Goal: Task Accomplishment & Management: Use online tool/utility

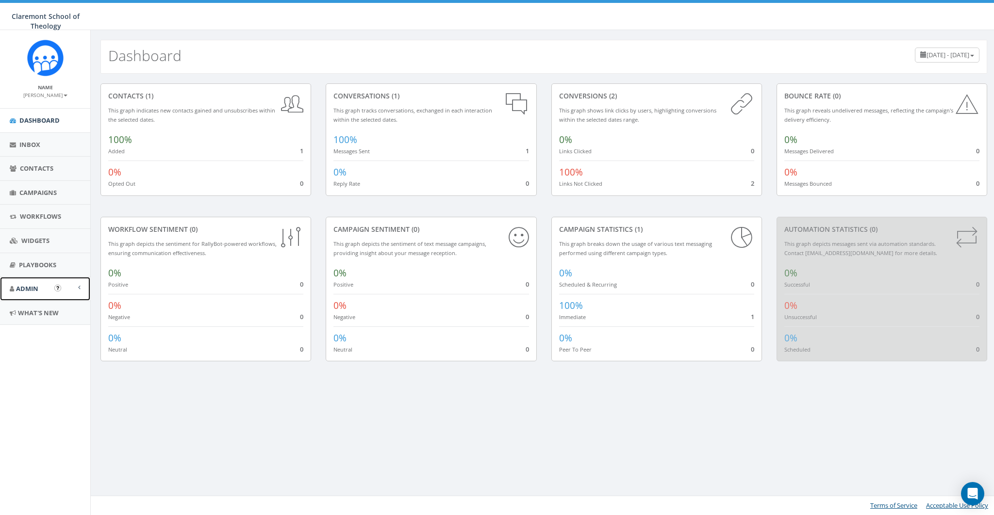
click at [33, 294] on link "Admin" at bounding box center [45, 289] width 90 height 24
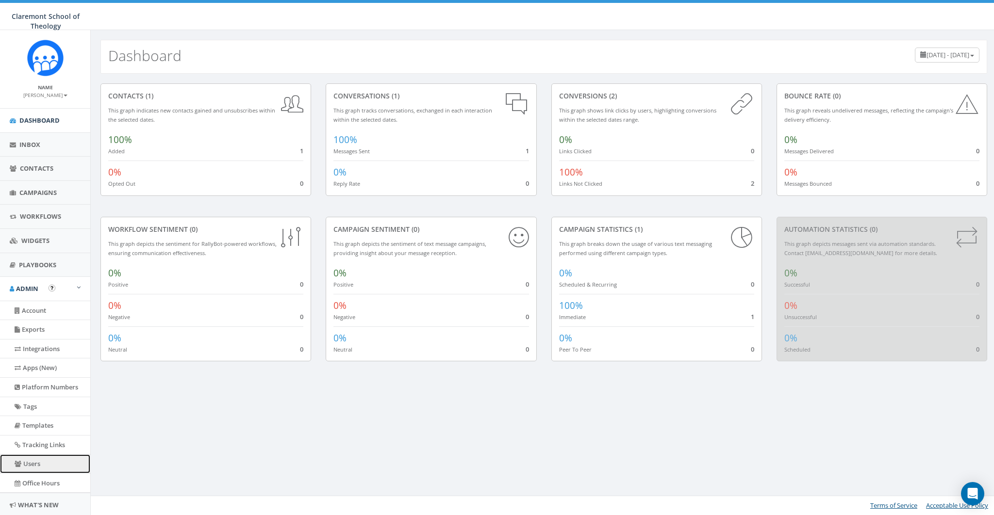
click at [33, 375] on link "Users" at bounding box center [45, 464] width 90 height 19
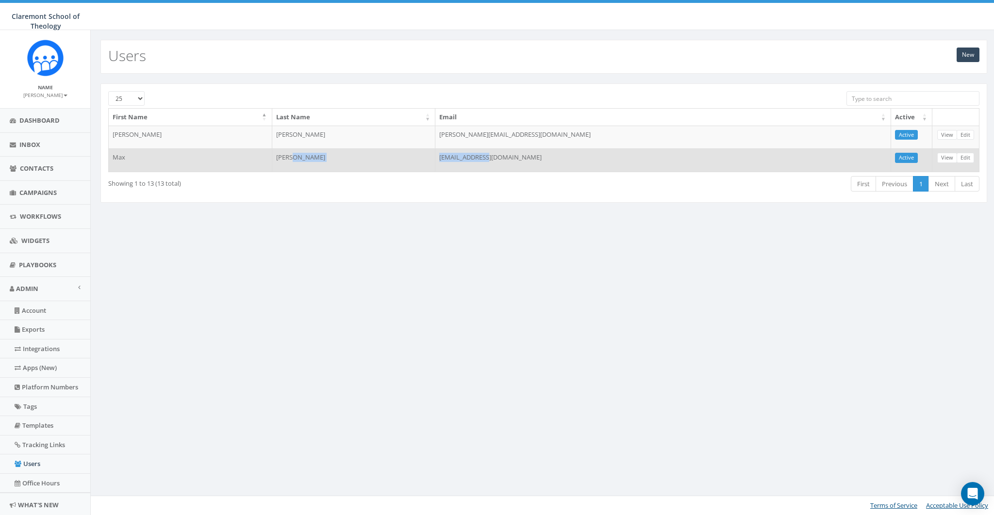
drag, startPoint x: 595, startPoint y: 158, endPoint x: 507, endPoint y: 161, distance: 88.4
click at [507, 161] on tr "Max Wedel mwedel@cst.edu Active View Edit" at bounding box center [544, 159] width 871 height 23
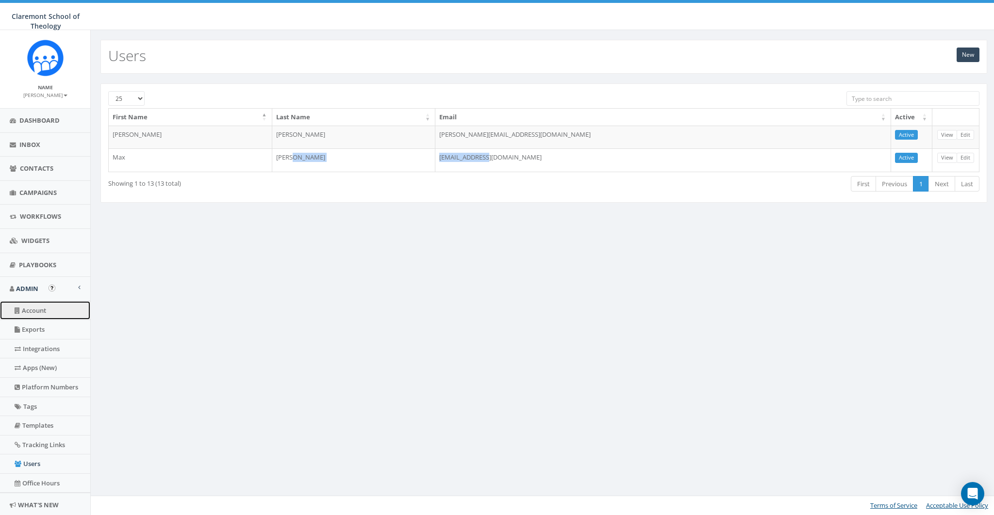
click at [36, 310] on link "Account" at bounding box center [45, 310] width 90 height 19
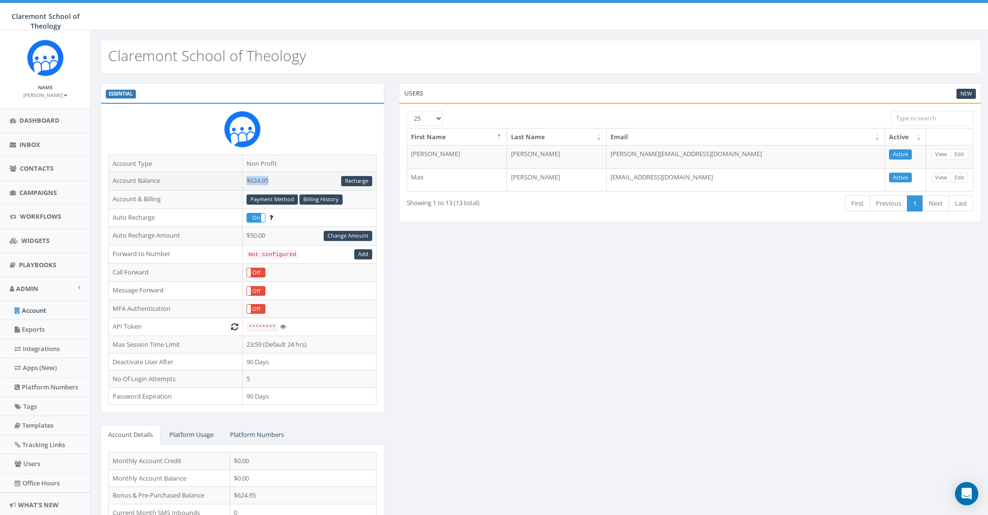
drag, startPoint x: 276, startPoint y: 180, endPoint x: 246, endPoint y: 181, distance: 30.1
click at [246, 181] on td "$624.95 Recharge" at bounding box center [309, 181] width 134 height 18
click at [254, 183] on td "$624.95 Recharge" at bounding box center [309, 181] width 134 height 18
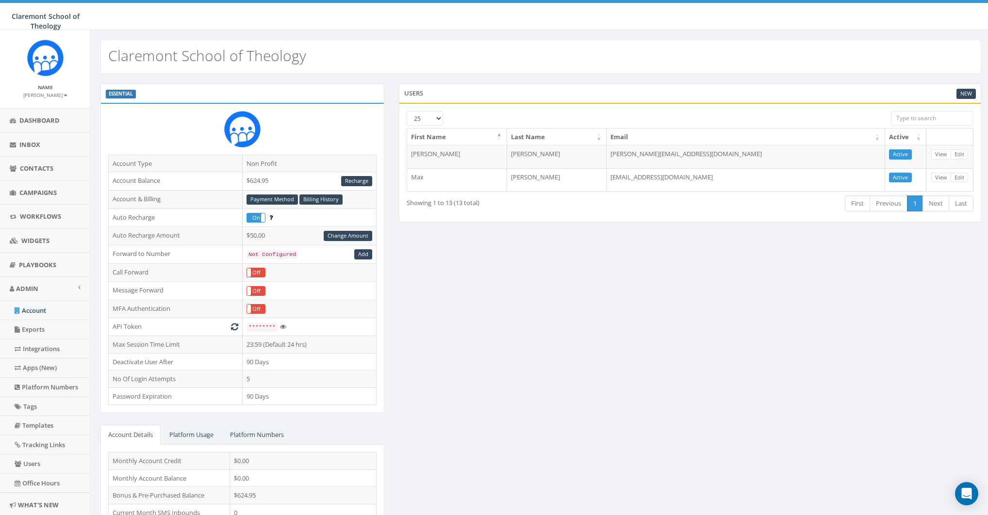
click at [504, 321] on div "ESSENTIAL Account Type Non Profit Account Balance $624.95 Recharge Account & Bi…" at bounding box center [540, 321] width 895 height 476
drag, startPoint x: 247, startPoint y: 236, endPoint x: 262, endPoint y: 235, distance: 14.6
click at [262, 235] on td "$50.00 Change Amount" at bounding box center [309, 236] width 134 height 18
click at [348, 234] on link "Change Amount" at bounding box center [348, 236] width 49 height 10
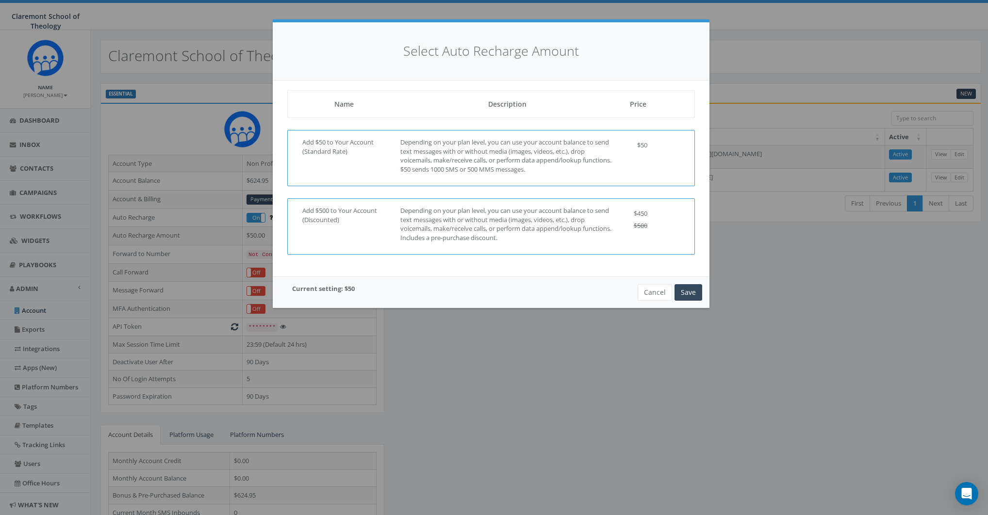
click at [345, 209] on p "Add $500 to Your Account (Discounted)" at bounding box center [343, 215] width 83 height 18
click at [657, 293] on button "Cancel" at bounding box center [655, 292] width 34 height 16
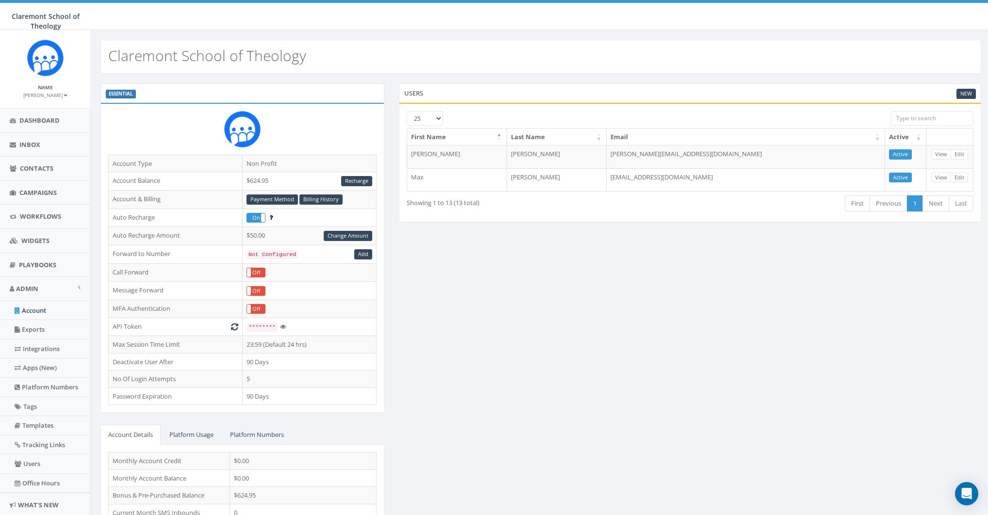
click at [50, 97] on small "[PERSON_NAME]" at bounding box center [45, 95] width 44 height 7
click at [39, 111] on link "Profile" at bounding box center [48, 110] width 77 height 12
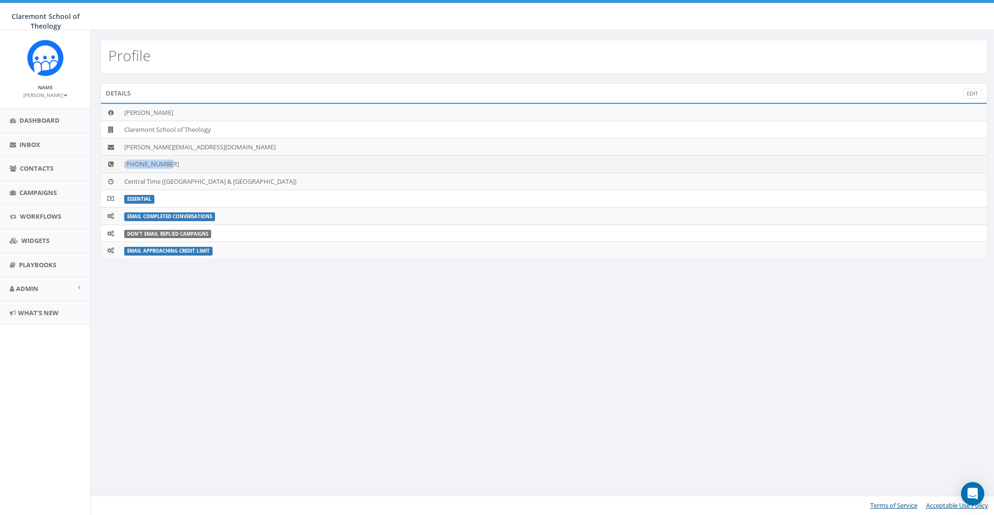
drag, startPoint x: 183, startPoint y: 162, endPoint x: 129, endPoint y: 160, distance: 54.4
click at [129, 160] on td "+18582402250" at bounding box center [553, 164] width 866 height 17
click at [314, 165] on td "+18582402250" at bounding box center [553, 164] width 866 height 17
click at [149, 159] on td "+18582402250" at bounding box center [553, 164] width 866 height 17
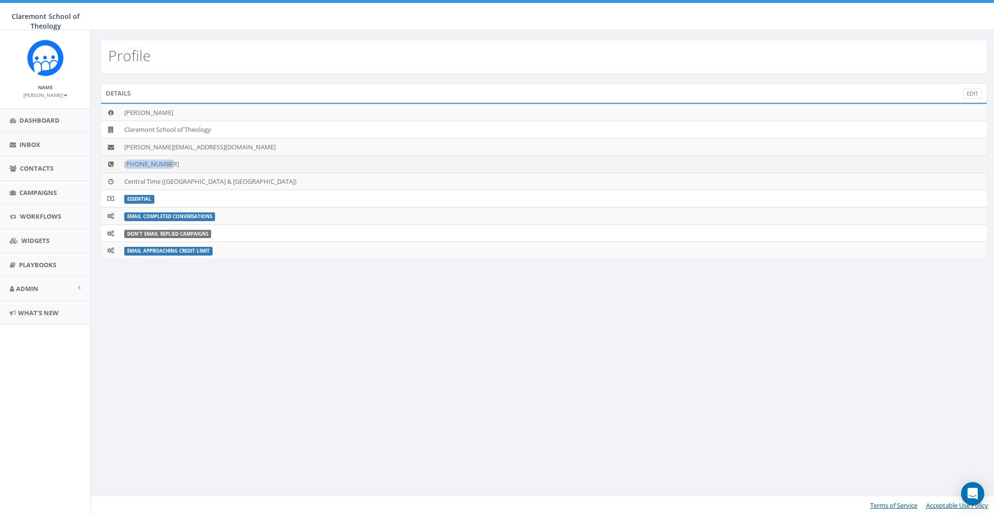
click at [134, 163] on td "+18582402250" at bounding box center [553, 164] width 866 height 17
drag, startPoint x: 130, startPoint y: 163, endPoint x: 176, endPoint y: 163, distance: 46.6
click at [176, 163] on td "+18582402250" at bounding box center [553, 164] width 866 height 17
click at [165, 165] on td "+18582402250" at bounding box center [553, 164] width 866 height 17
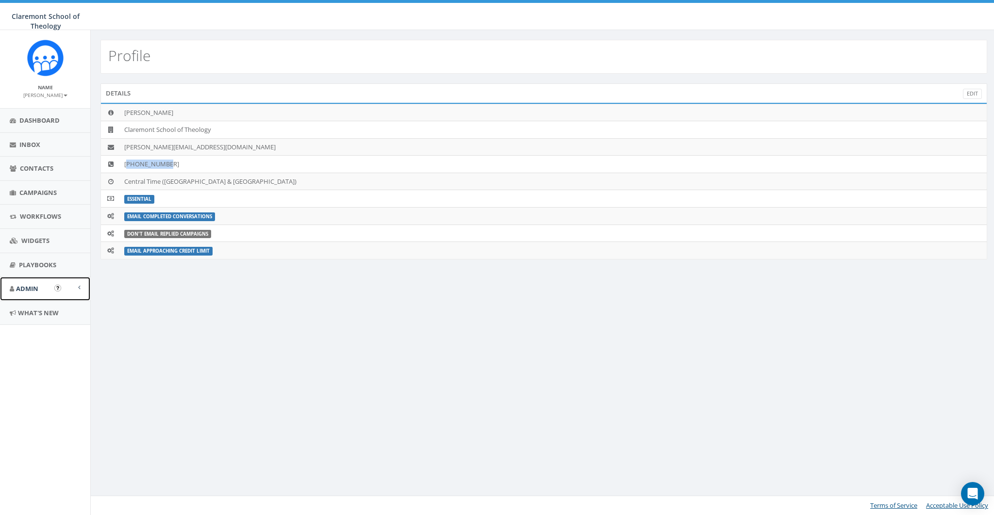
click at [33, 292] on span "Admin" at bounding box center [27, 288] width 22 height 9
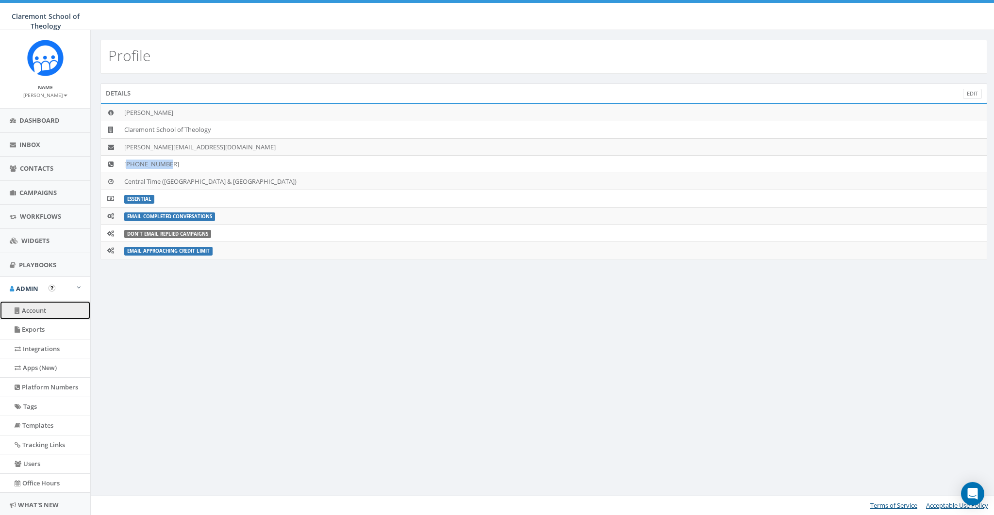
click at [31, 302] on link "Account" at bounding box center [45, 310] width 90 height 19
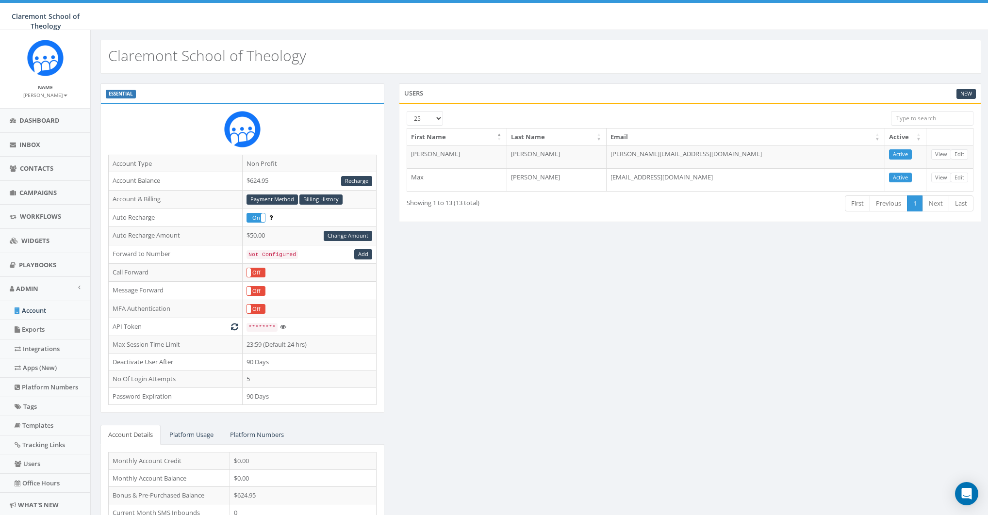
click at [529, 269] on div "ESSENTIAL Account Type Non Profit Account Balance $624.95 Recharge Account & Bi…" at bounding box center [540, 321] width 895 height 476
click at [56, 96] on small "[PERSON_NAME]" at bounding box center [45, 95] width 44 height 7
click at [41, 110] on link "Profile" at bounding box center [48, 110] width 77 height 12
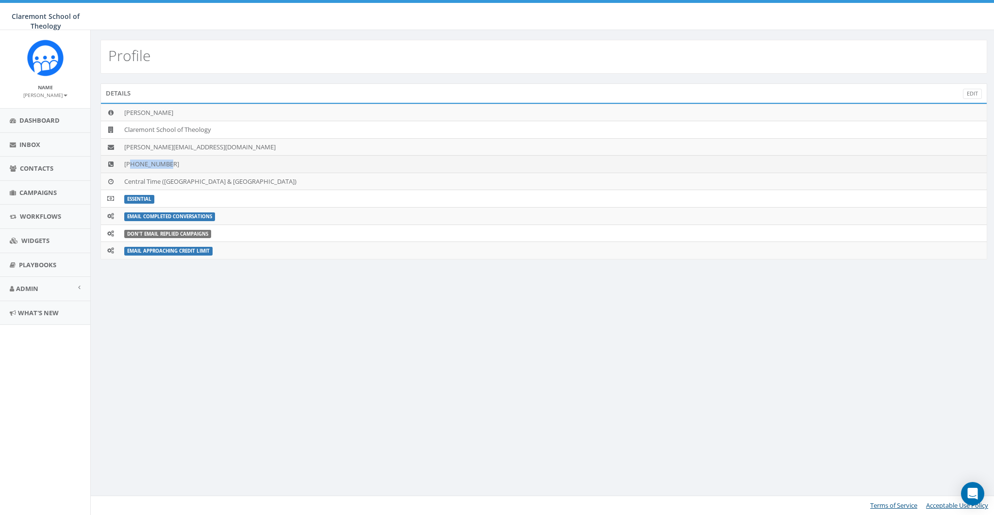
drag, startPoint x: 206, startPoint y: 166, endPoint x: 132, endPoint y: 167, distance: 73.3
click at [132, 167] on td "[PHONE_NUMBER]" at bounding box center [553, 164] width 866 height 17
click at [332, 267] on div "Details Edit [PERSON_NAME] School of Theology [PERSON_NAME][EMAIL_ADDRESS][DOMA…" at bounding box center [543, 177] width 901 height 188
click at [130, 162] on td "[PHONE_NUMBER]" at bounding box center [553, 164] width 866 height 17
click at [16, 279] on link "Admin" at bounding box center [45, 289] width 90 height 24
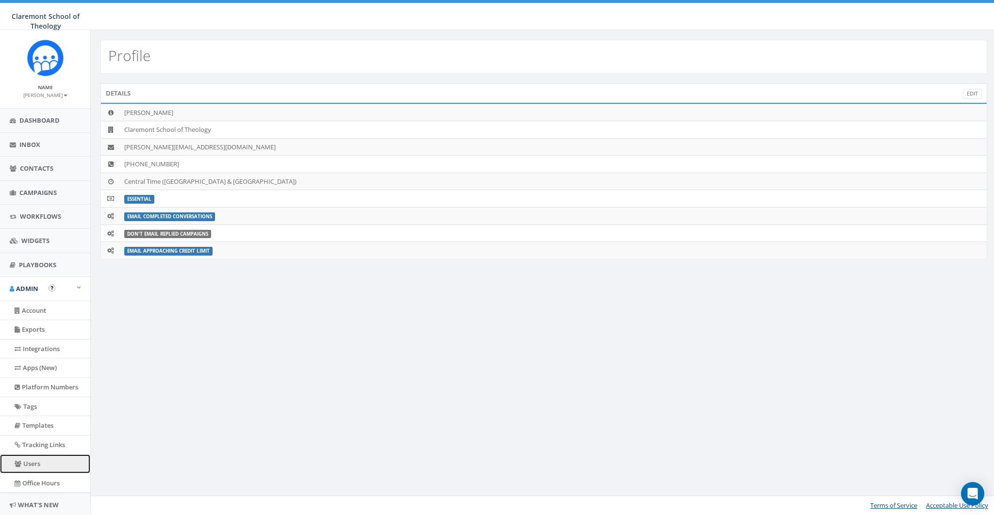
drag, startPoint x: 28, startPoint y: 463, endPoint x: 185, endPoint y: 392, distance: 172.2
click at [28, 462] on link "Users" at bounding box center [45, 464] width 90 height 19
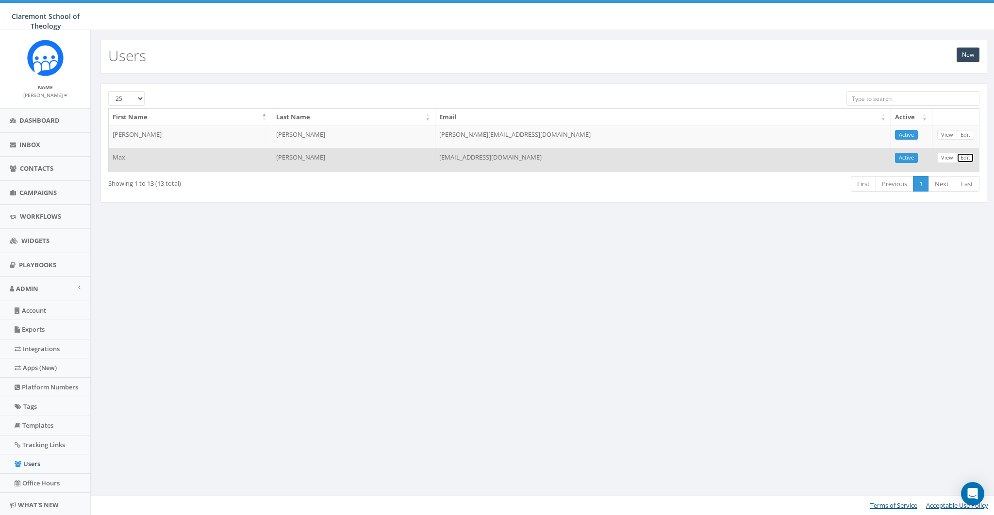
click at [971, 155] on link "Edit" at bounding box center [964, 158] width 17 height 10
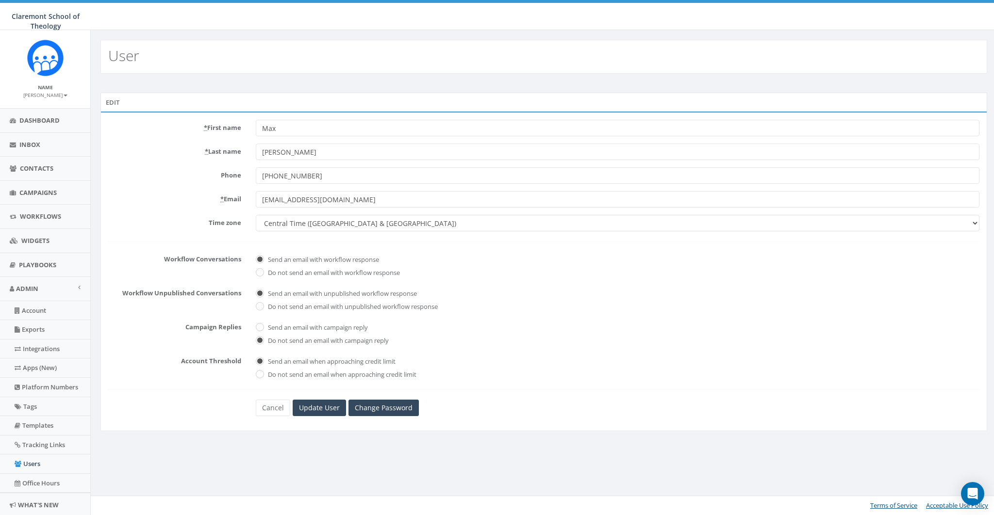
click at [155, 158] on div "* Last name [PERSON_NAME]" at bounding box center [544, 152] width 886 height 16
click at [313, 225] on select "Alaska America/Adak America/Anchorage America/Boise America/Detroit America/Ind…" at bounding box center [618, 223] width 724 height 16
select select "Pacific Time ([GEOGRAPHIC_DATA] & [GEOGRAPHIC_DATA])"
click at [256, 215] on select "Alaska America/Adak America/Anchorage America/Boise America/Detroit America/Ind…" at bounding box center [618, 223] width 724 height 16
click at [315, 410] on input "Update User" at bounding box center [319, 408] width 53 height 16
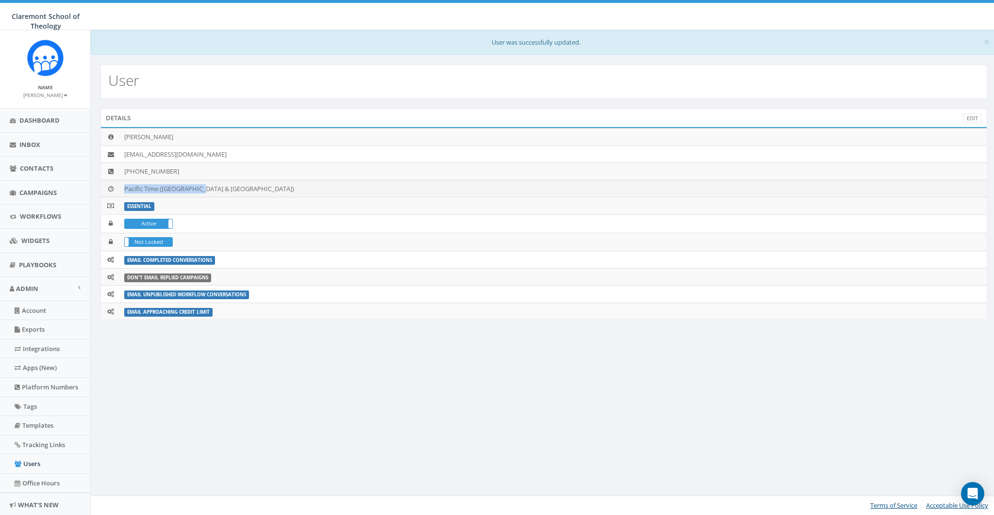
drag, startPoint x: 121, startPoint y: 186, endPoint x: 201, endPoint y: 187, distance: 80.6
click at [201, 187] on td "Pacific Time ([GEOGRAPHIC_DATA] & [GEOGRAPHIC_DATA])" at bounding box center [553, 188] width 866 height 17
click at [190, 187] on td "Pacific Time ([GEOGRAPHIC_DATA] & [GEOGRAPHIC_DATA])" at bounding box center [553, 188] width 866 height 17
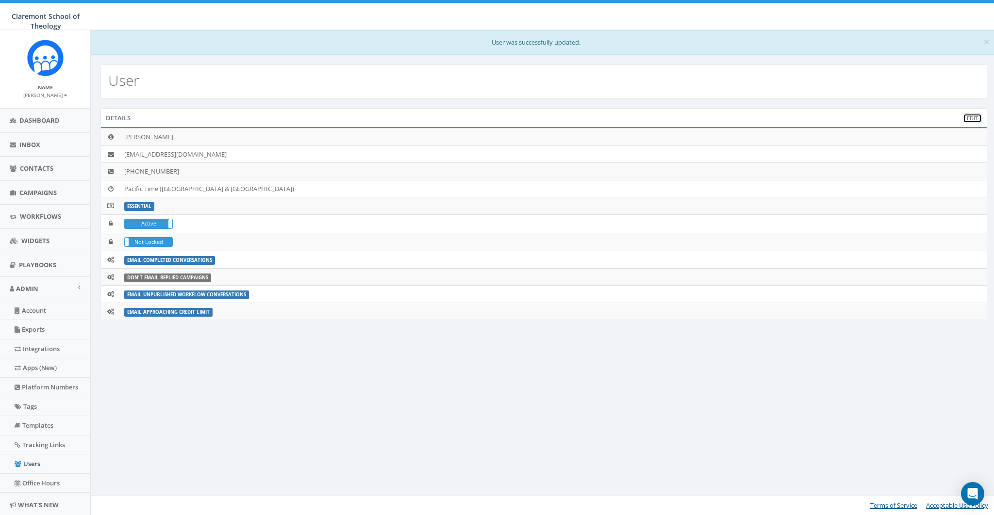
click at [975, 118] on link "Edit" at bounding box center [972, 119] width 19 height 10
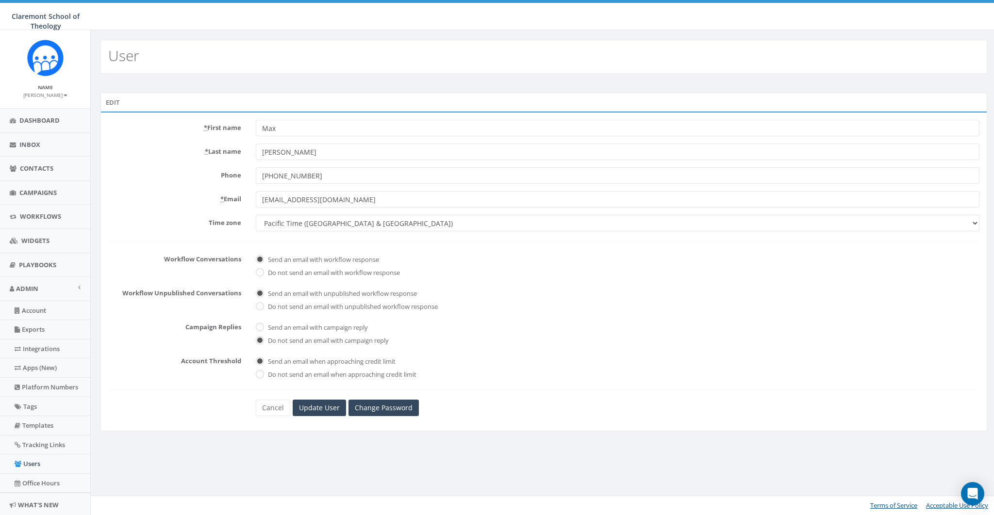
click at [172, 226] on label "Time zone" at bounding box center [175, 221] width 148 height 13
click at [256, 226] on select "Alaska America/Adak America/Anchorage America/Boise America/Detroit America/Ind…" at bounding box center [618, 223] width 724 height 16
click at [275, 411] on link "Cancel" at bounding box center [273, 408] width 34 height 16
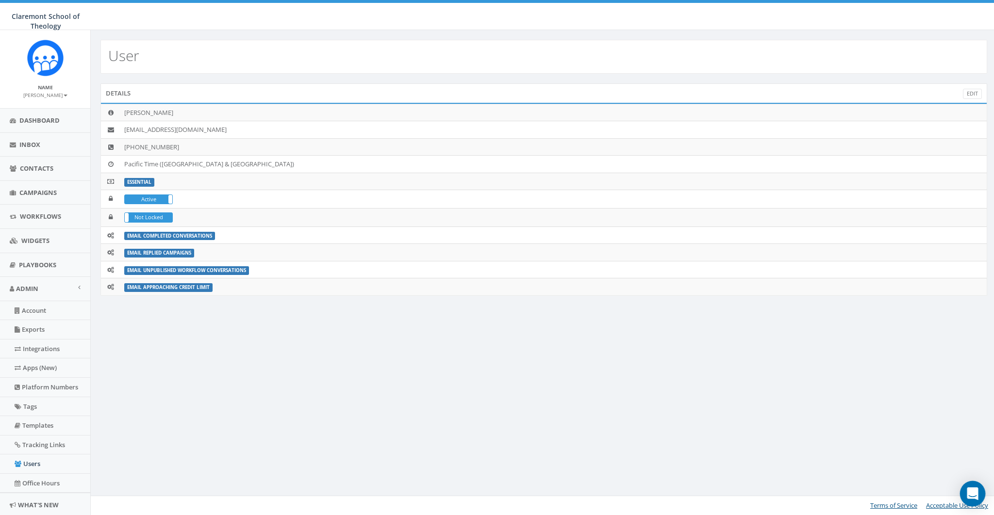
click at [976, 497] on icon "Open Intercom Messenger" at bounding box center [972, 494] width 11 height 13
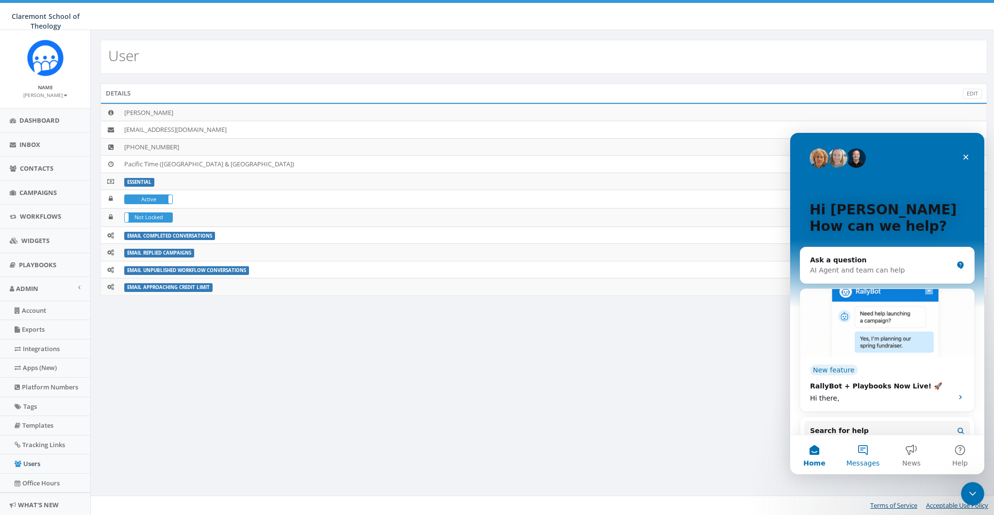
click at [869, 461] on span "Messages" at bounding box center [862, 463] width 33 height 7
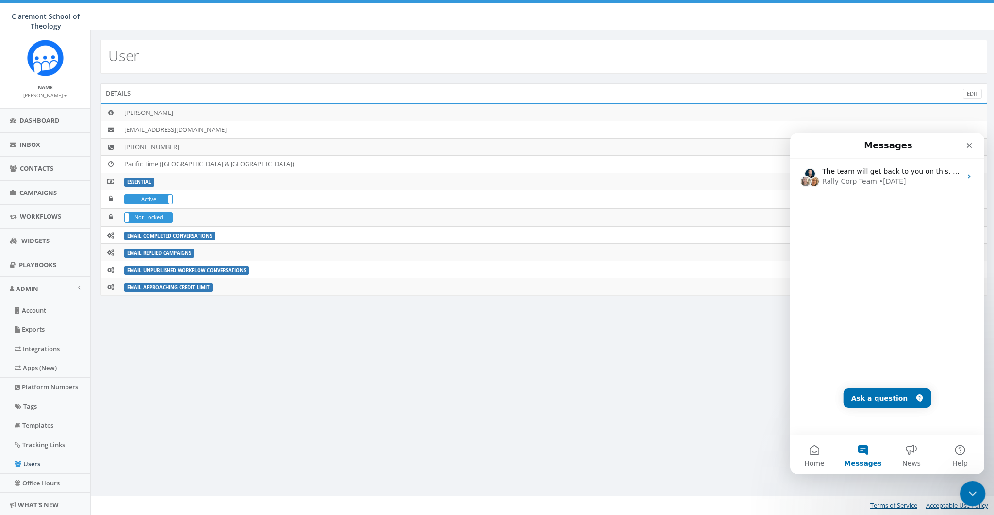
click at [970, 492] on icon "Close Intercom Messenger" at bounding box center [971, 493] width 12 height 12
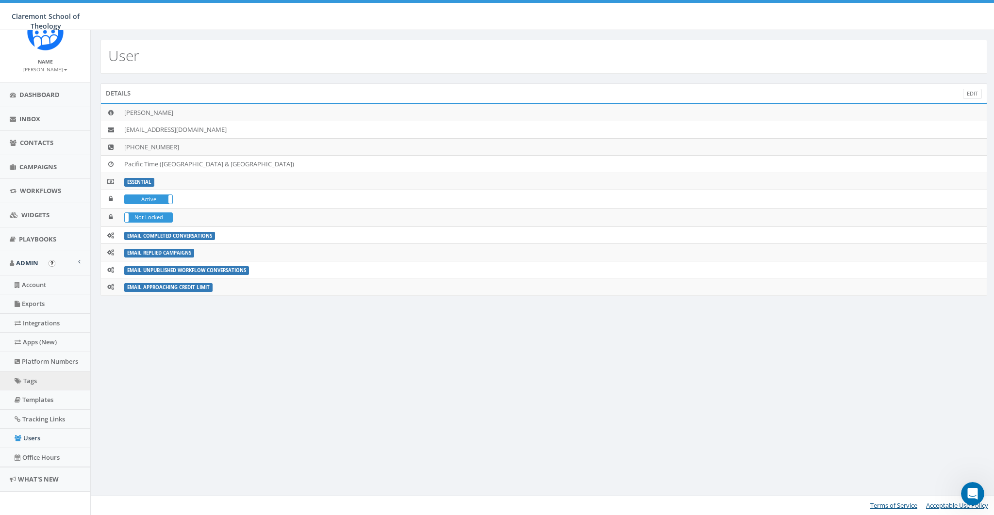
scroll to position [27, 0]
click at [47, 357] on link "Platform Numbers" at bounding box center [45, 360] width 90 height 19
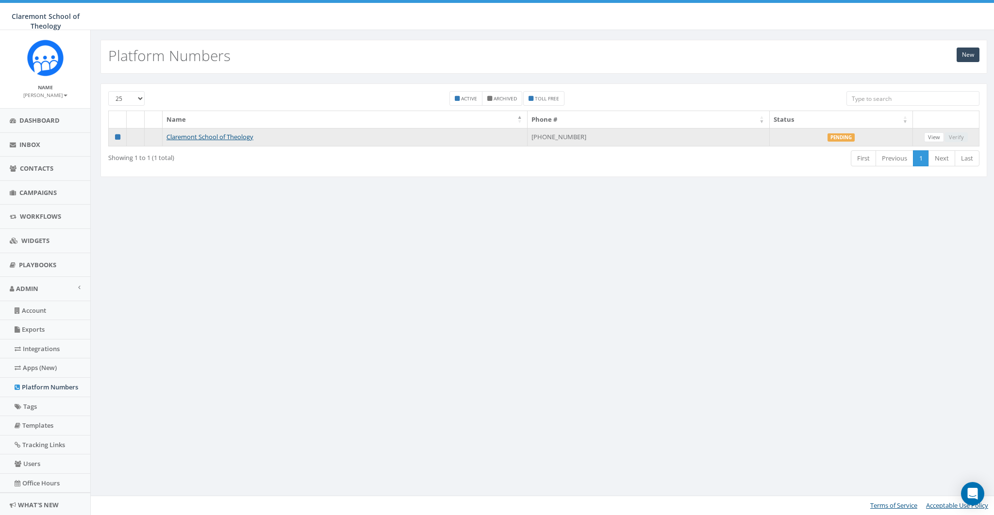
drag, startPoint x: 557, startPoint y: 136, endPoint x: 620, endPoint y: 134, distance: 63.1
click at [620, 134] on td "[PHONE_NUMBER]" at bounding box center [648, 137] width 242 height 18
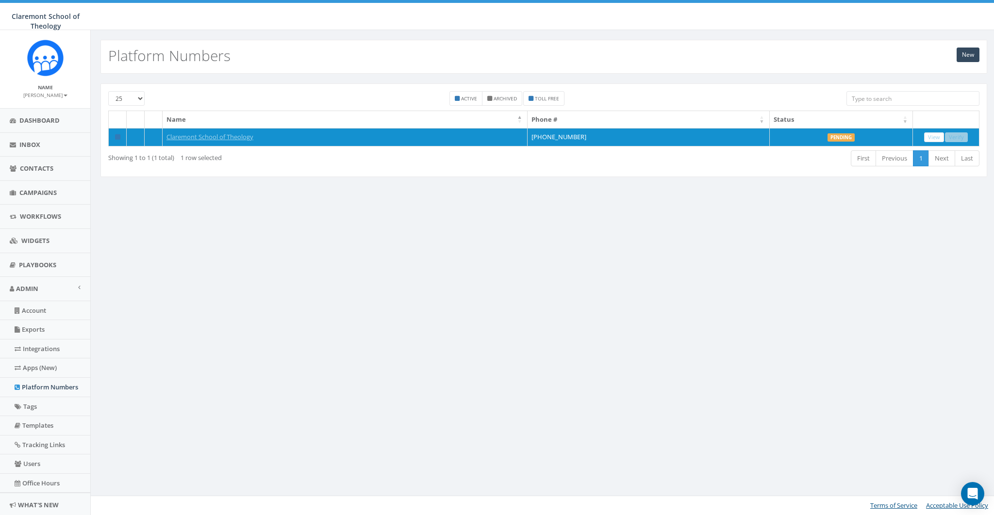
click at [656, 202] on div "New Platform Numbers 25 50 100 Active Archived Toll Free Name Phone # Status Cl…" at bounding box center [543, 272] width 906 height 485
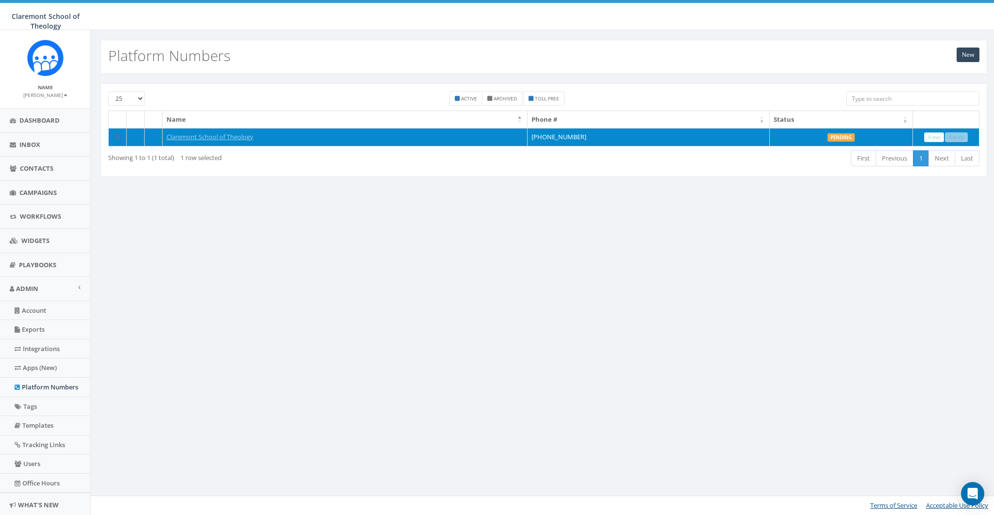
click at [836, 137] on label "Pending" at bounding box center [840, 137] width 27 height 9
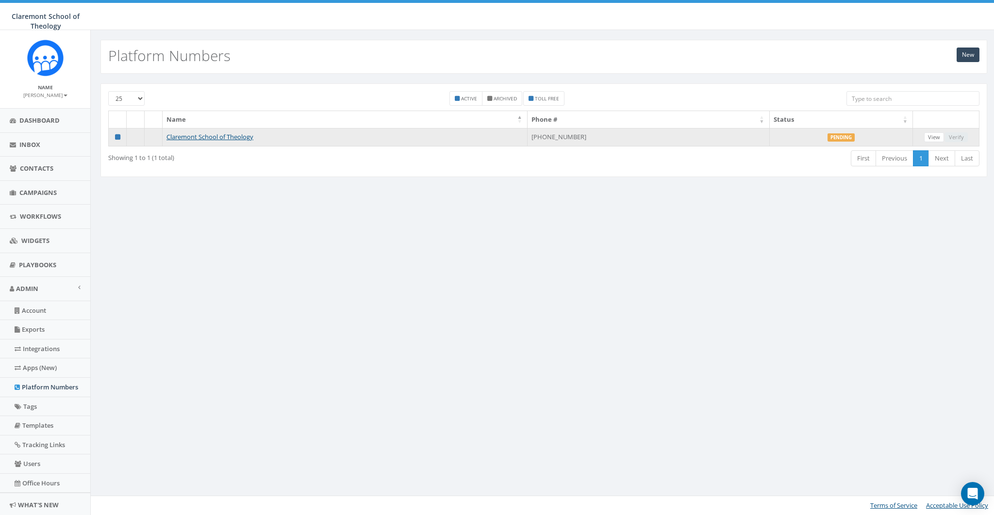
drag, startPoint x: 554, startPoint y: 136, endPoint x: 616, endPoint y: 135, distance: 62.6
click at [616, 135] on td "+1 310-929-6874" at bounding box center [648, 137] width 242 height 18
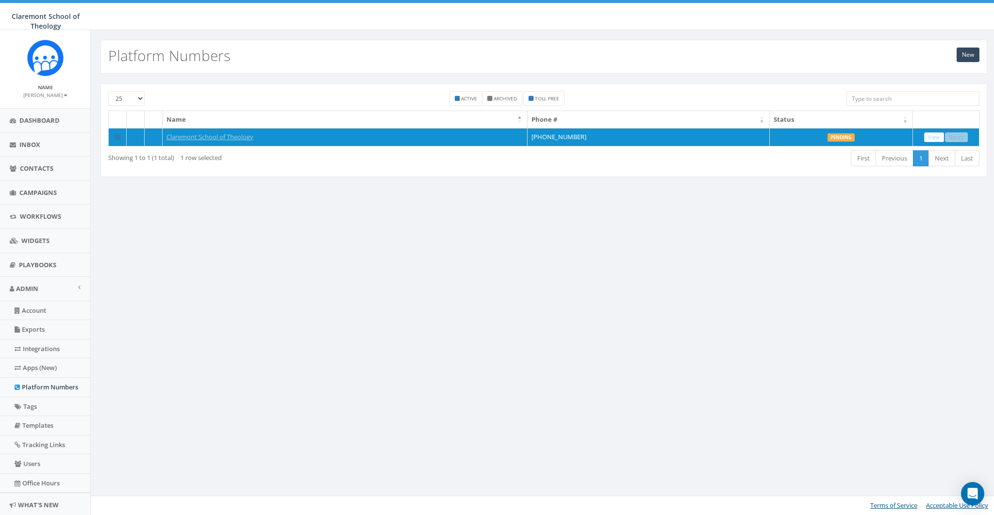
click at [648, 253] on div "New Platform Numbers 25 50 100 Active Archived Toll Free Name Phone # Status Cl…" at bounding box center [543, 272] width 906 height 485
drag, startPoint x: 815, startPoint y: 244, endPoint x: 847, endPoint y: 170, distance: 80.4
click at [817, 241] on div "New Platform Numbers 25 50 100 Active Archived Toll Free Name Phone # Status Cl…" at bounding box center [543, 272] width 906 height 485
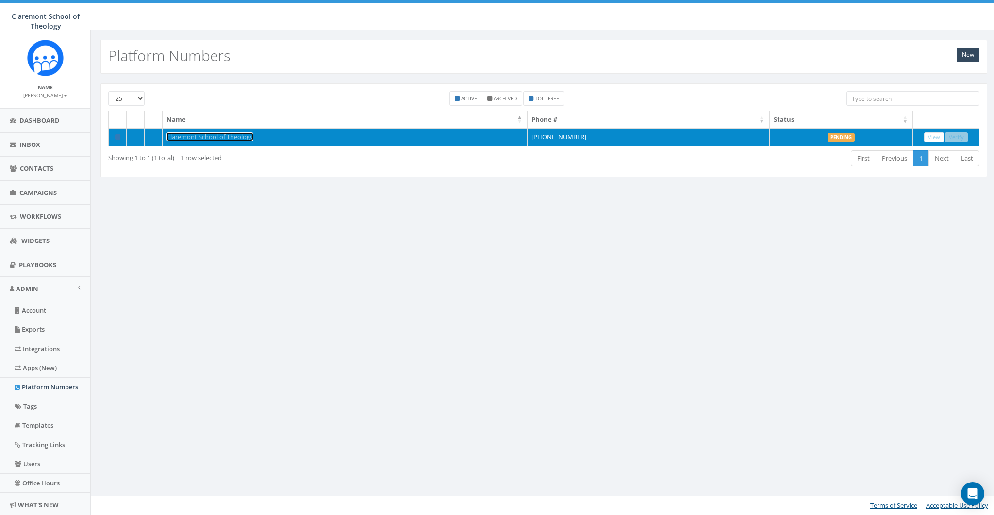
click at [205, 136] on link "Claremont School of Theology" at bounding box center [209, 136] width 87 height 9
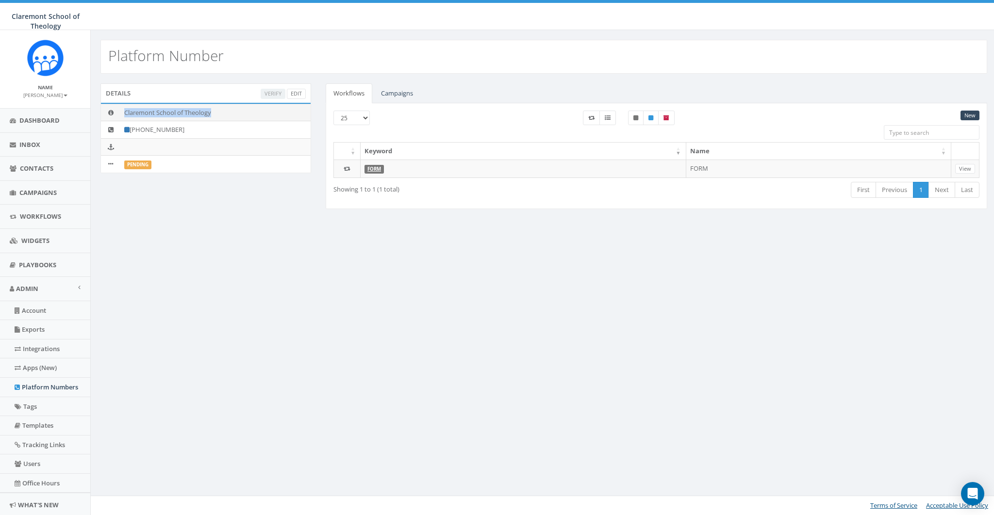
drag, startPoint x: 123, startPoint y: 111, endPoint x: 235, endPoint y: 111, distance: 111.6
click at [235, 111] on td "Claremont School of Theology" at bounding box center [215, 112] width 190 height 17
click at [178, 113] on td "Claremont School of Theology" at bounding box center [215, 112] width 190 height 17
drag, startPoint x: 124, startPoint y: 114, endPoint x: 143, endPoint y: 113, distance: 18.9
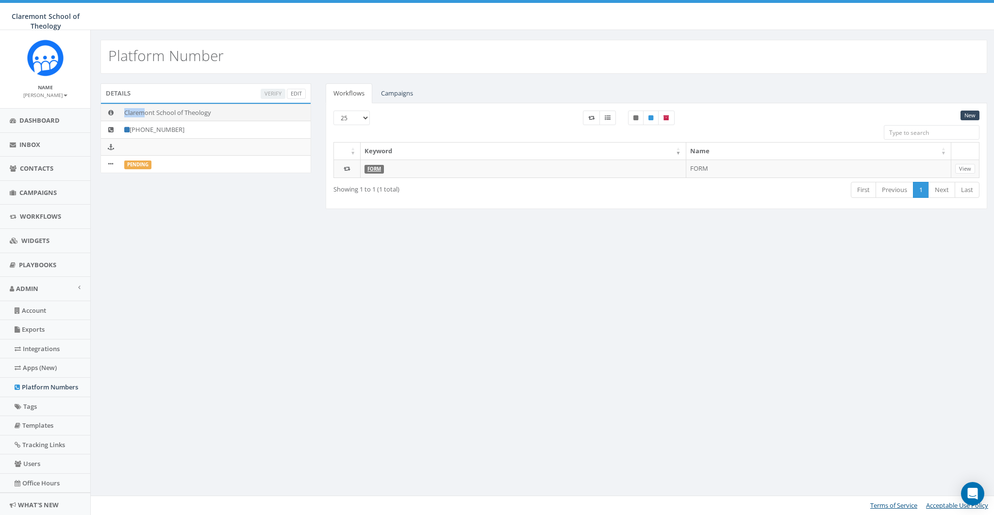
click at [143, 113] on td "Claremont School of Theology" at bounding box center [215, 112] width 190 height 17
click at [31, 167] on span "Contacts" at bounding box center [36, 168] width 33 height 9
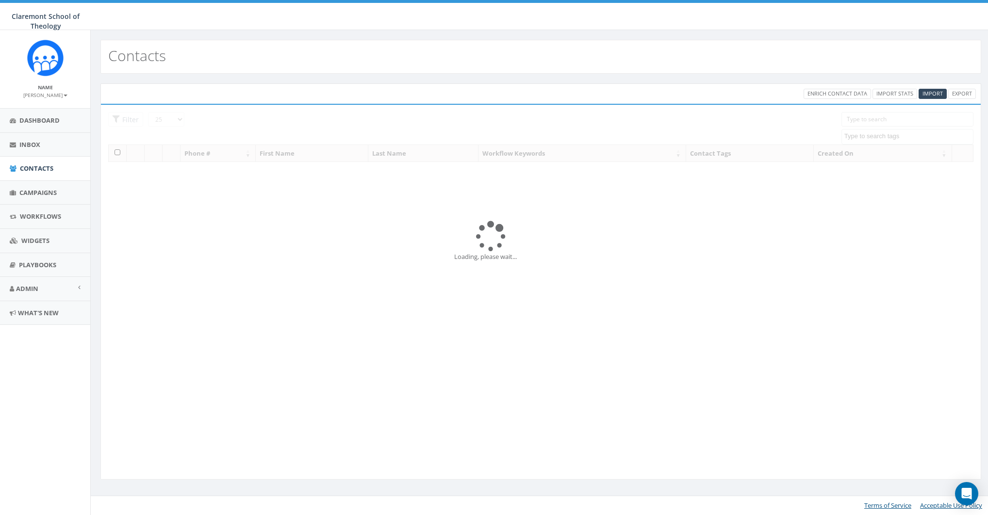
select select
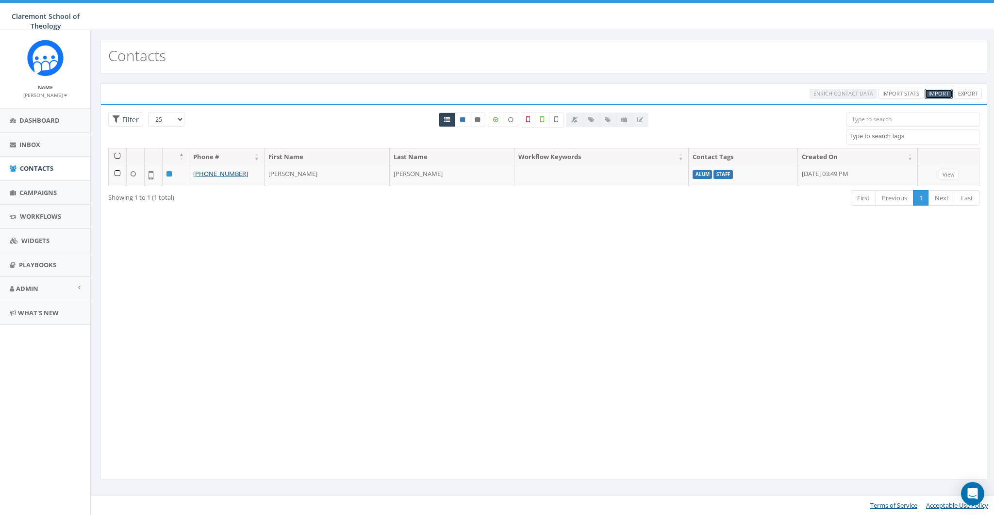
click at [931, 95] on span "Import" at bounding box center [938, 93] width 20 height 7
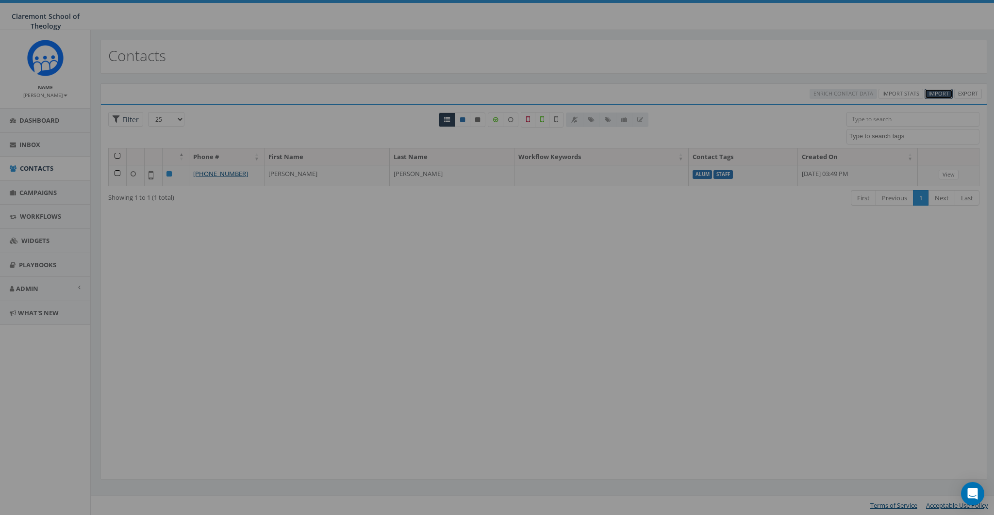
select select
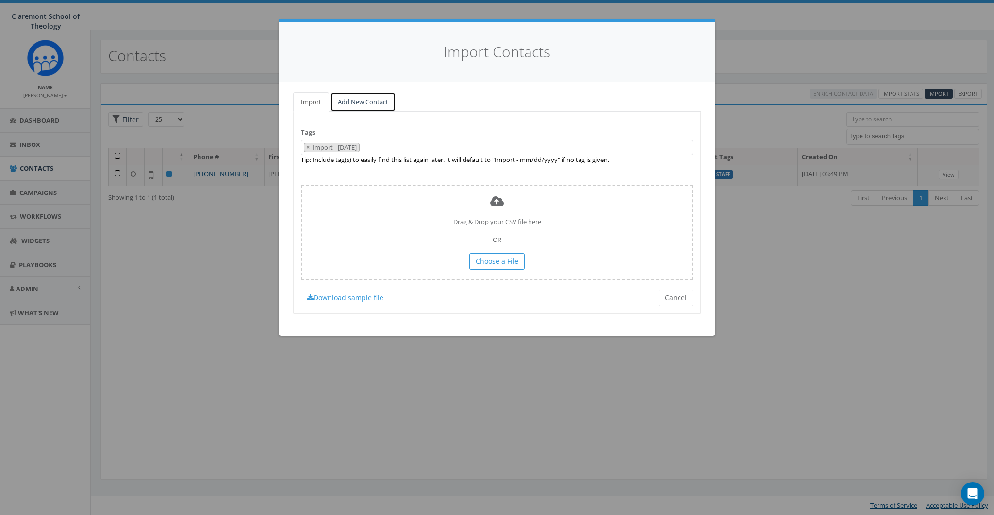
click at [354, 100] on link "Add New Contact" at bounding box center [363, 102] width 66 height 20
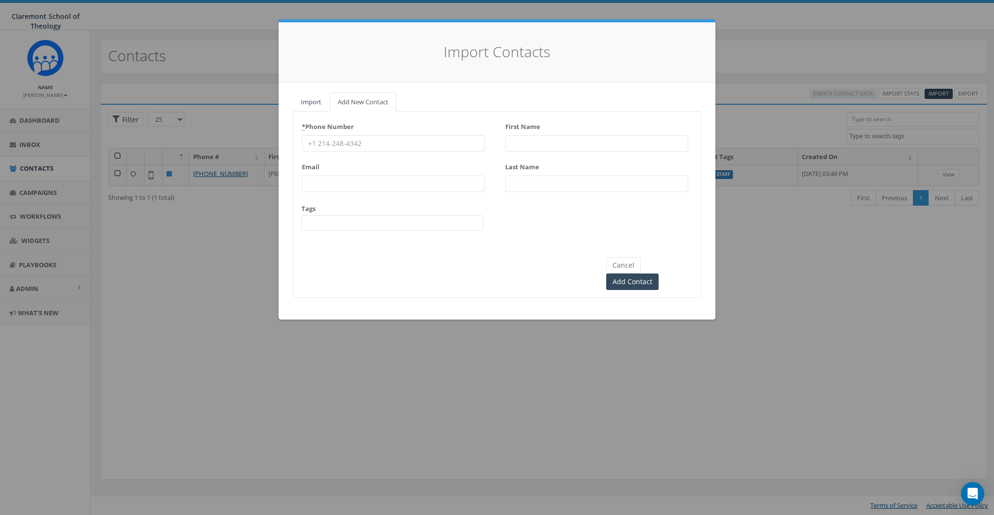
click at [366, 147] on input "* Phone Number" at bounding box center [393, 143] width 183 height 16
type input "8587365358"
type input "james@rallycorp.com"
click at [523, 136] on input "First Name" at bounding box center [596, 143] width 183 height 16
click at [443, 264] on div "Cancel Add Contact" at bounding box center [497, 264] width 407 height 51
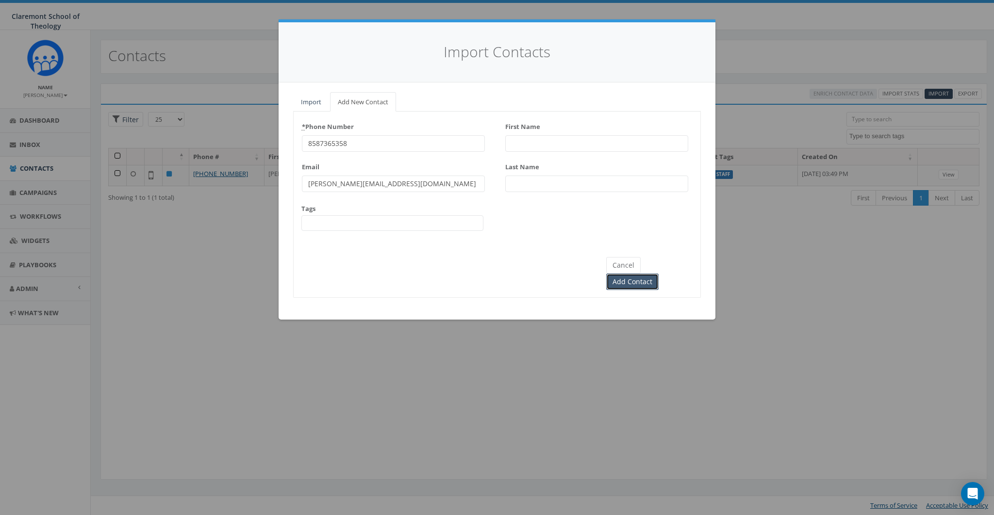
click at [658, 274] on input "Add Contact" at bounding box center [632, 282] width 52 height 16
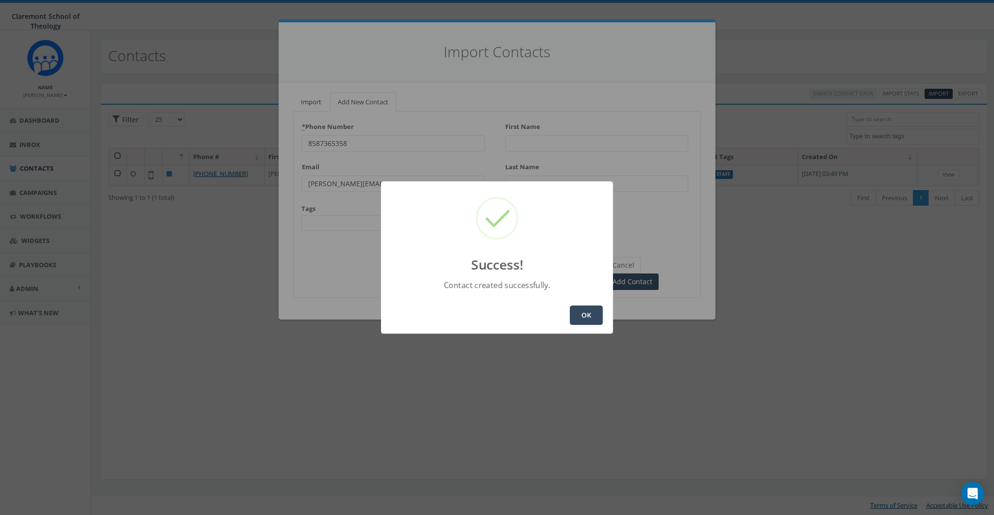
click at [578, 315] on button "OK" at bounding box center [586, 315] width 33 height 19
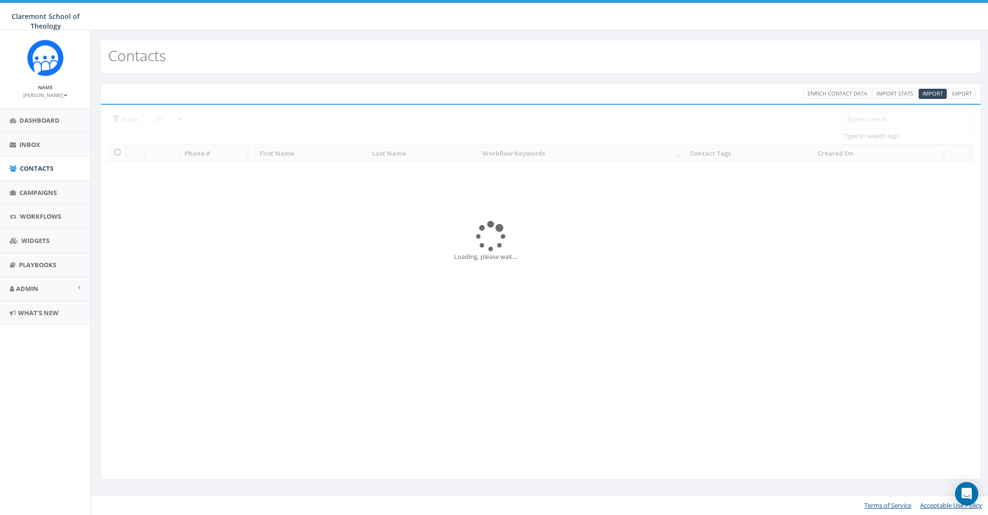
select select
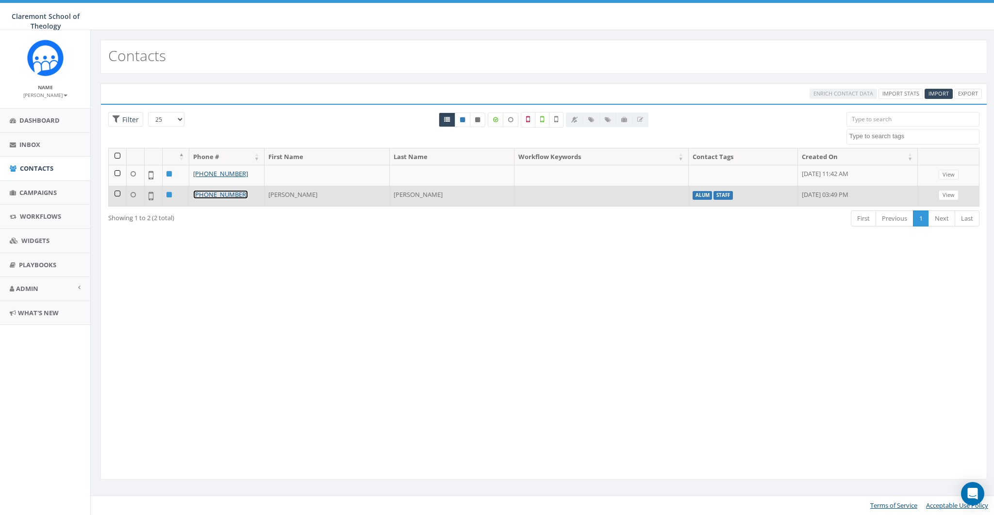
click at [217, 194] on link "[PHONE_NUMBER]" at bounding box center [220, 194] width 55 height 9
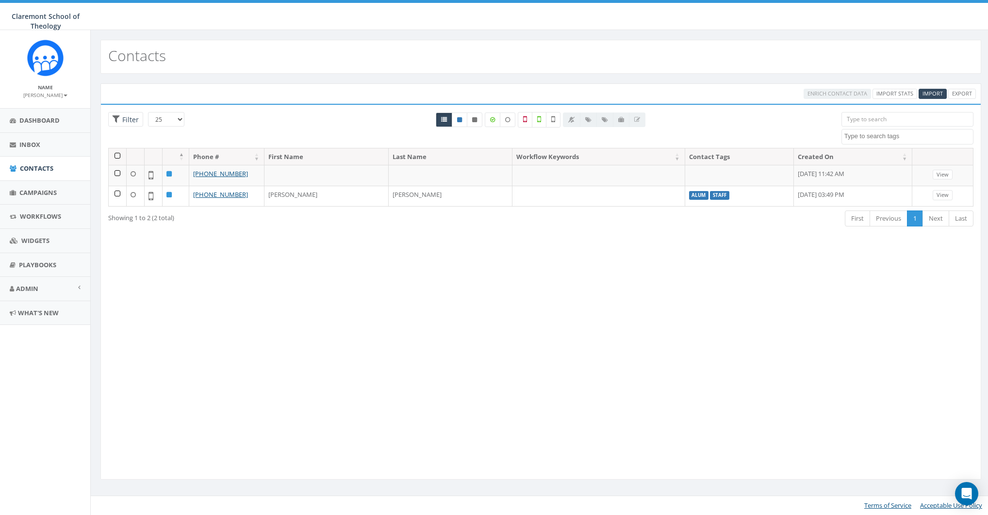
select select
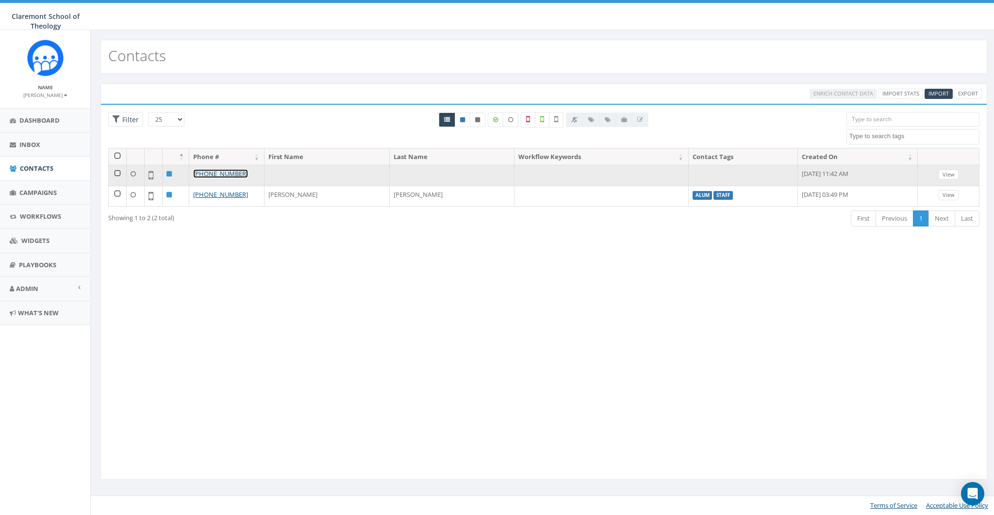
click at [225, 174] on link "[PHONE_NUMBER]" at bounding box center [220, 173] width 55 height 9
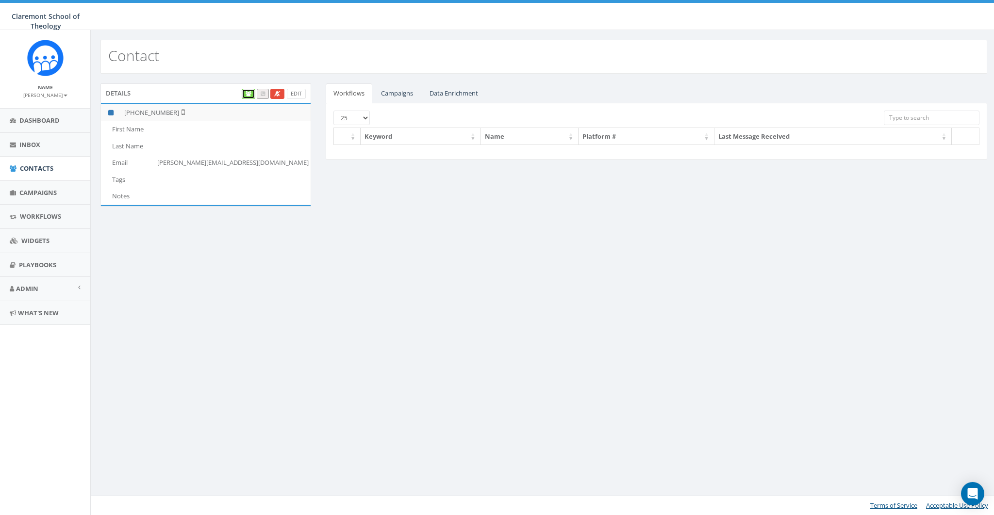
click at [246, 95] on link at bounding box center [249, 94] width 14 height 10
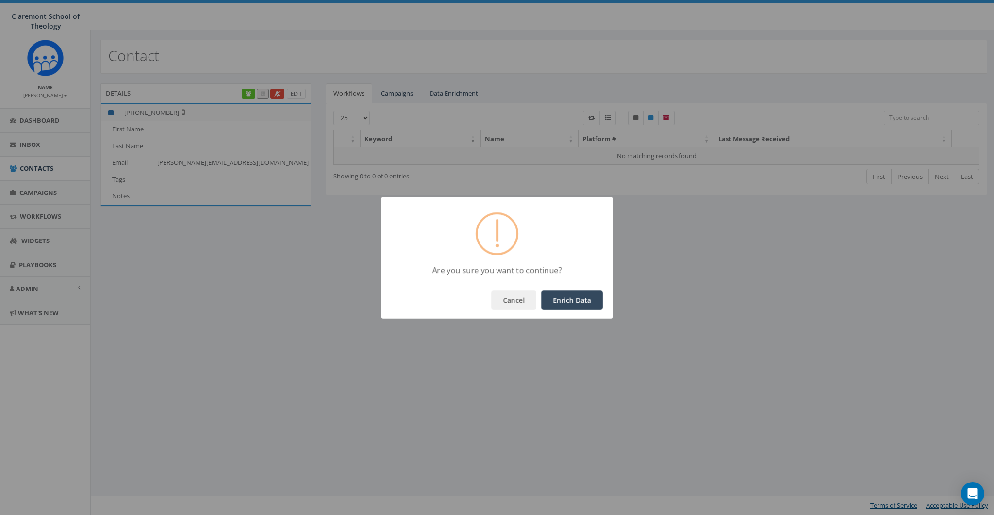
click at [571, 292] on button "Enrich Data" at bounding box center [572, 300] width 62 height 19
click at [595, 306] on button "OK" at bounding box center [586, 300] width 33 height 19
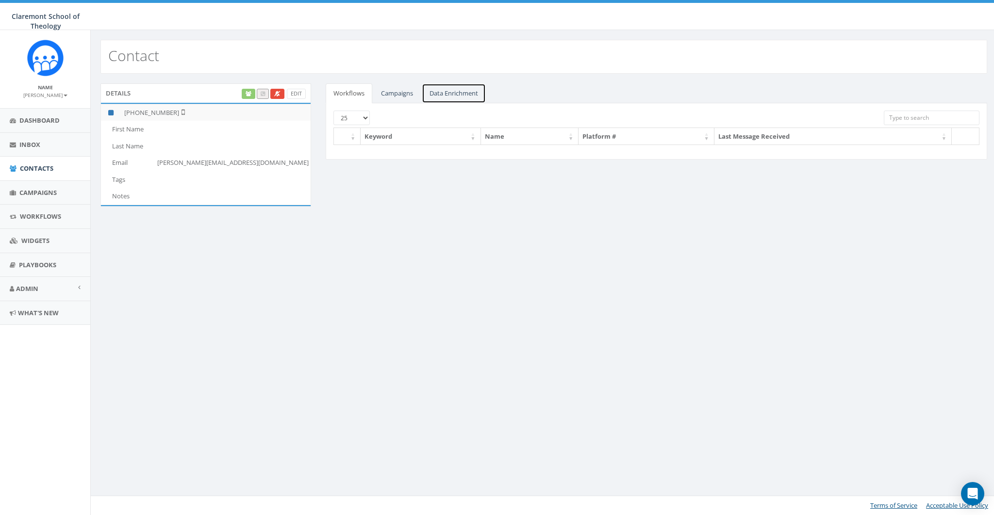
click at [448, 88] on link "Data Enrichment" at bounding box center [454, 93] width 64 height 20
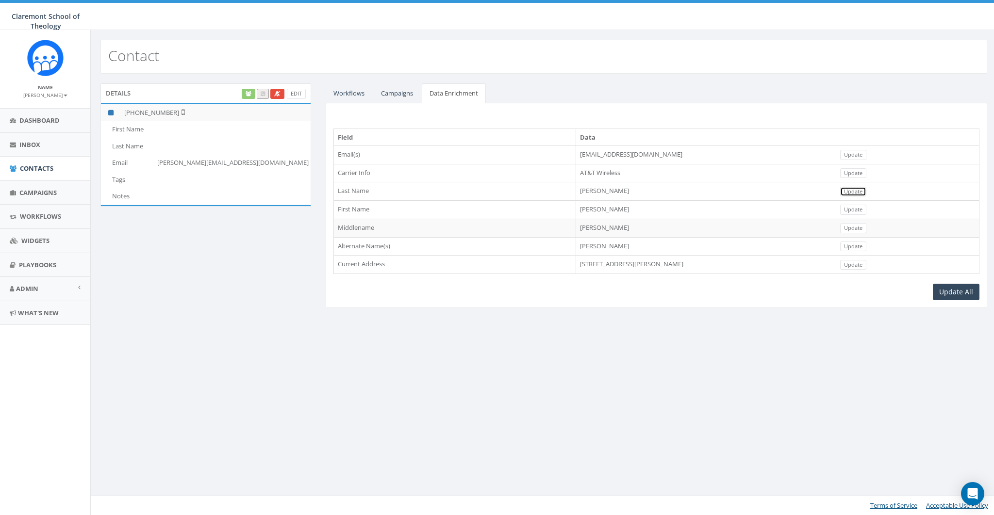
click at [866, 188] on link "Update" at bounding box center [853, 192] width 26 height 10
click at [866, 208] on link "Update" at bounding box center [853, 210] width 26 height 10
click at [402, 95] on link "Campaigns" at bounding box center [397, 93] width 48 height 20
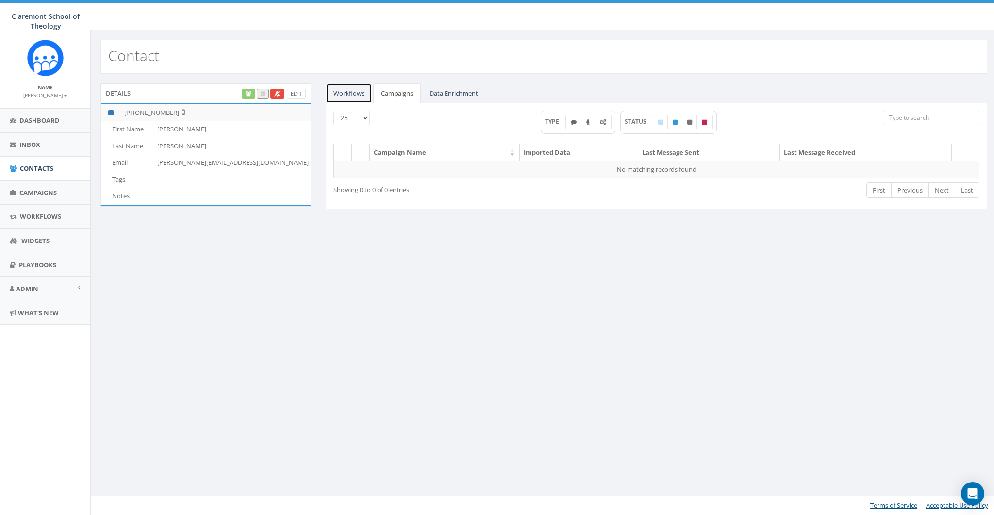
click at [354, 95] on link "Workflows" at bounding box center [349, 93] width 47 height 20
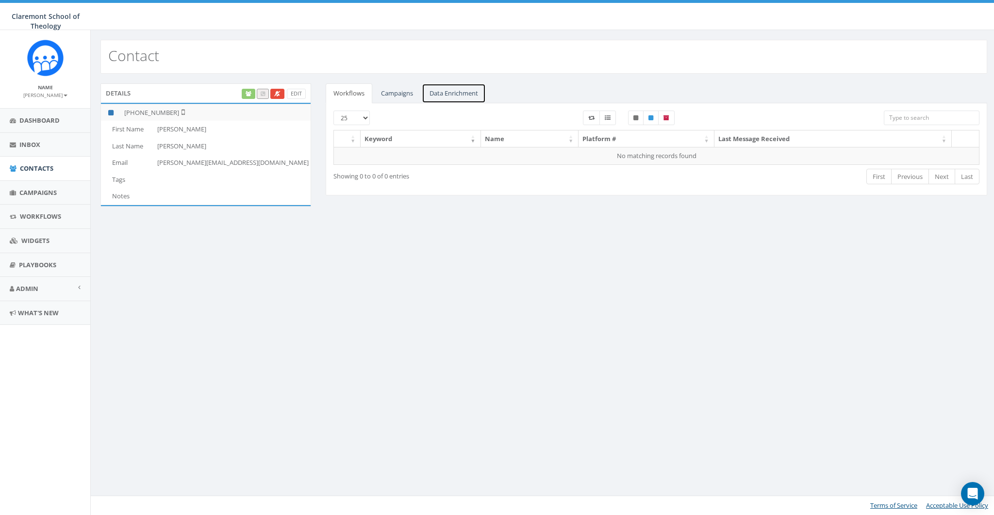
click at [461, 95] on link "Data Enrichment" at bounding box center [454, 93] width 64 height 20
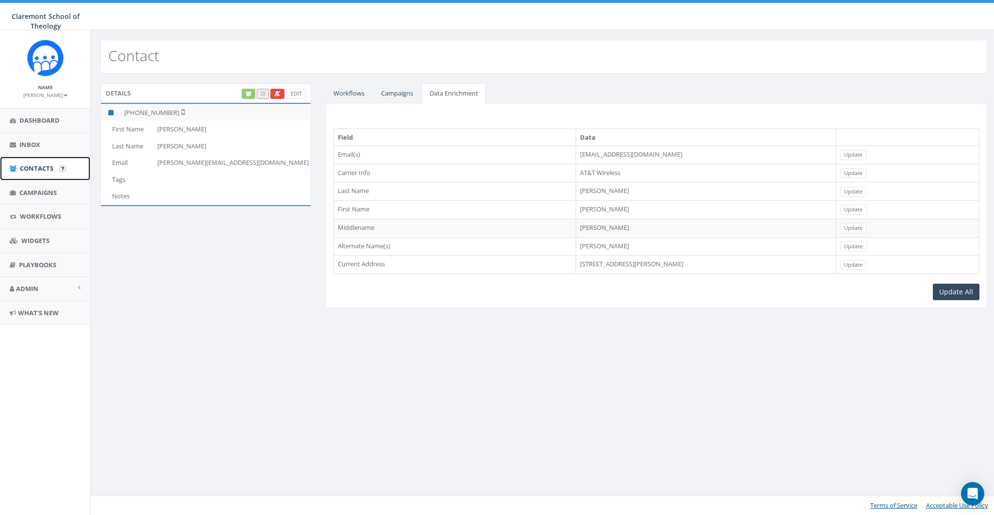
click at [28, 165] on span "Contacts" at bounding box center [36, 168] width 33 height 9
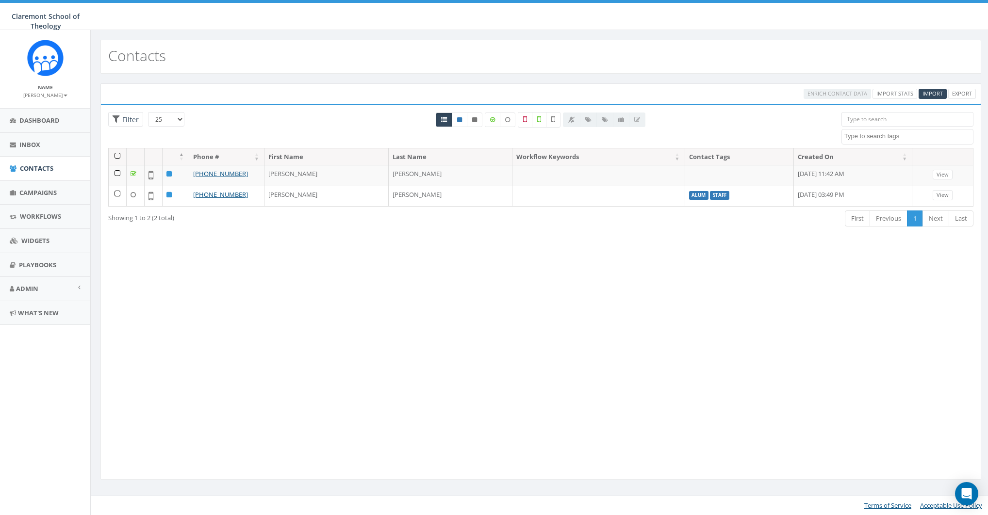
select select
click at [938, 94] on span "Import" at bounding box center [938, 93] width 20 height 7
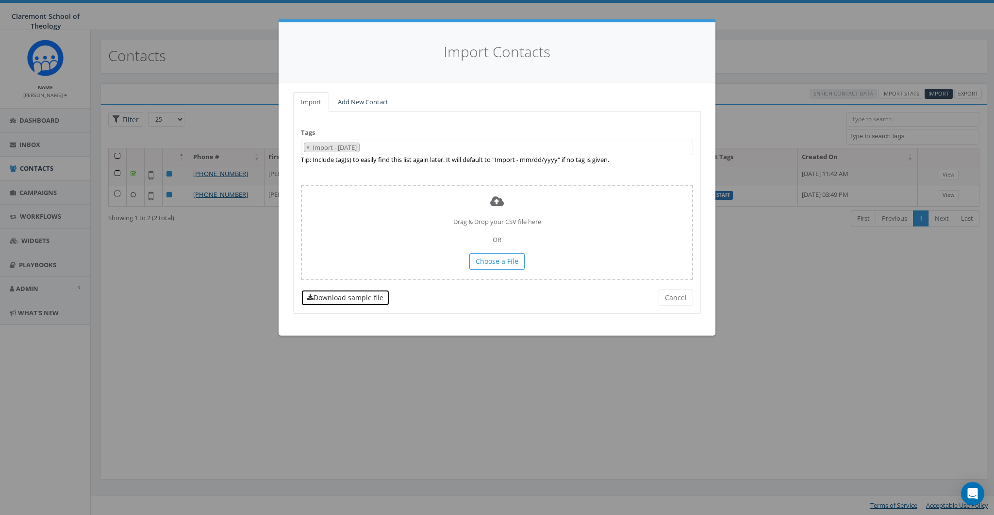
click at [366, 298] on link "Download sample file" at bounding box center [345, 298] width 89 height 16
click at [357, 101] on link "Add New Contact" at bounding box center [363, 102] width 66 height 20
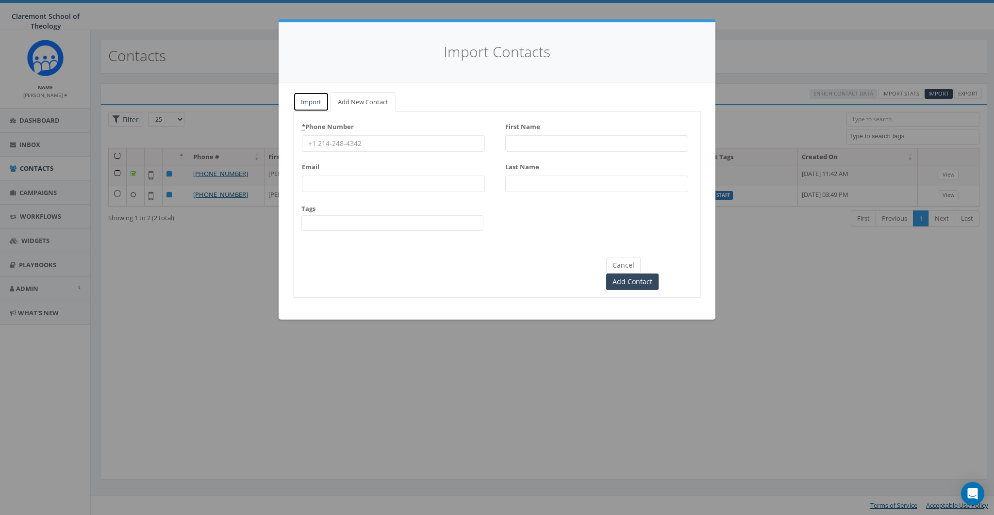
click at [315, 100] on link "Import" at bounding box center [311, 102] width 36 height 20
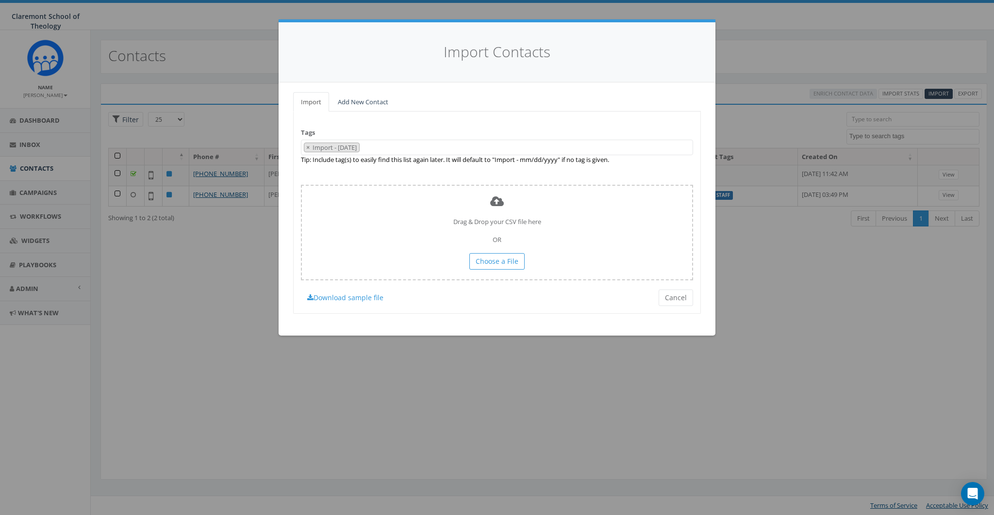
click at [398, 148] on span "× Import - 09/16/2025" at bounding box center [497, 148] width 392 height 16
click at [306, 146] on span "×" at bounding box center [307, 147] width 3 height 9
select select "alum"
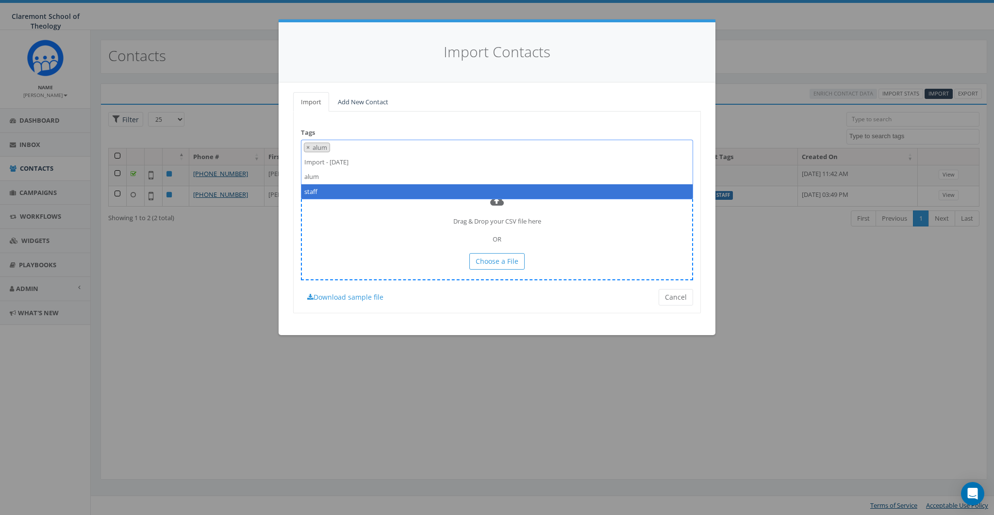
click at [362, 219] on div "Drag & Drop your CSV file here OR Choose a File" at bounding box center [497, 232] width 392 height 96
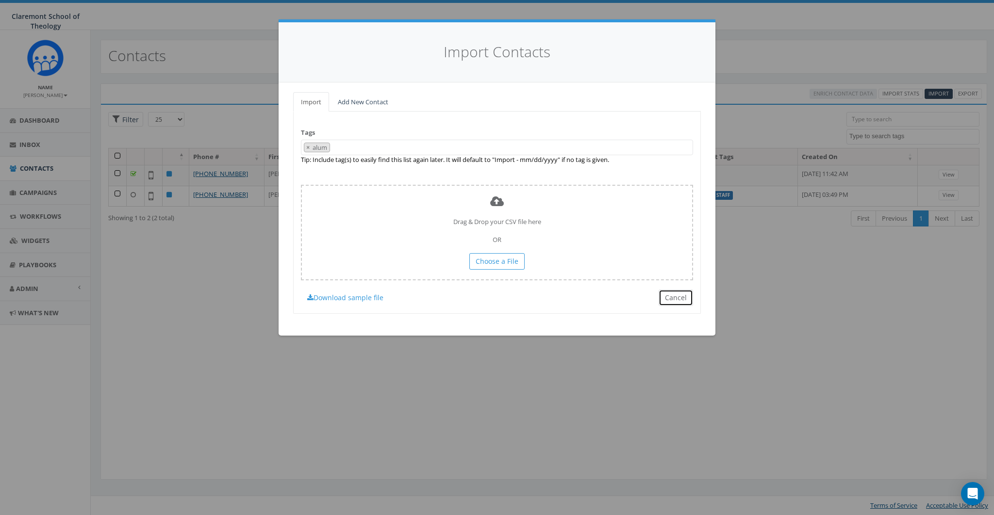
click at [676, 296] on button "Cancel" at bounding box center [675, 298] width 34 height 16
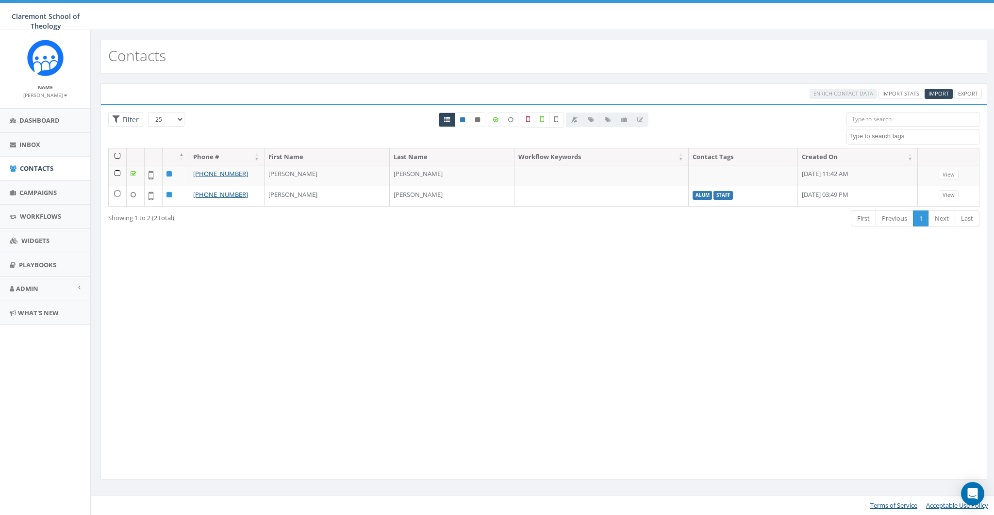
click at [900, 132] on textarea "Search" at bounding box center [914, 136] width 130 height 9
select select "staff"
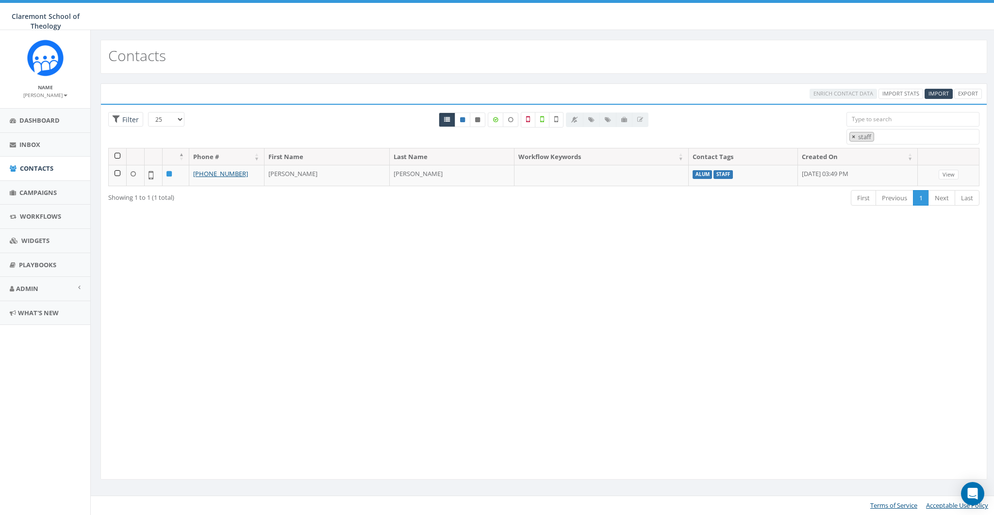
click at [853, 134] on span "×" at bounding box center [853, 136] width 3 height 9
select select
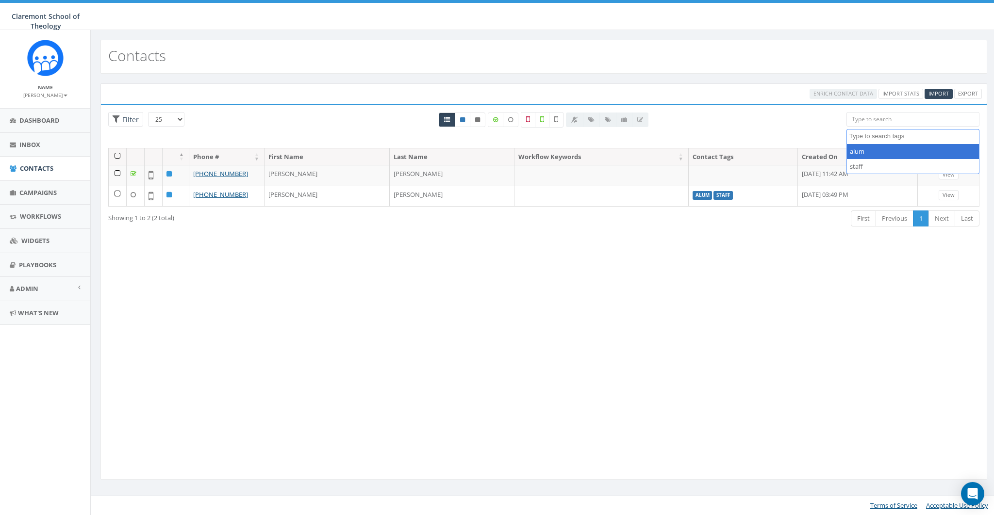
click at [661, 352] on div "Loading the filters, please wait!! Phone Number is is not First Name is is not …" at bounding box center [543, 292] width 887 height 376
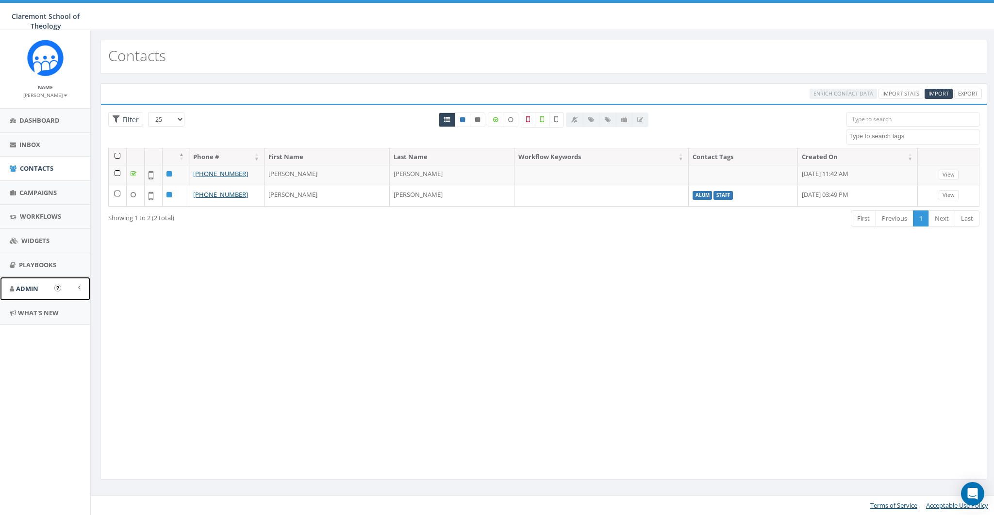
click at [33, 288] on span "Admin" at bounding box center [27, 288] width 22 height 9
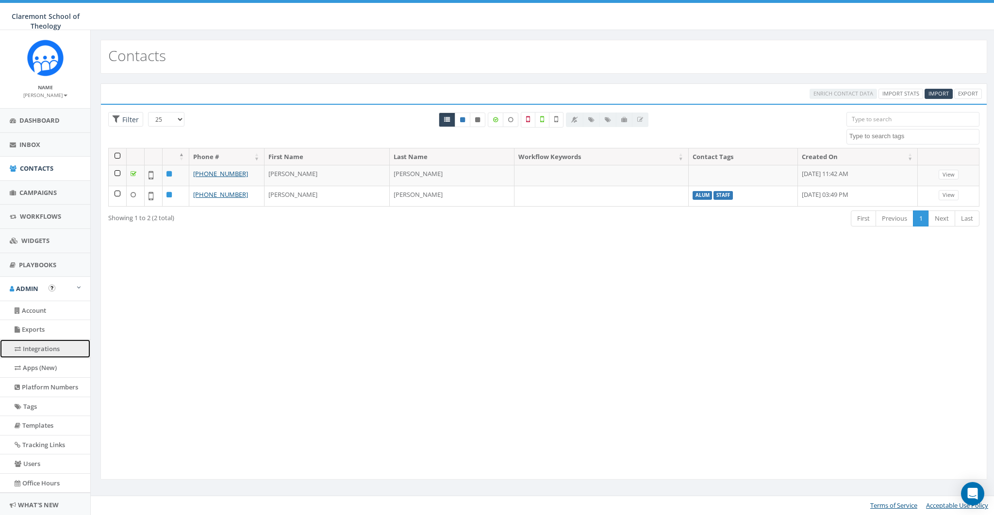
click at [34, 348] on link "Integrations" at bounding box center [45, 349] width 90 height 19
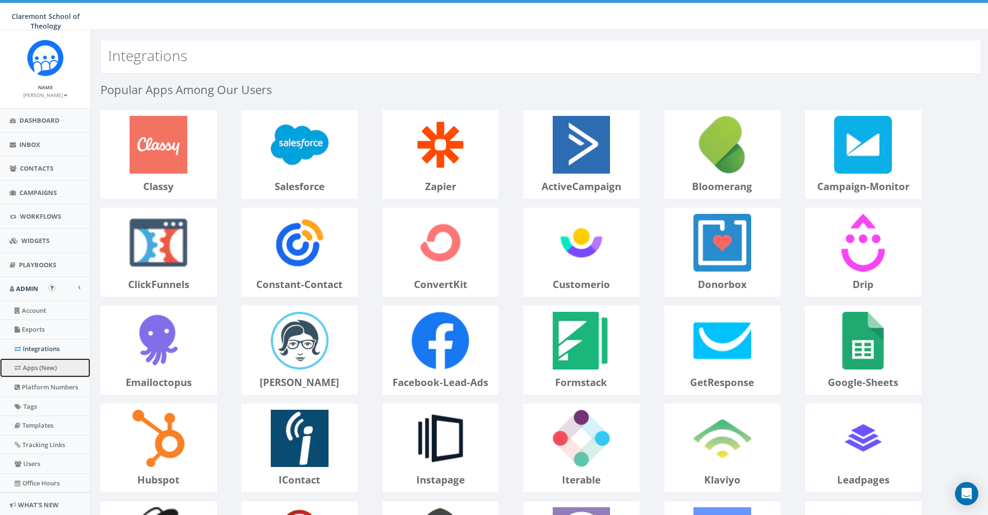
click at [44, 365] on link "Apps (New)" at bounding box center [45, 368] width 90 height 19
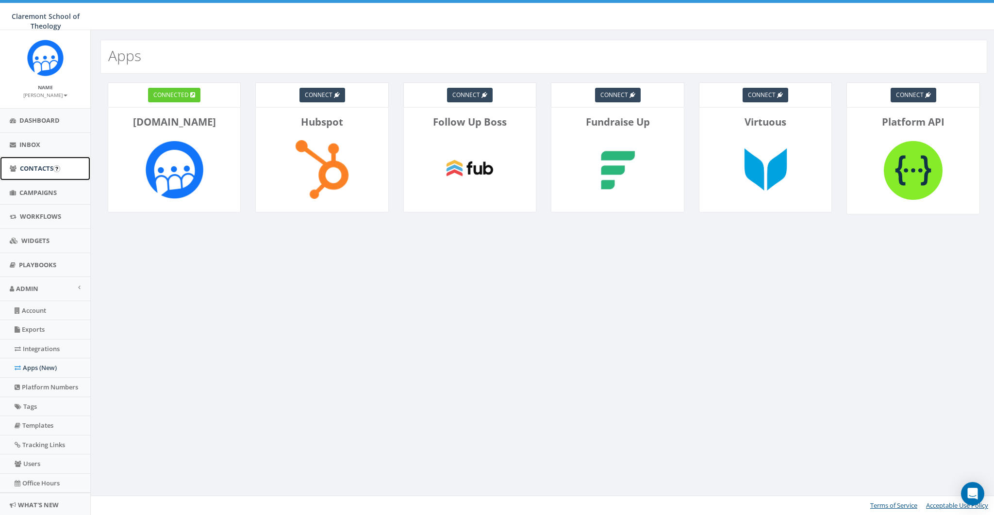
click at [33, 172] on span "Contacts" at bounding box center [36, 168] width 33 height 9
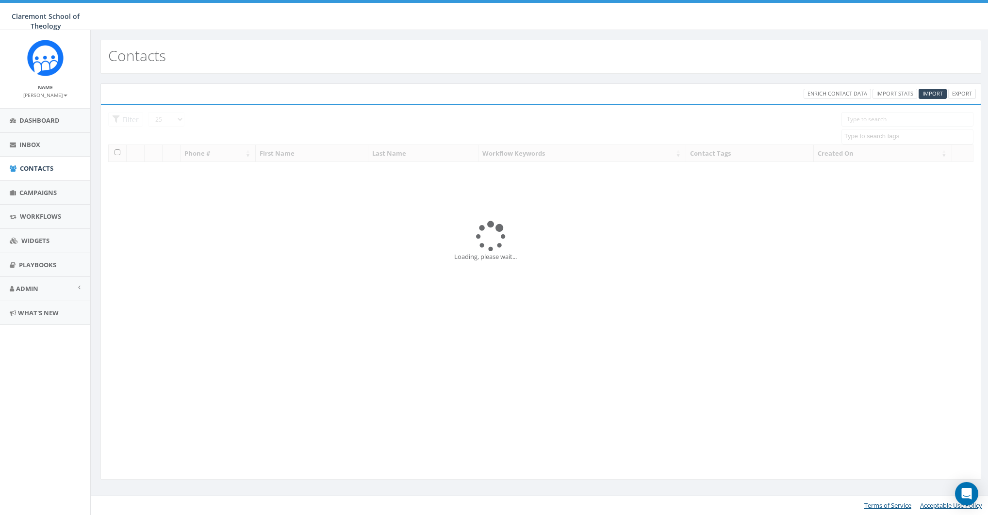
select select
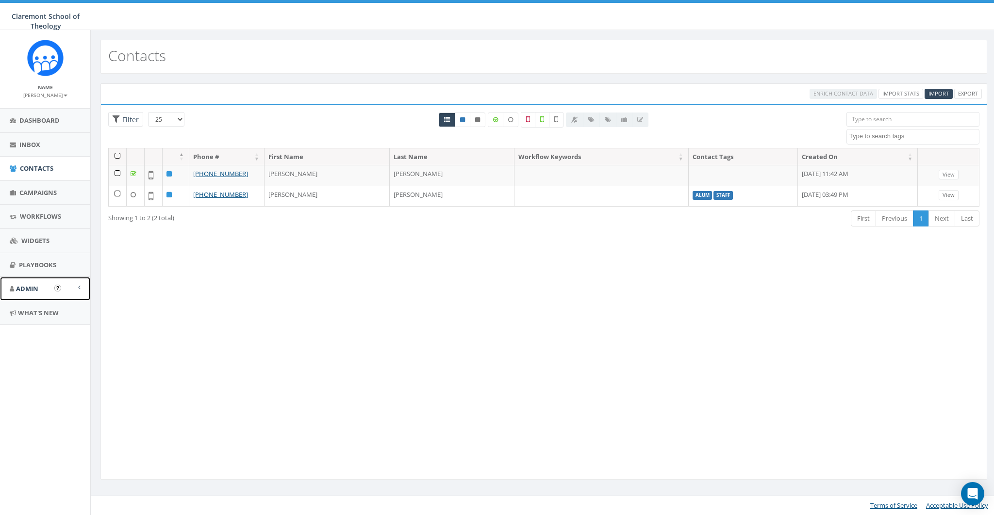
click at [30, 284] on span "Admin" at bounding box center [27, 288] width 22 height 9
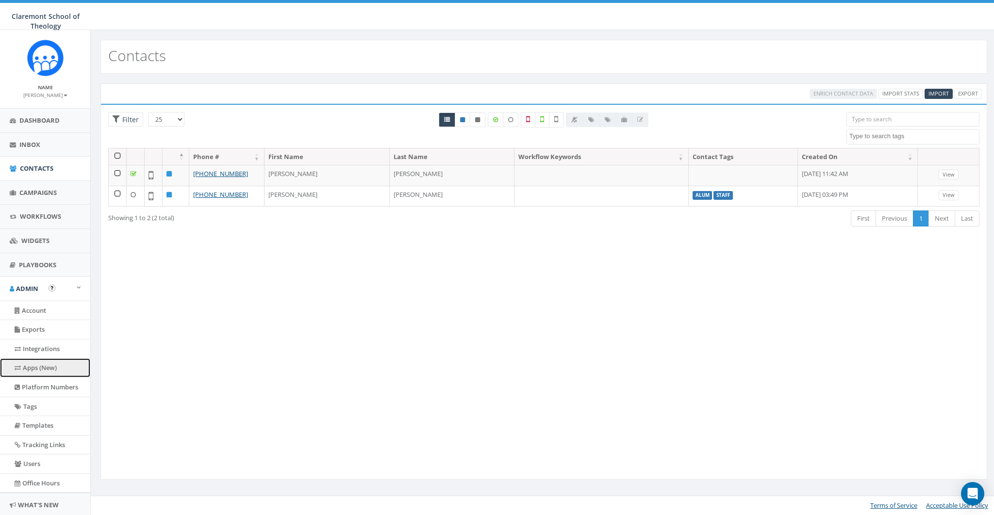
click at [36, 362] on link "Apps (New)" at bounding box center [45, 368] width 90 height 19
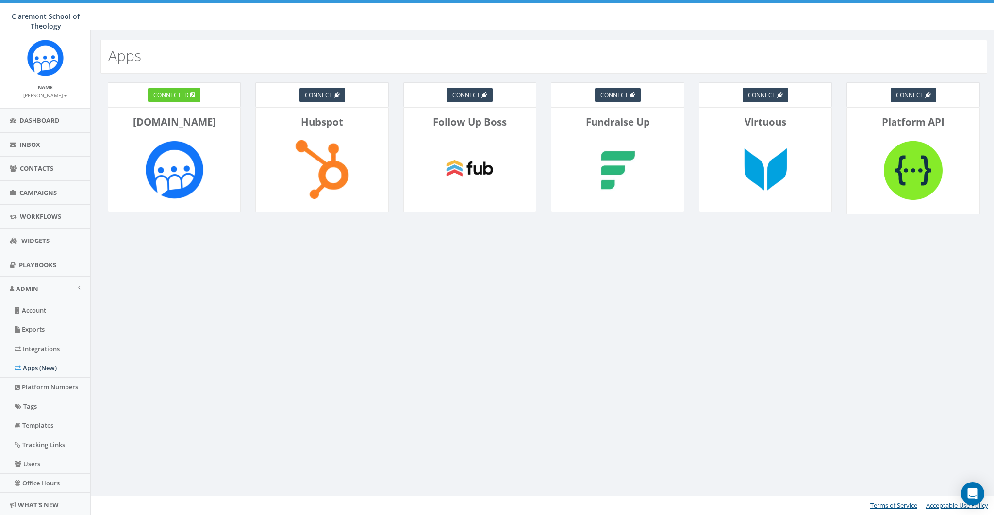
click at [554, 231] on div "connected [DOMAIN_NAME] connect Hubspot connect Follow Up Boss connect Fundrais…" at bounding box center [544, 168] width 906 height 189
click at [711, 283] on div "Apps connected [DOMAIN_NAME] connect Hubspot connect Follow Up Boss connect Fun…" at bounding box center [543, 272] width 906 height 485
click at [165, 96] on span "connected" at bounding box center [170, 95] width 35 height 8
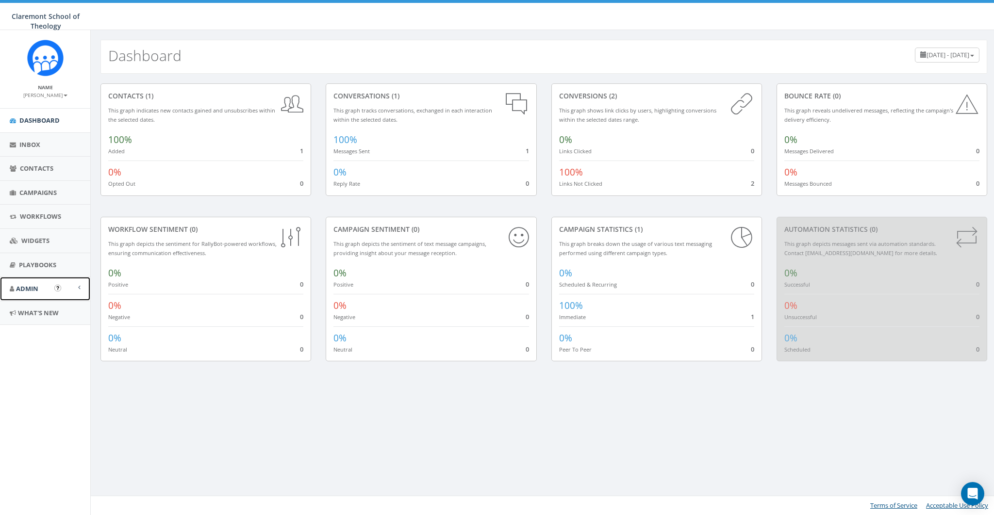
click at [33, 285] on span "Admin" at bounding box center [27, 288] width 22 height 9
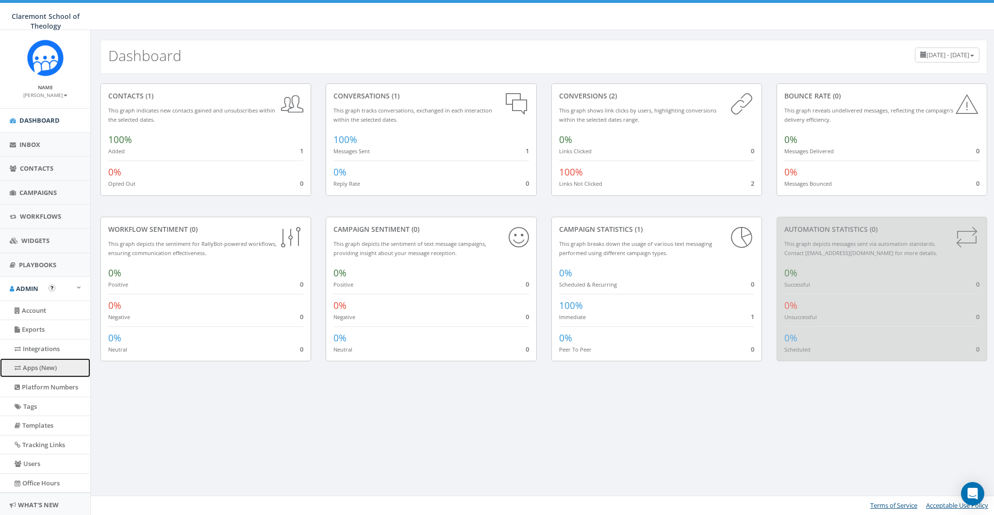
click at [32, 370] on link "Apps (New)" at bounding box center [45, 368] width 90 height 19
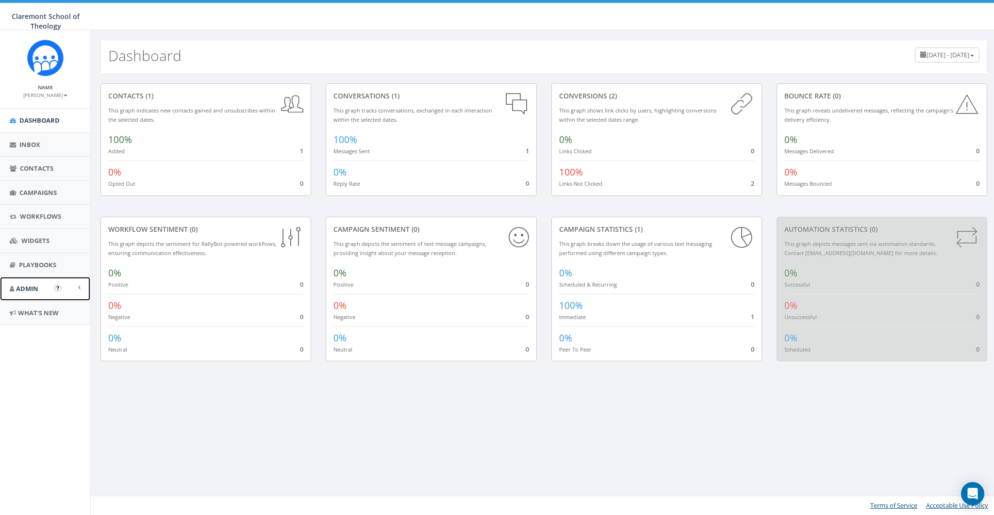
click at [33, 281] on link "Admin" at bounding box center [45, 289] width 90 height 24
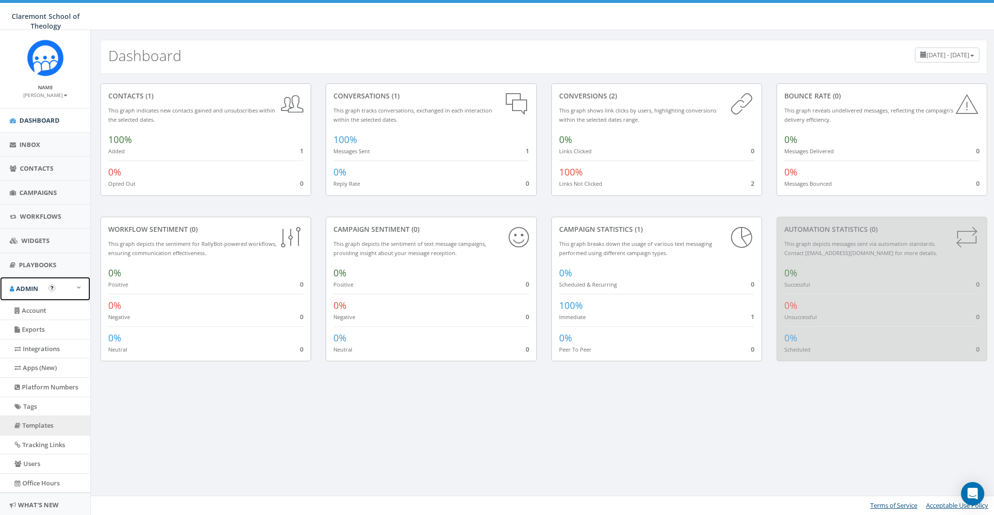
scroll to position [14, 0]
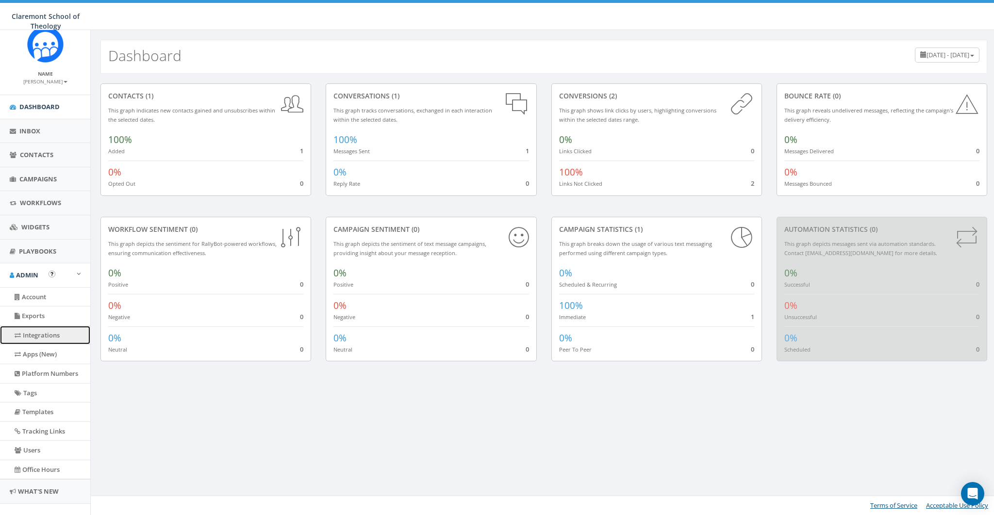
click at [46, 336] on link "Integrations" at bounding box center [45, 335] width 90 height 19
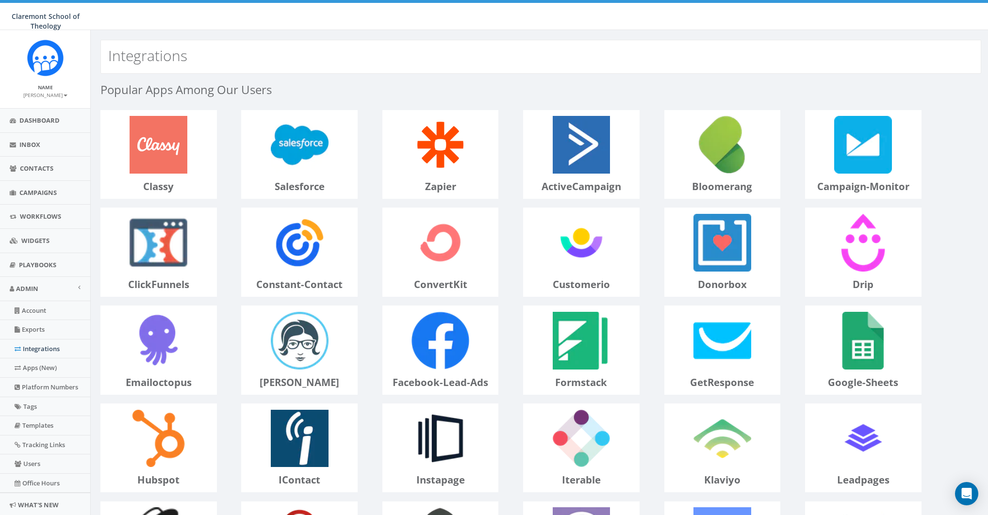
scroll to position [306, 0]
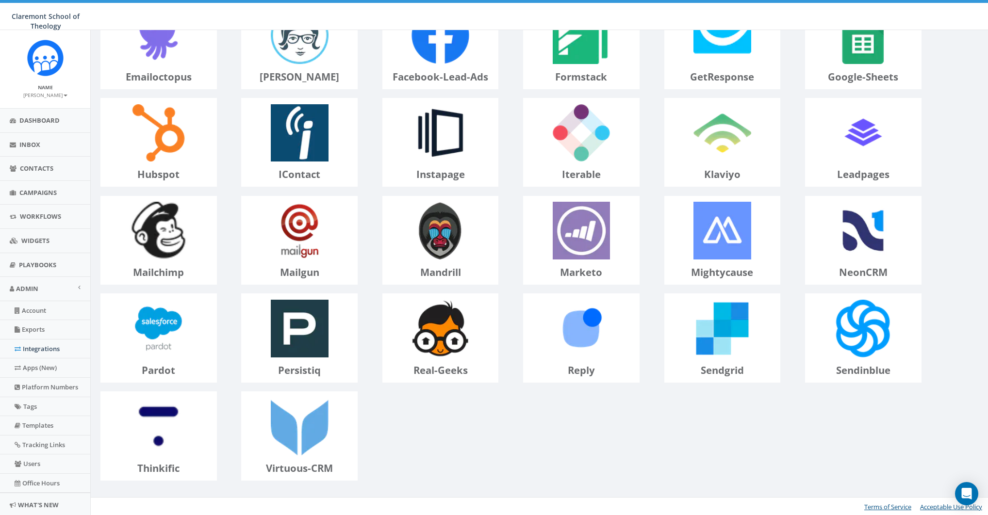
click at [167, 271] on p "mailchimp" at bounding box center [158, 272] width 115 height 14
click at [167, 247] on img at bounding box center [158, 231] width 69 height 69
click at [25, 373] on link "Apps (New)" at bounding box center [45, 368] width 90 height 19
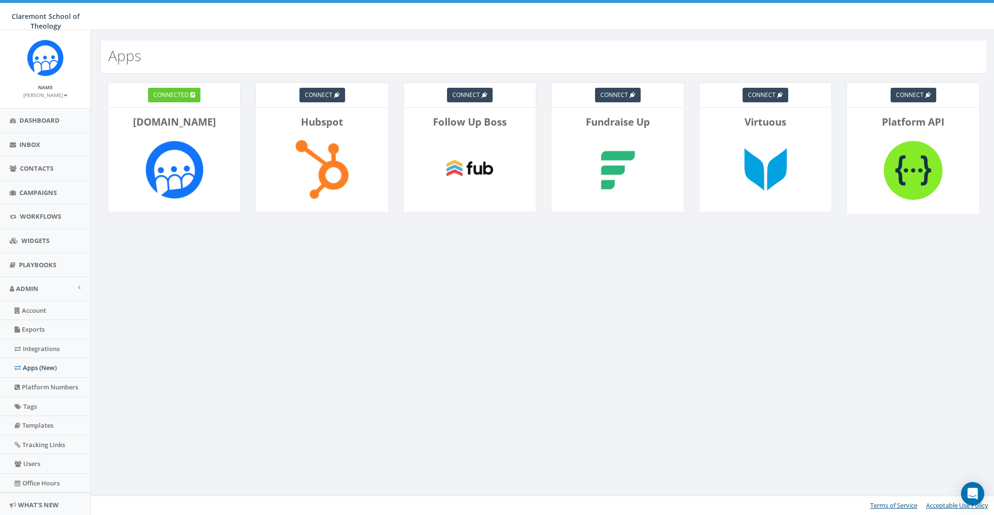
click at [174, 154] on img at bounding box center [174, 169] width 70 height 70
click at [167, 94] on span "connected" at bounding box center [170, 95] width 35 height 8
click at [173, 93] on span "connected" at bounding box center [170, 95] width 35 height 8
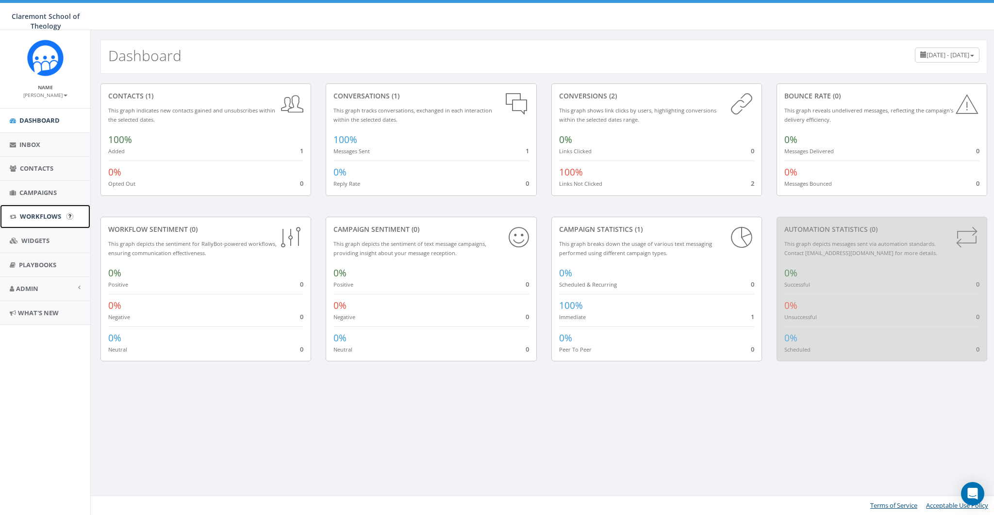
click at [40, 223] on link "Workflows" at bounding box center [45, 217] width 90 height 24
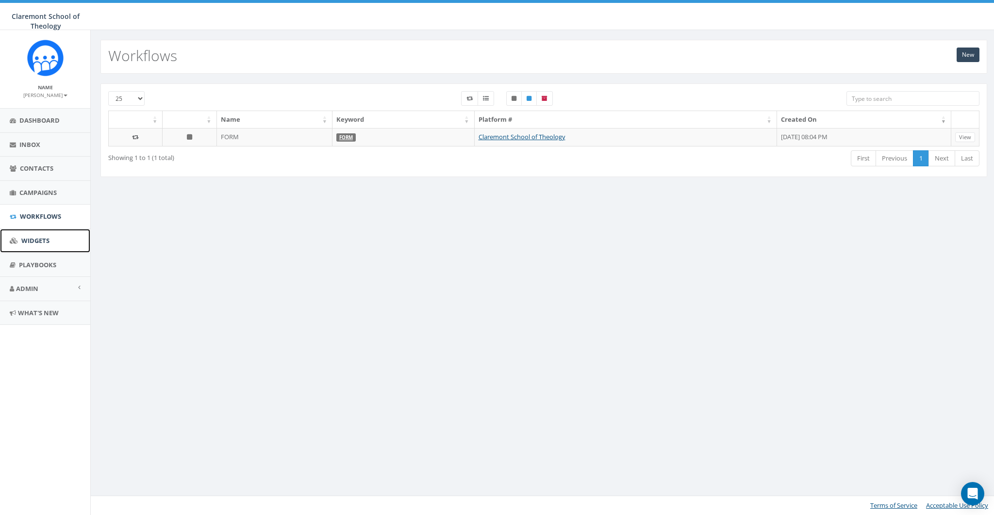
click at [46, 238] on span "Widgets" at bounding box center [35, 240] width 28 height 9
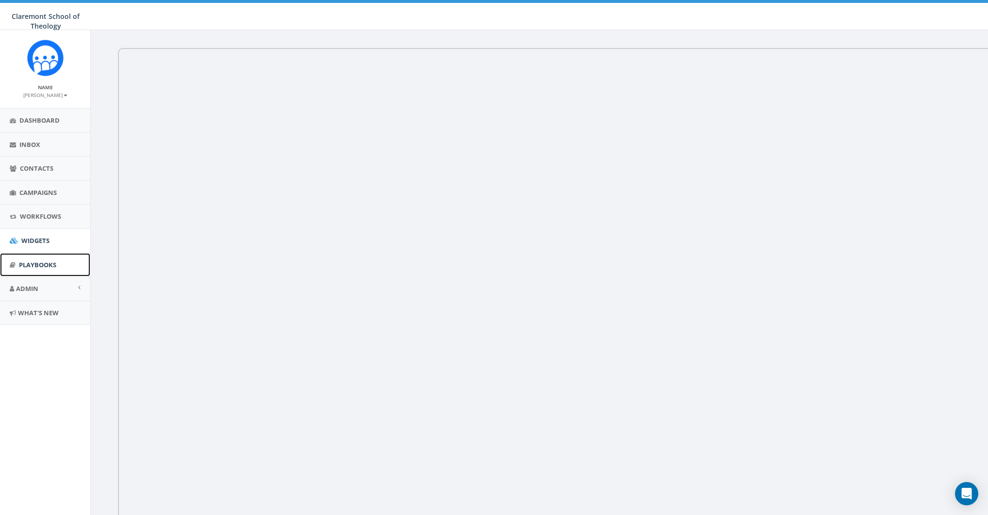
click at [26, 268] on span "Playbooks" at bounding box center [37, 265] width 37 height 9
click at [40, 124] on span "Dashboard" at bounding box center [39, 120] width 40 height 9
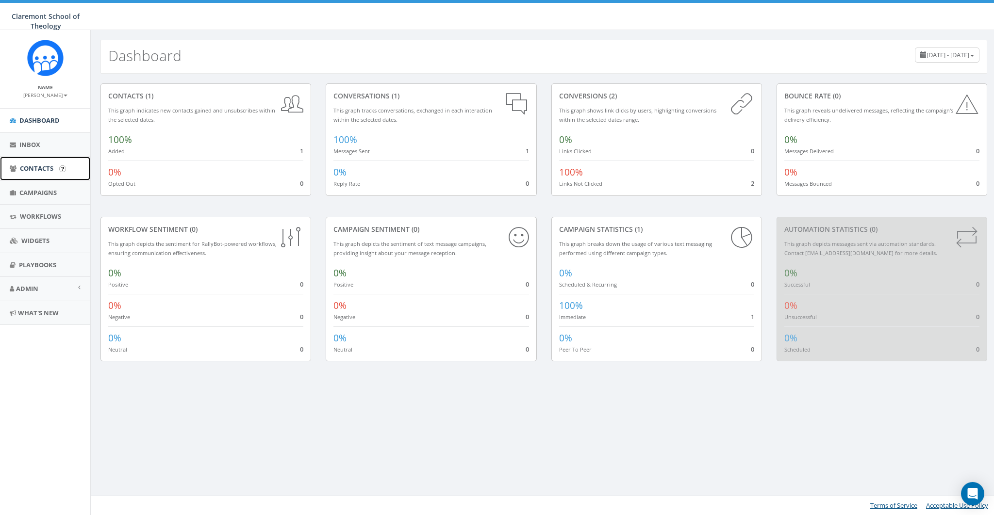
click at [29, 166] on span "Contacts" at bounding box center [36, 168] width 33 height 9
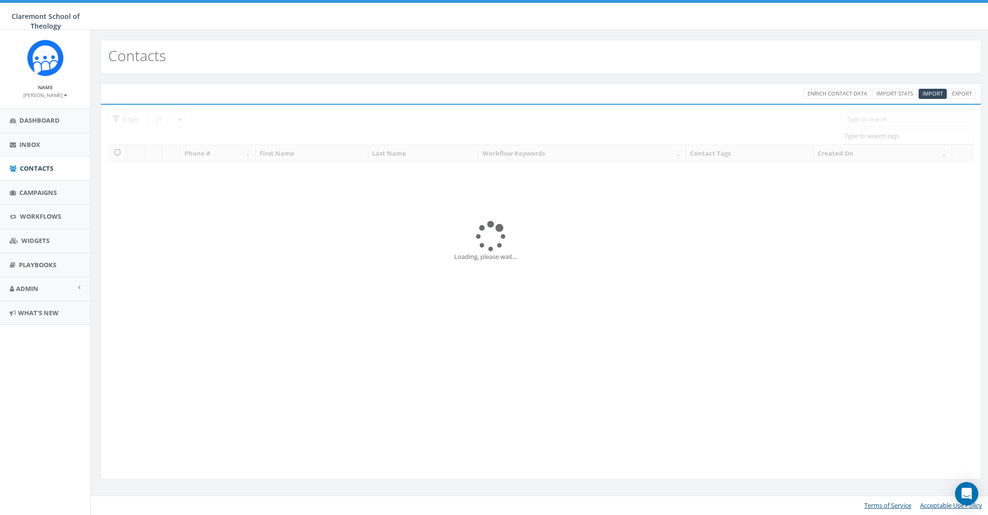
select select
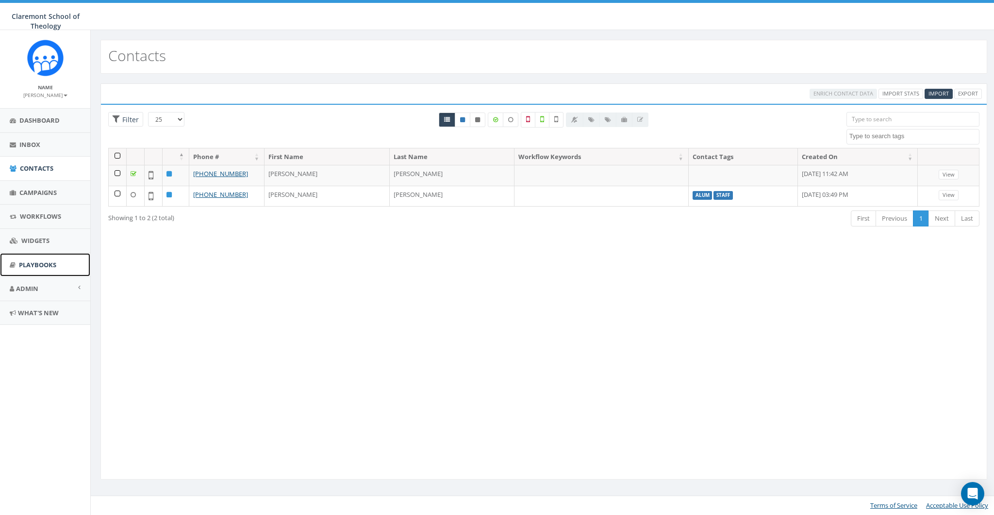
click at [28, 263] on span "Playbooks" at bounding box center [37, 265] width 37 height 9
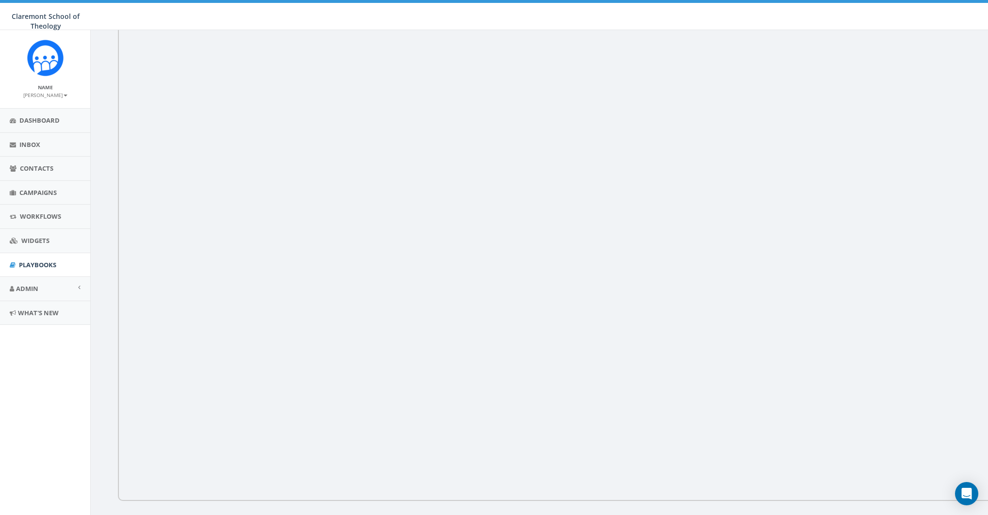
scroll to position [65, 0]
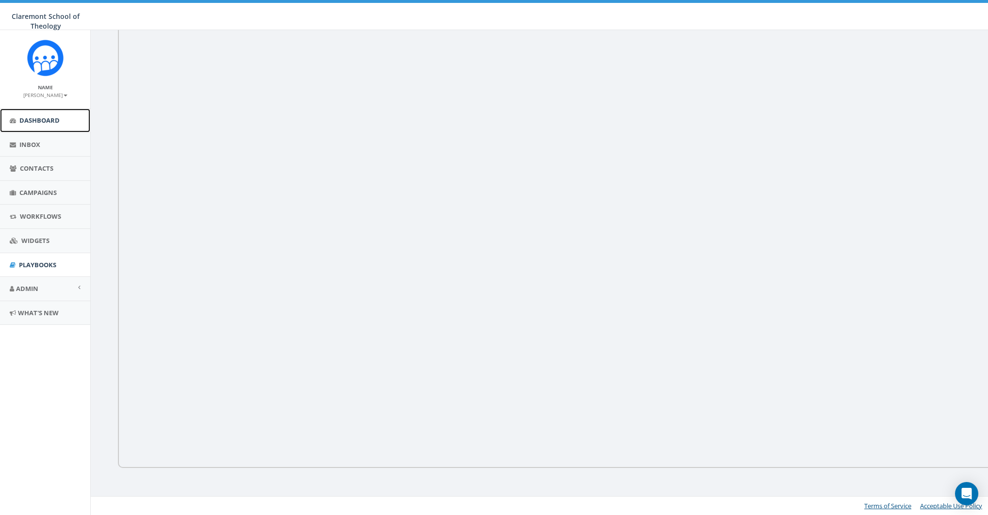
click at [36, 115] on link "Dashboard" at bounding box center [45, 121] width 90 height 24
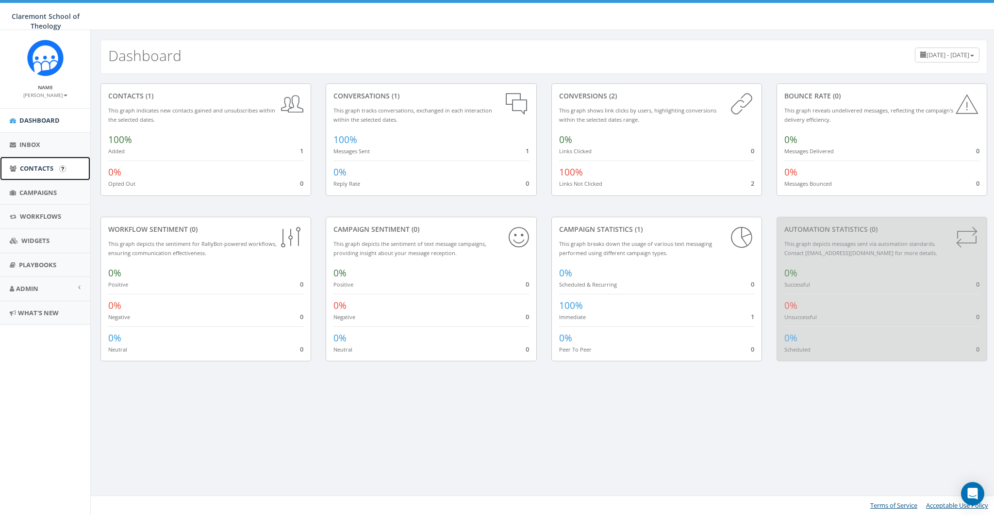
click at [31, 164] on span "Contacts" at bounding box center [36, 168] width 33 height 9
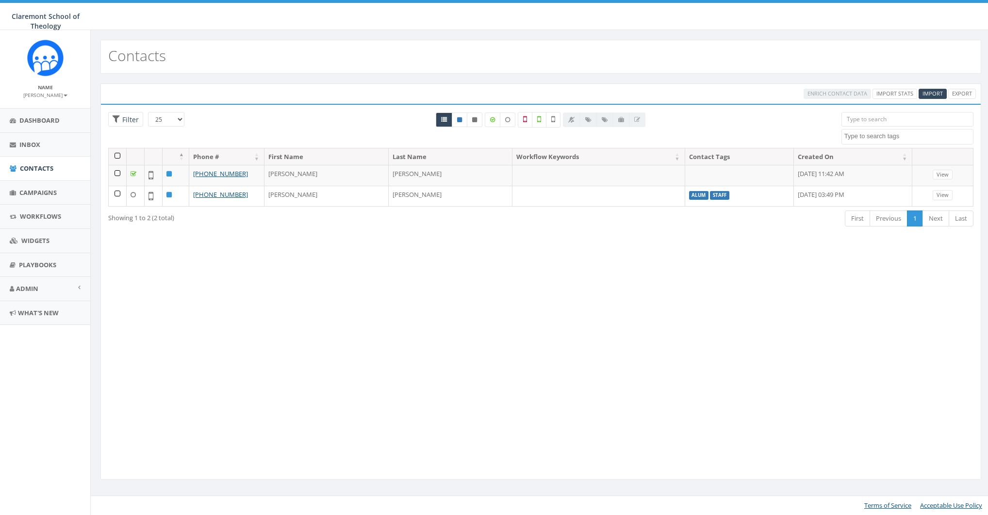
select select
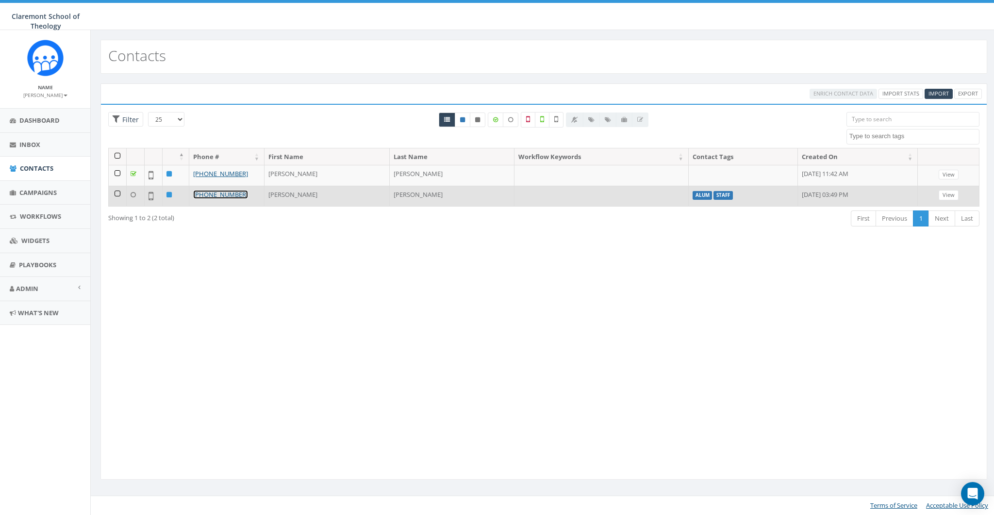
click at [205, 195] on link "[PHONE_NUMBER]" at bounding box center [220, 194] width 55 height 9
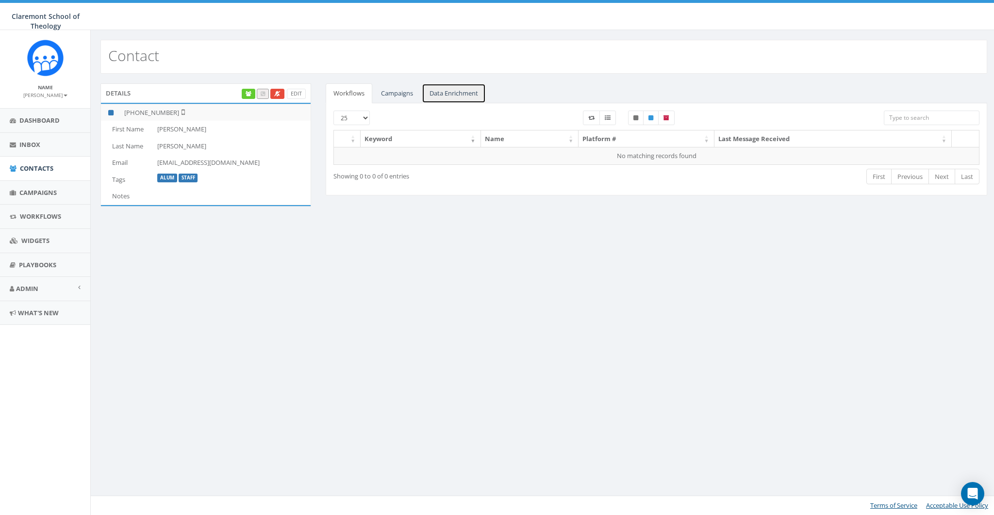
drag, startPoint x: 452, startPoint y: 98, endPoint x: 493, endPoint y: 167, distance: 80.5
click at [452, 98] on link "Data Enrichment" at bounding box center [454, 93] width 64 height 20
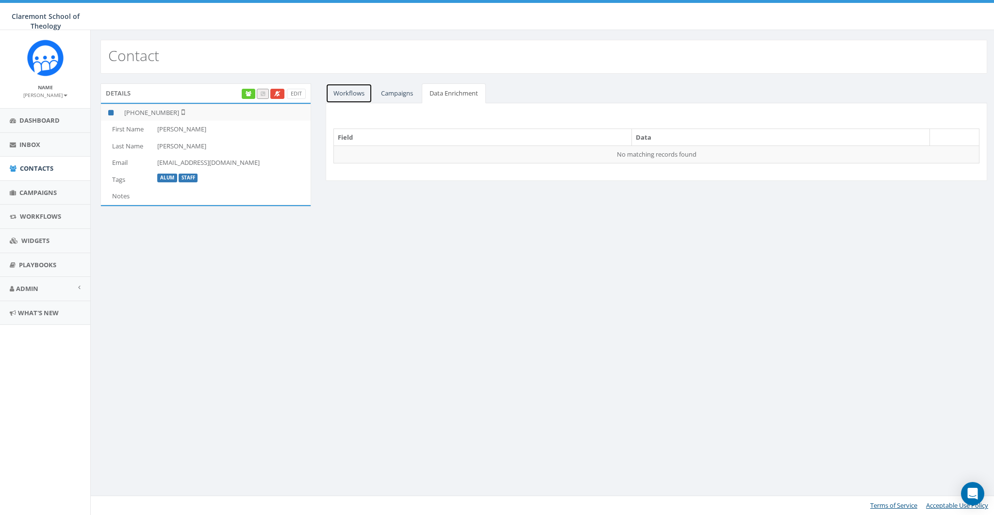
click at [347, 96] on link "Workflows" at bounding box center [349, 93] width 47 height 20
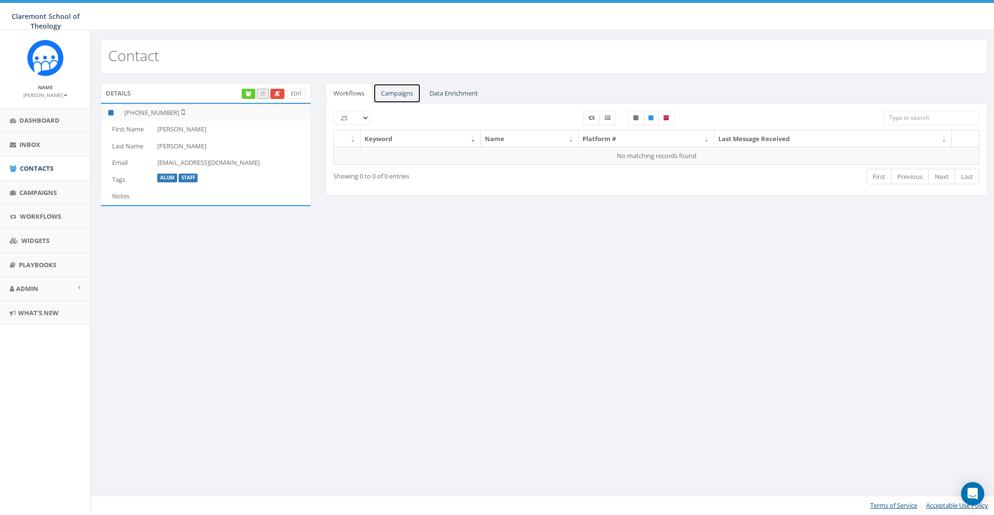
click at [406, 98] on link "Campaigns" at bounding box center [397, 93] width 48 height 20
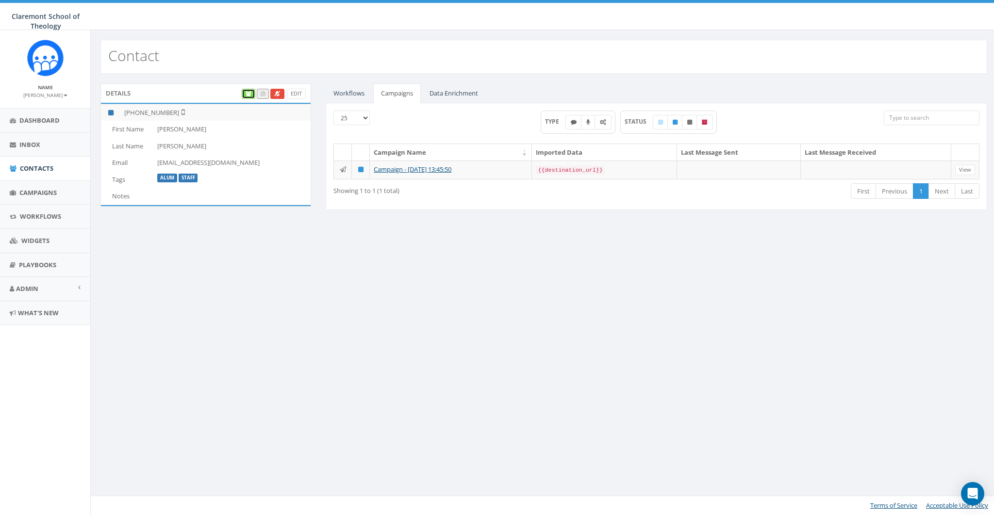
click at [250, 94] on icon at bounding box center [249, 93] width 6 height 5
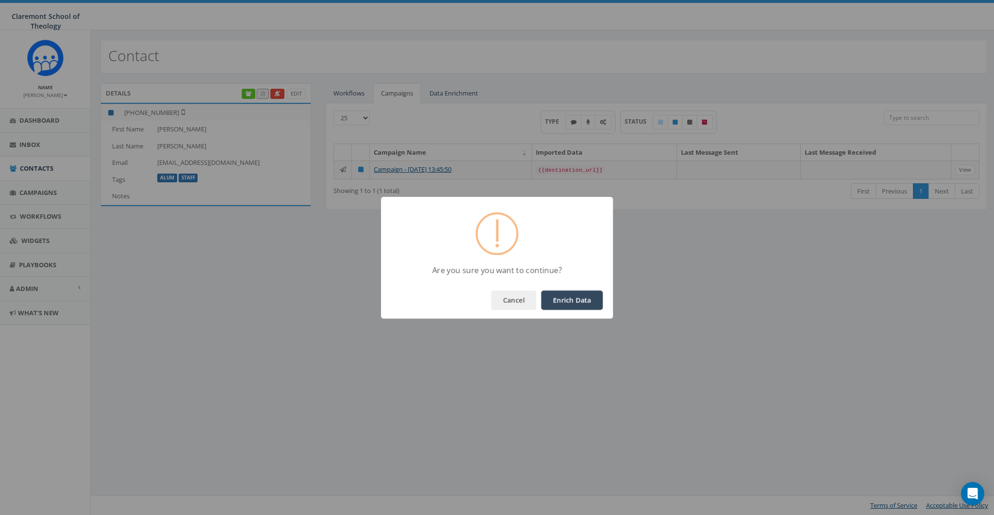
click at [561, 293] on button "Enrich Data" at bounding box center [572, 300] width 62 height 19
click at [581, 296] on button "OK" at bounding box center [586, 300] width 33 height 19
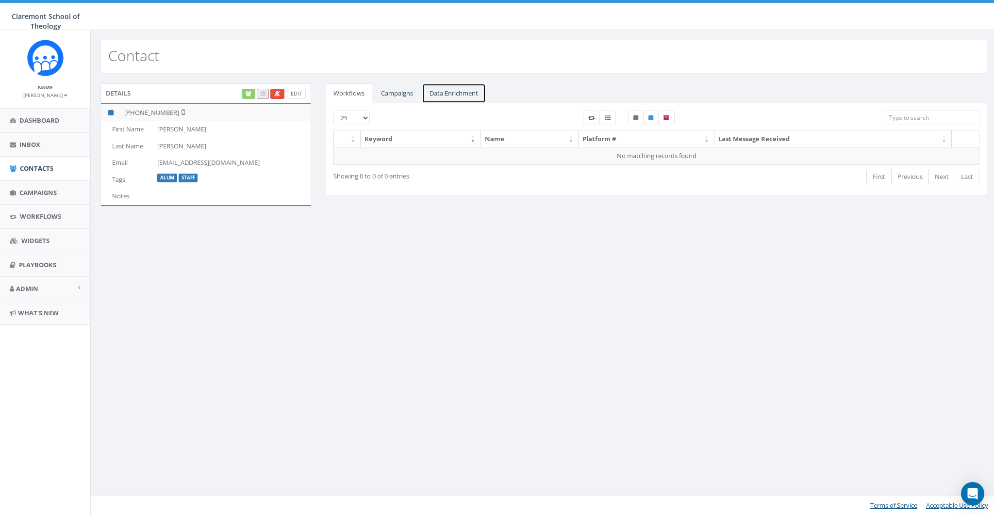
click at [460, 90] on link "Data Enrichment" at bounding box center [454, 93] width 64 height 20
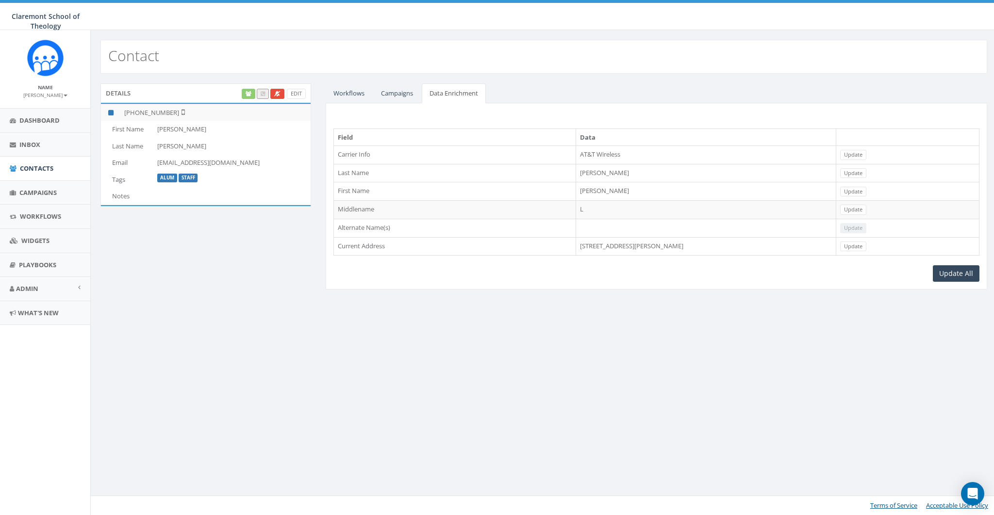
click at [600, 189] on td "Garrison" at bounding box center [706, 191] width 260 height 18
click at [696, 308] on div "Details Edit +1 615-429-3431 First Name Steve Last Name Horswill-Johnston Email…" at bounding box center [544, 193] width 906 height 238
drag, startPoint x: 159, startPoint y: 113, endPoint x: 171, endPoint y: 110, distance: 12.5
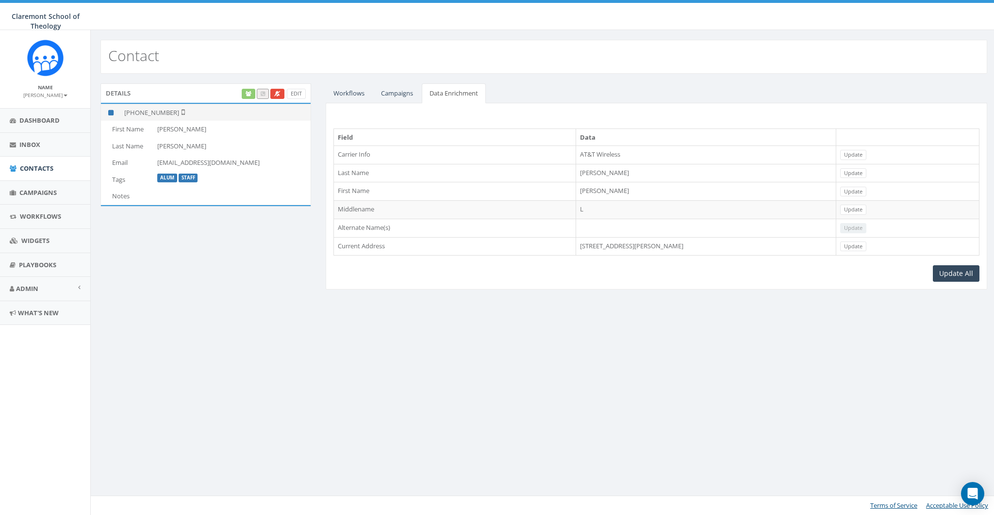
click at [171, 110] on td "[PHONE_NUMBER]" at bounding box center [215, 112] width 190 height 17
click at [385, 95] on link "Campaigns" at bounding box center [397, 93] width 48 height 20
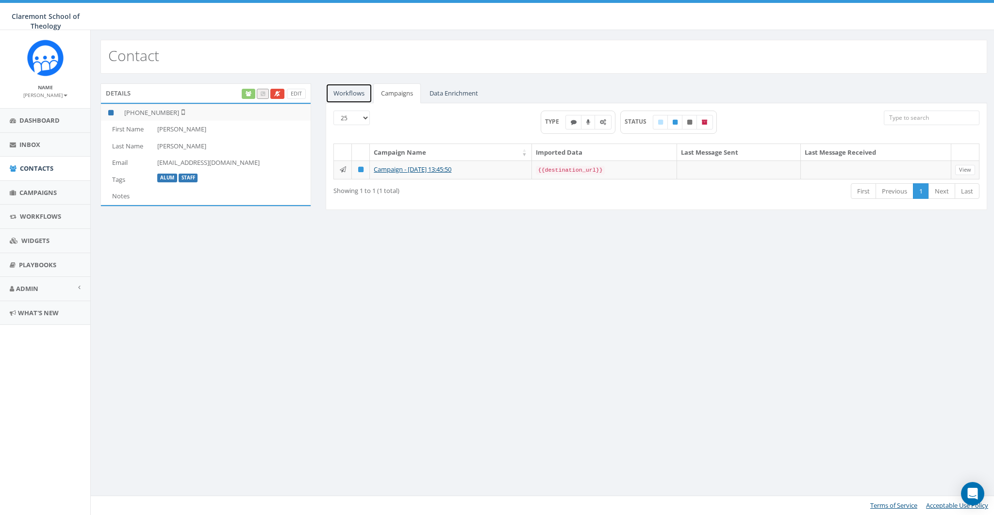
click at [349, 94] on link "Workflows" at bounding box center [349, 93] width 47 height 20
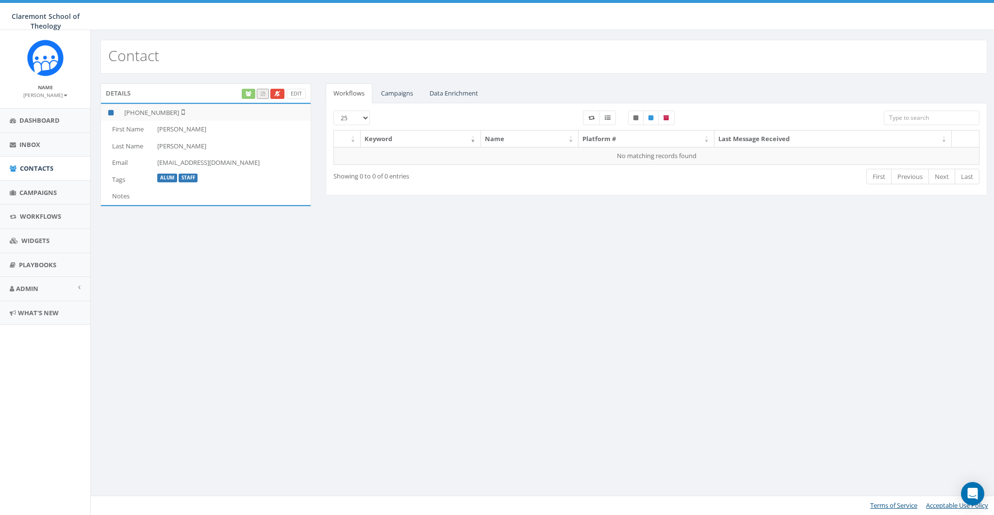
click at [692, 312] on div "Contact Details Edit +1 615-429-3431 First Name Steve Last Name Horswill-Johnst…" at bounding box center [543, 272] width 906 height 485
click at [38, 165] on span "Contacts" at bounding box center [36, 168] width 33 height 9
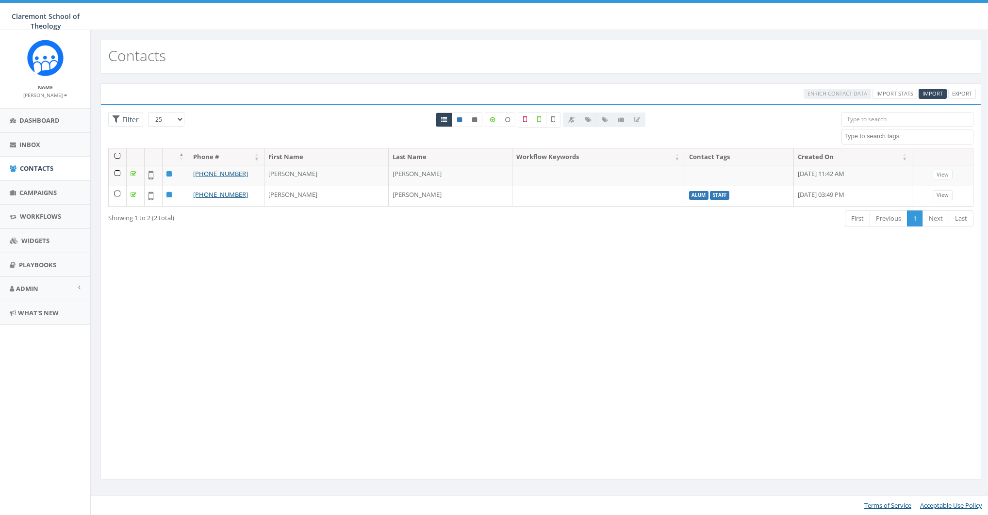
select select
click at [29, 172] on link "Contacts" at bounding box center [45, 169] width 90 height 24
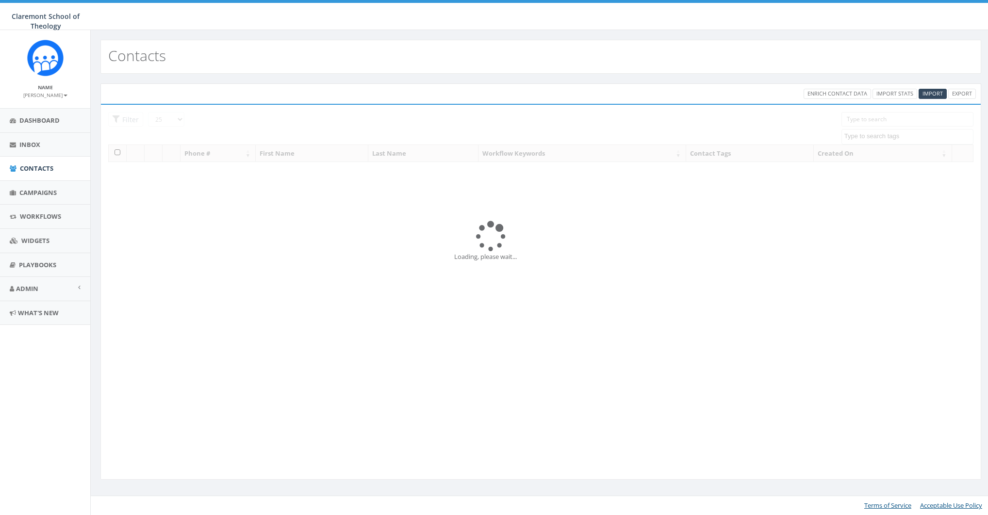
select select
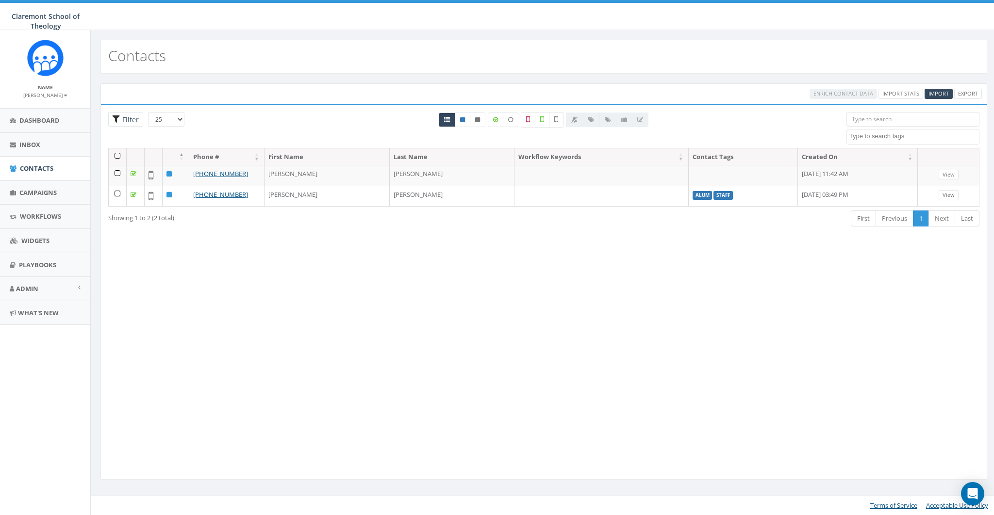
click at [128, 116] on span "Filter" at bounding box center [129, 119] width 19 height 9
radio input "true"
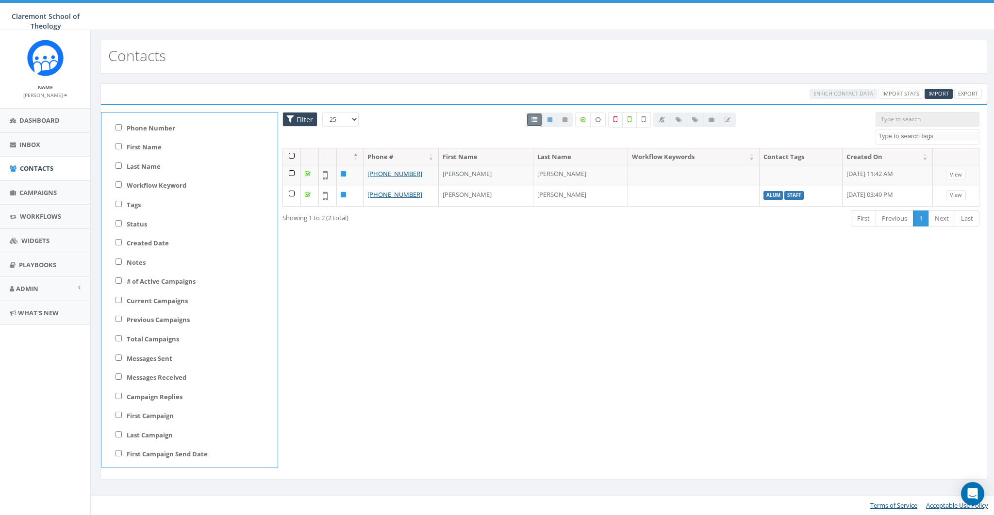
scroll to position [132, 0]
click at [169, 245] on label "Messages Received" at bounding box center [157, 246] width 60 height 9
click at [122, 245] on input "Messages Received" at bounding box center [118, 245] width 6 height 6
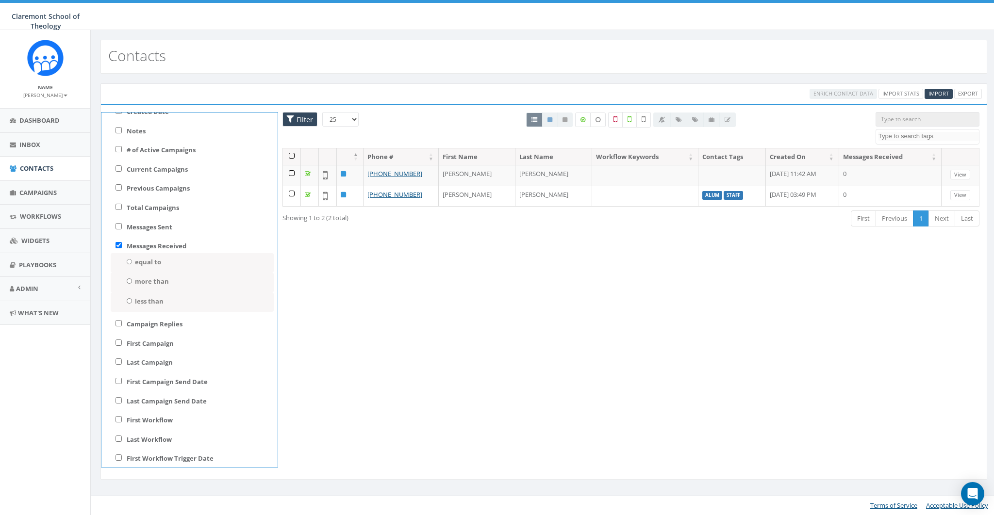
click at [153, 245] on label "Messages Received" at bounding box center [157, 246] width 60 height 9
click at [122, 245] on input "Messages Received" at bounding box center [118, 245] width 6 height 6
checkbox input "false"
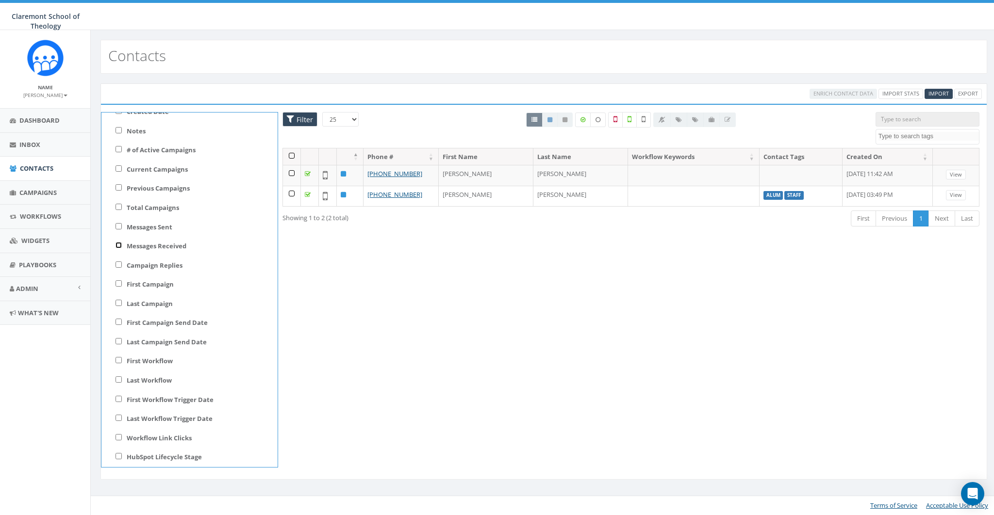
scroll to position [0, 0]
click at [303, 119] on span "Filter" at bounding box center [303, 119] width 19 height 9
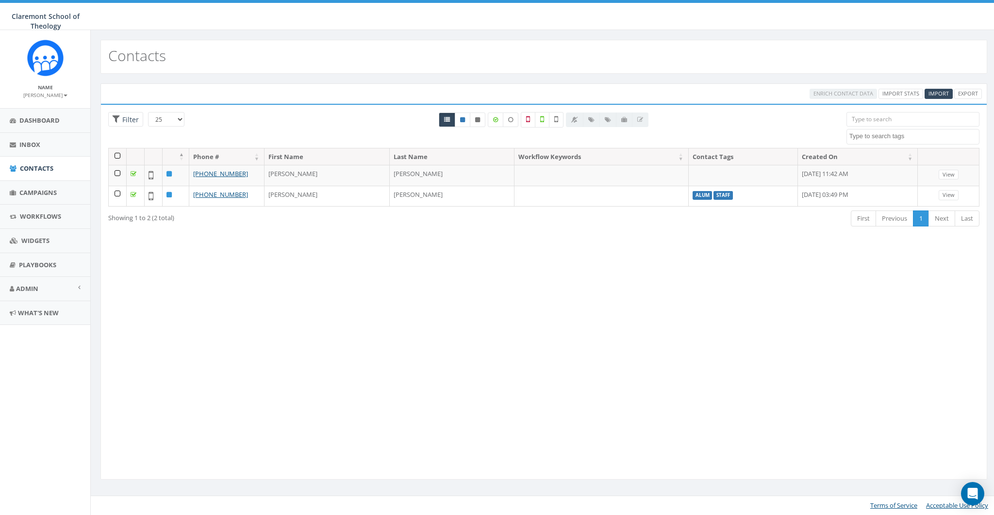
click at [475, 305] on div "Loading the filters, please wait!! Phone Number is is not First Name is is not …" at bounding box center [543, 292] width 887 height 376
click at [691, 308] on div "Loading the filters, please wait!! Phone Number is is not First Name is is not …" at bounding box center [543, 292] width 887 height 376
click at [481, 118] on link at bounding box center [478, 120] width 16 height 15
radio input "true"
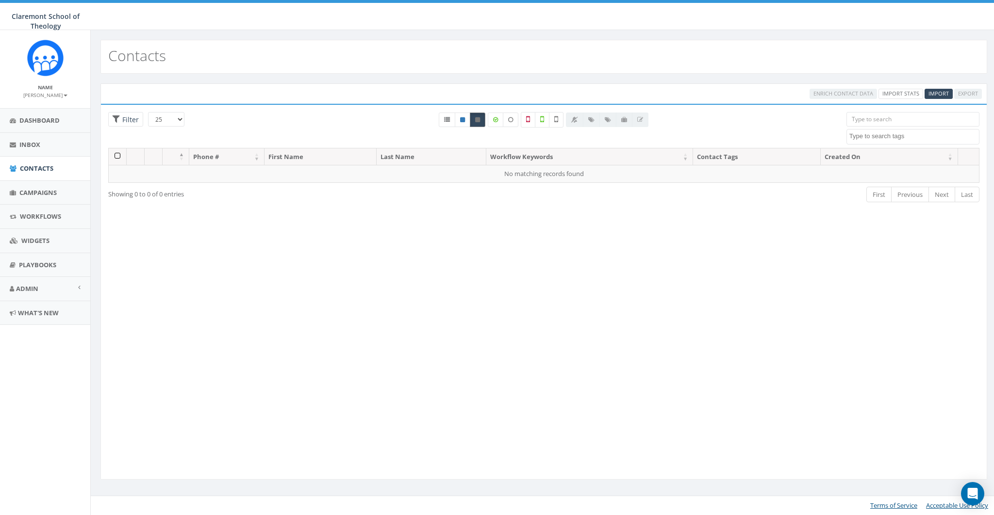
click at [482, 122] on link at bounding box center [478, 120] width 16 height 15
click at [449, 122] on icon at bounding box center [447, 120] width 6 height 6
radio input "true"
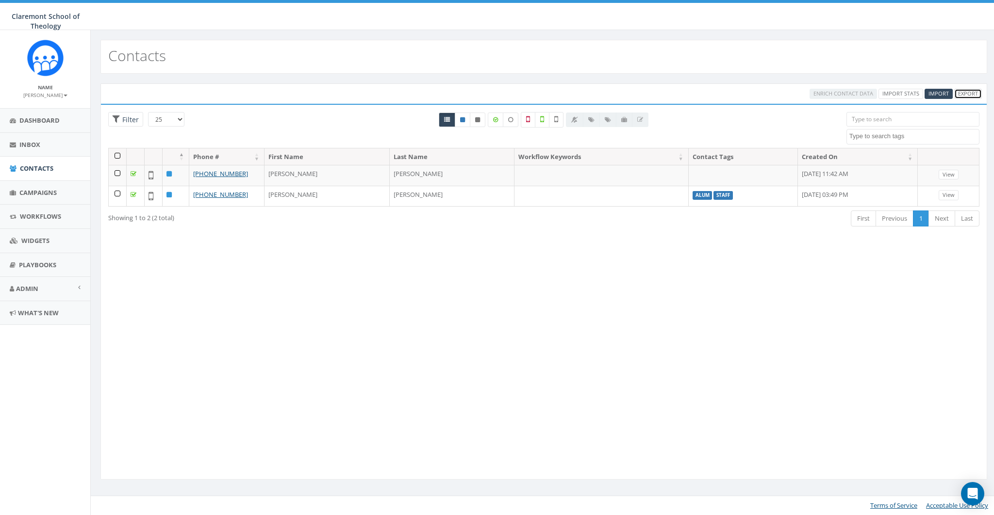
click at [974, 94] on link "Export" at bounding box center [968, 94] width 28 height 10
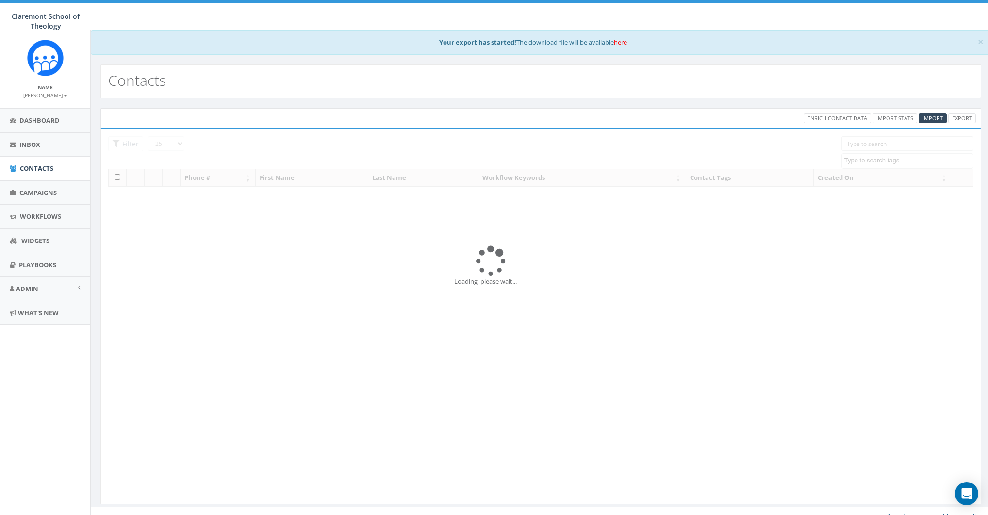
select select
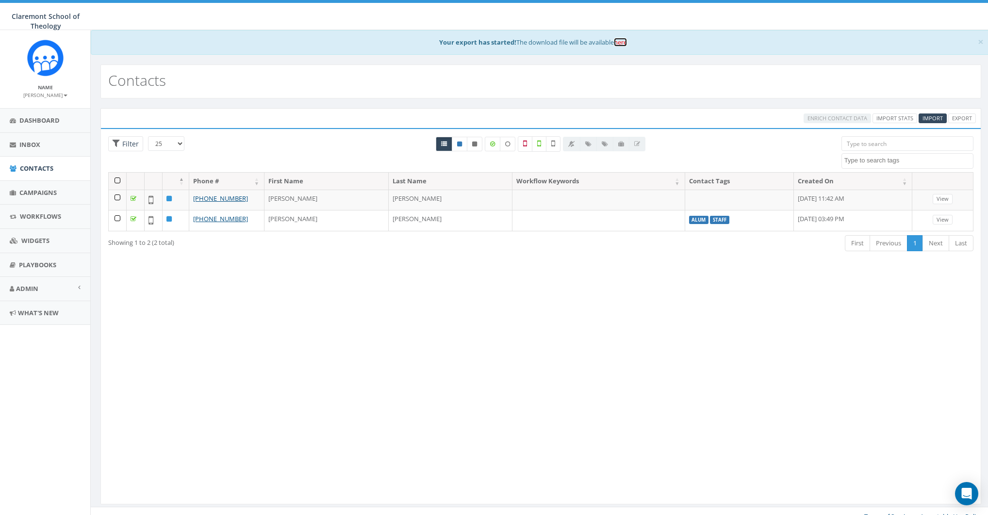
click at [621, 42] on link "here" at bounding box center [620, 42] width 13 height 9
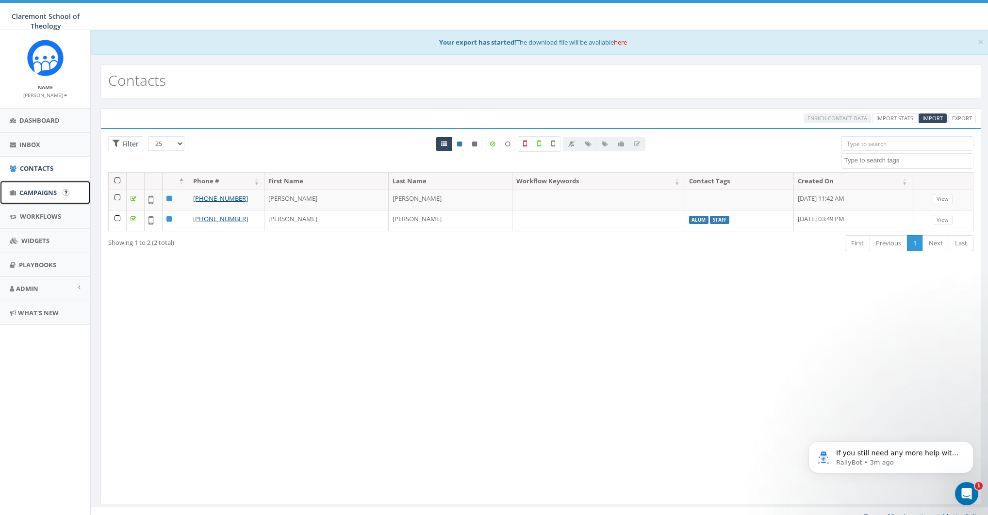
click at [29, 194] on span "Campaigns" at bounding box center [37, 192] width 37 height 9
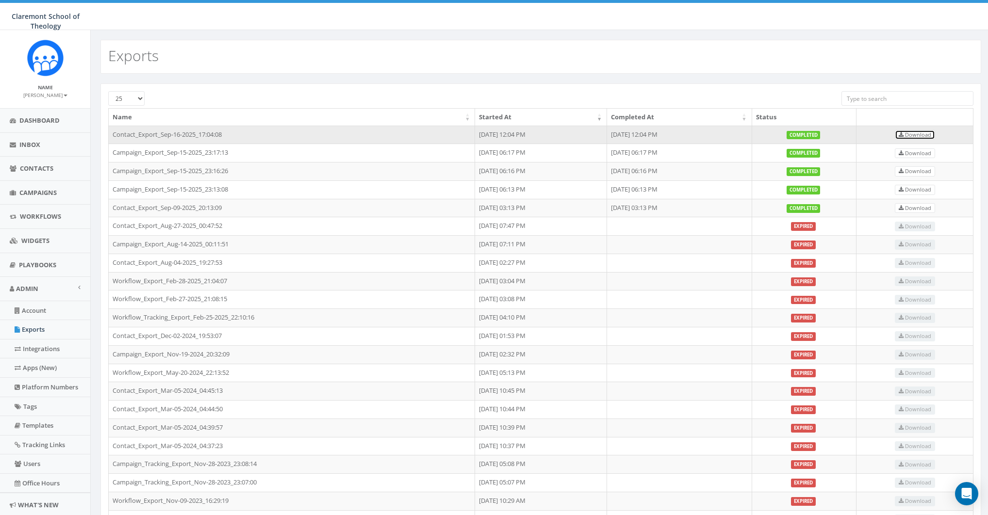
click at [928, 132] on span "Download" at bounding box center [915, 134] width 33 height 7
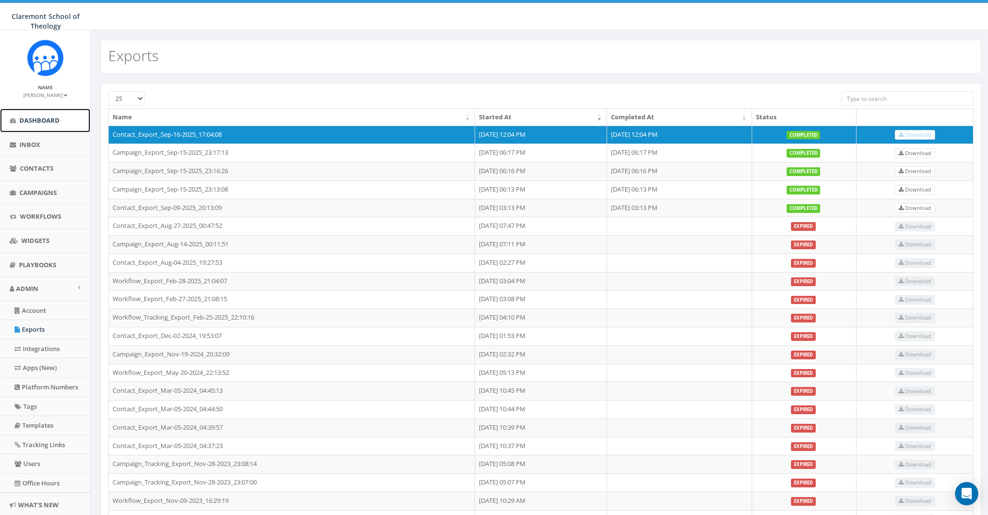
click at [32, 118] on span "Dashboard" at bounding box center [39, 120] width 40 height 9
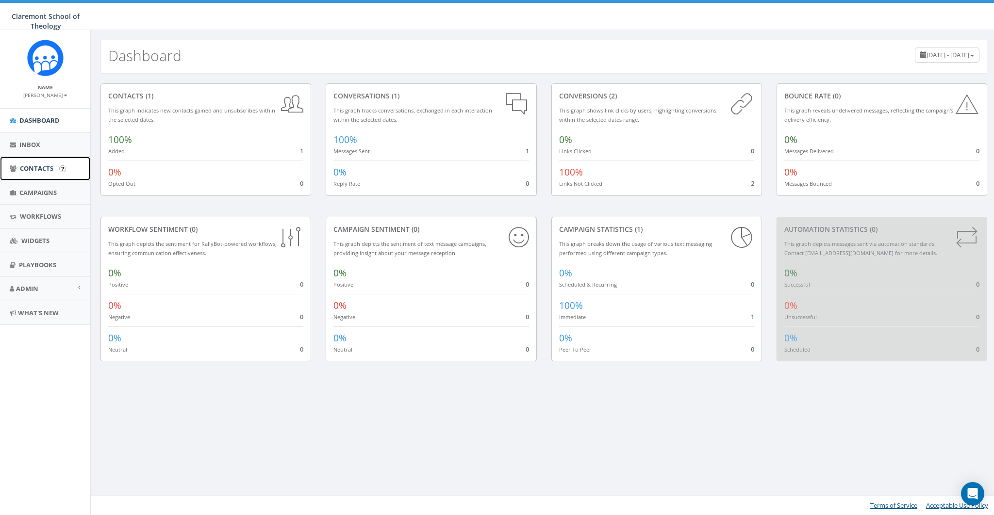
click at [35, 163] on link "Contacts" at bounding box center [45, 169] width 90 height 24
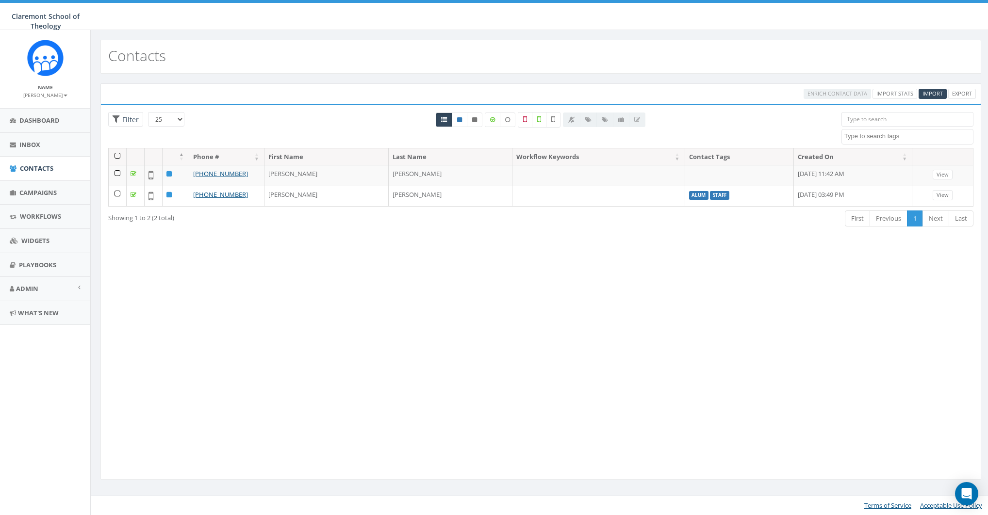
select select
click at [36, 194] on span "Campaigns" at bounding box center [37, 192] width 37 height 9
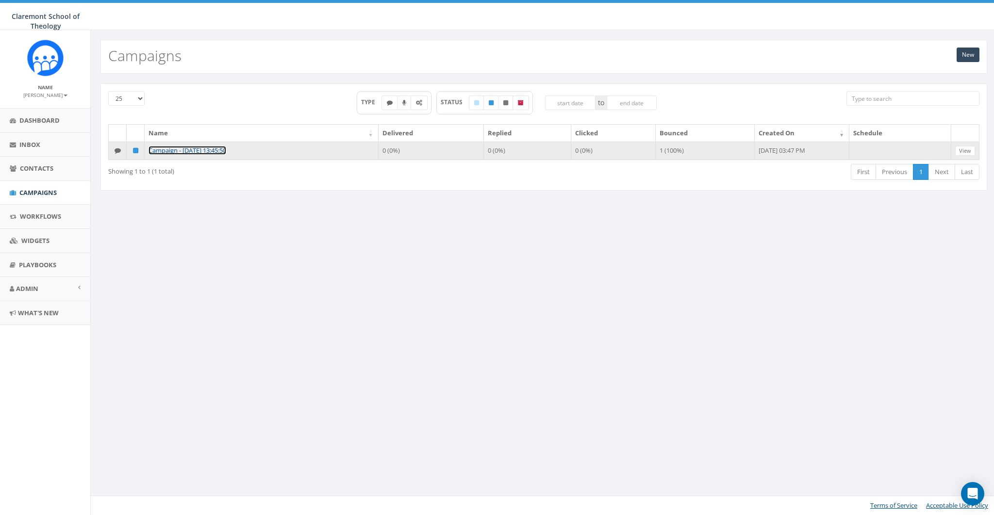
click at [174, 148] on link "Campaign - [DATE] 13:45:50" at bounding box center [187, 150] width 78 height 9
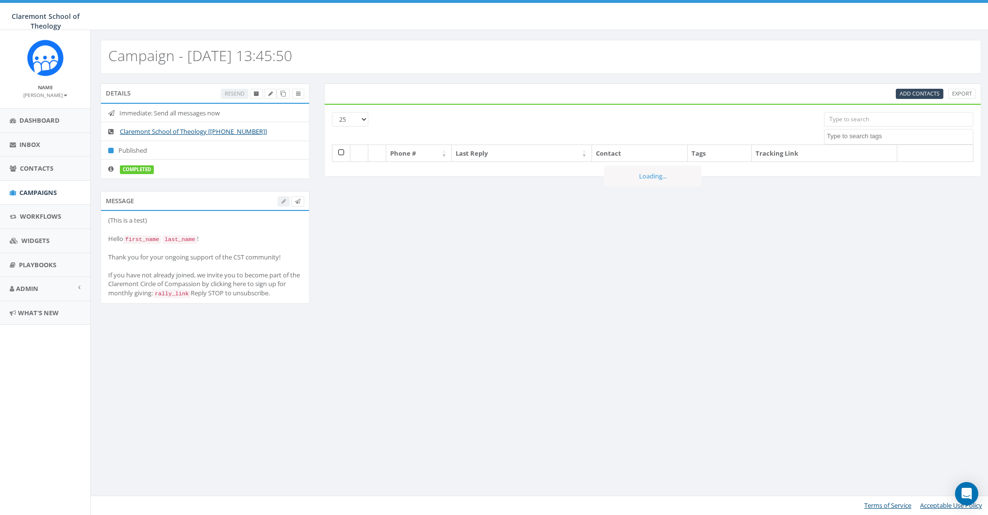
select select
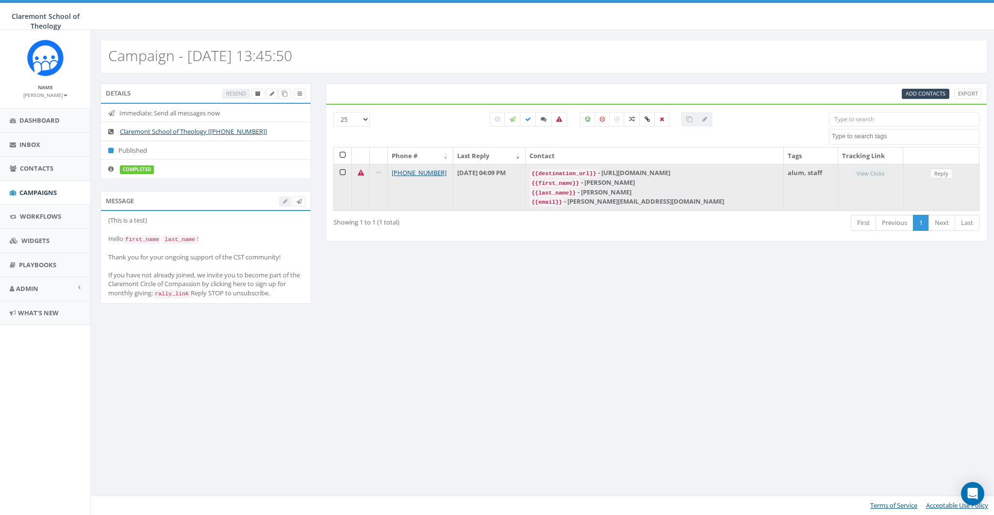
click at [361, 173] on icon at bounding box center [361, 173] width 6 height 6
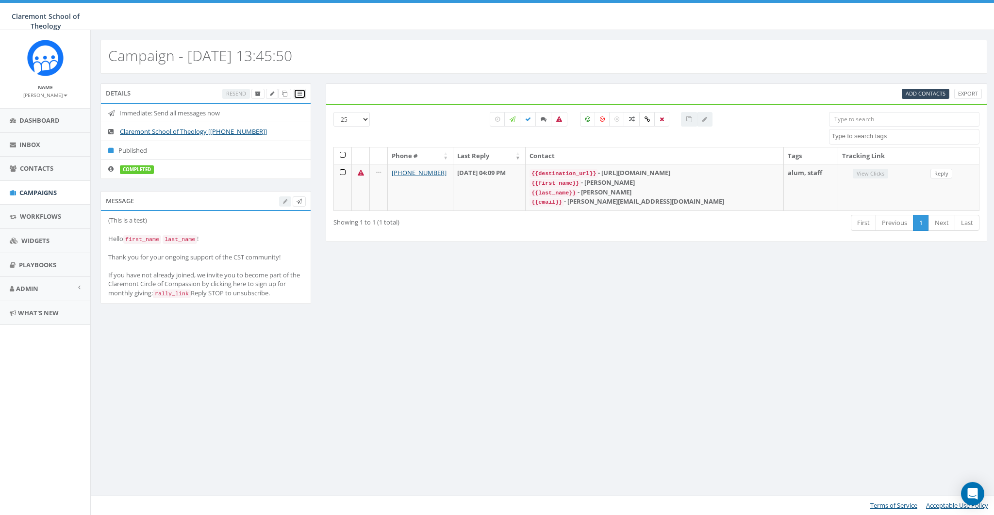
click at [303, 94] on link at bounding box center [300, 94] width 12 height 10
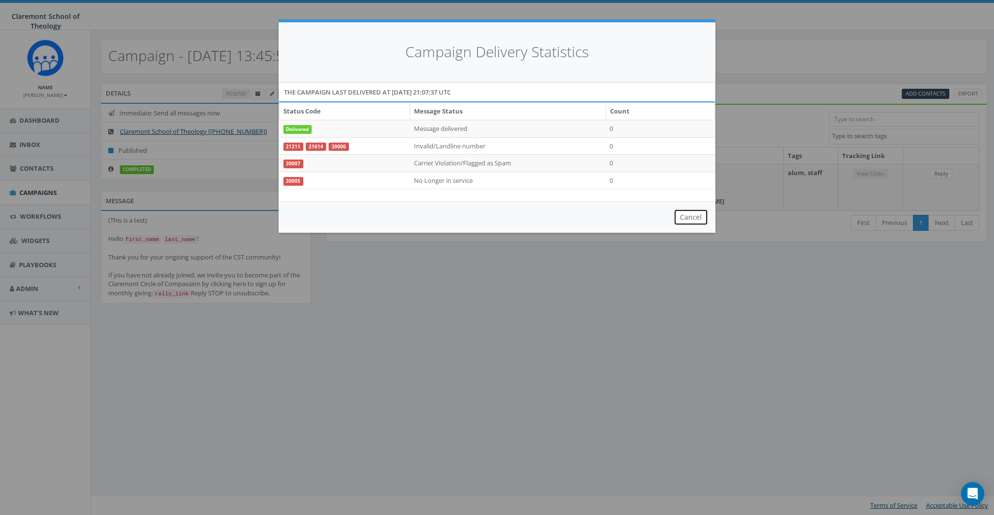
click at [695, 214] on button "Cancel" at bounding box center [691, 217] width 34 height 16
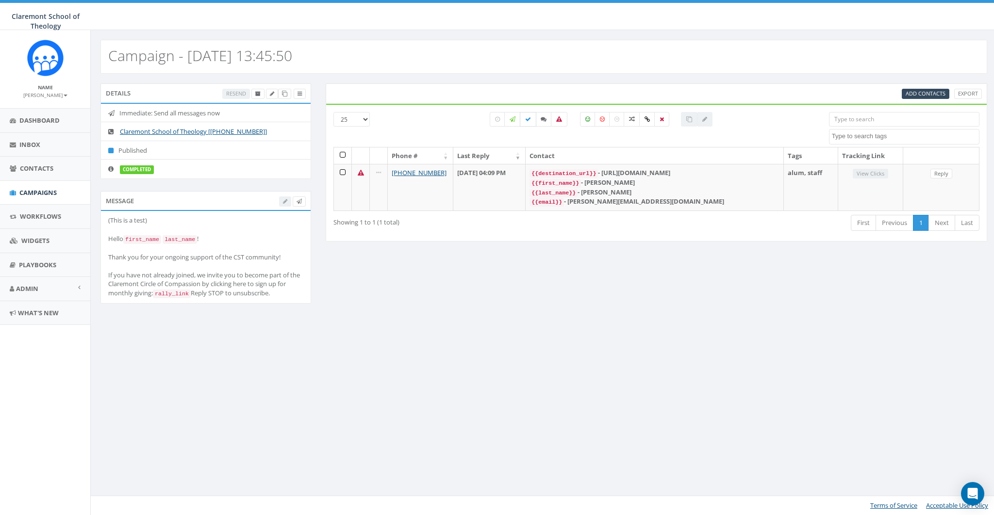
click at [526, 121] on icon at bounding box center [528, 119] width 6 height 6
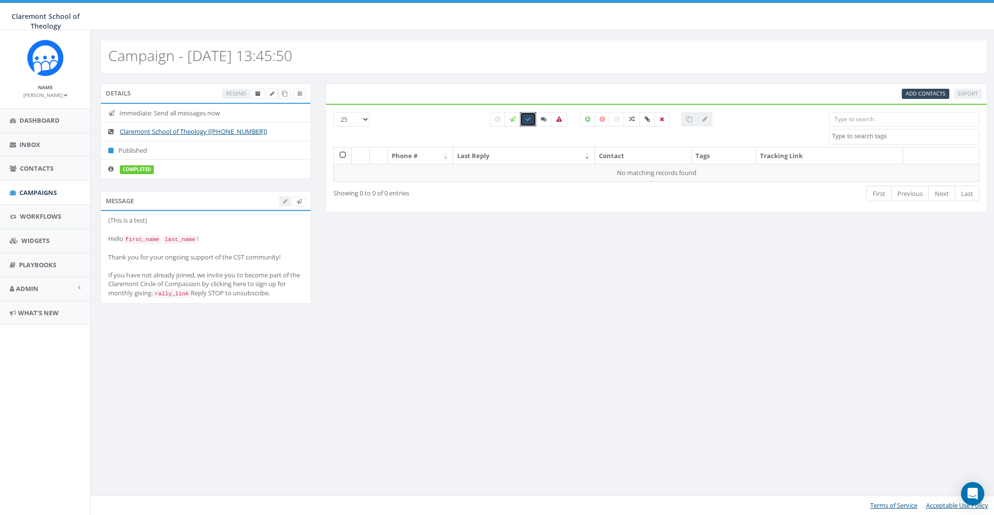
click at [527, 121] on icon at bounding box center [528, 119] width 6 height 6
checkbox input "false"
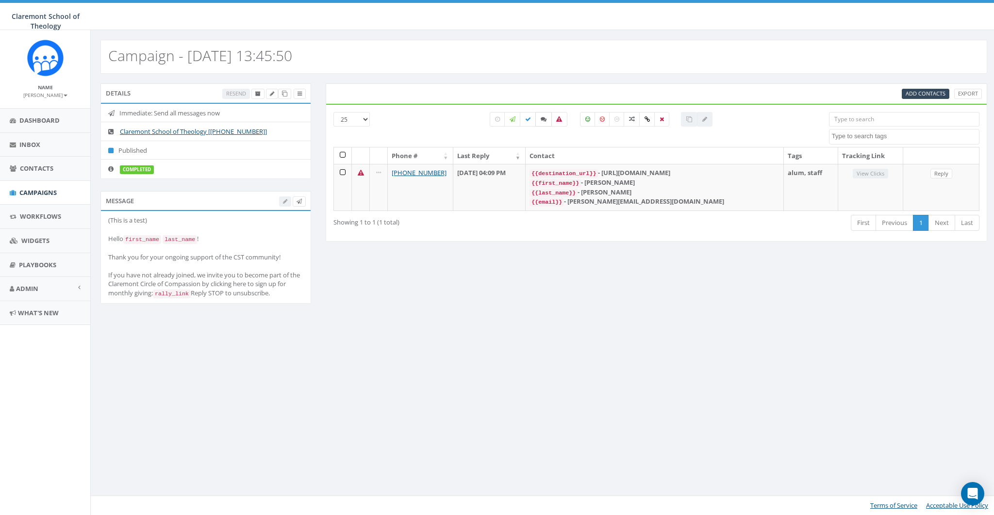
click at [545, 122] on label at bounding box center [543, 119] width 16 height 15
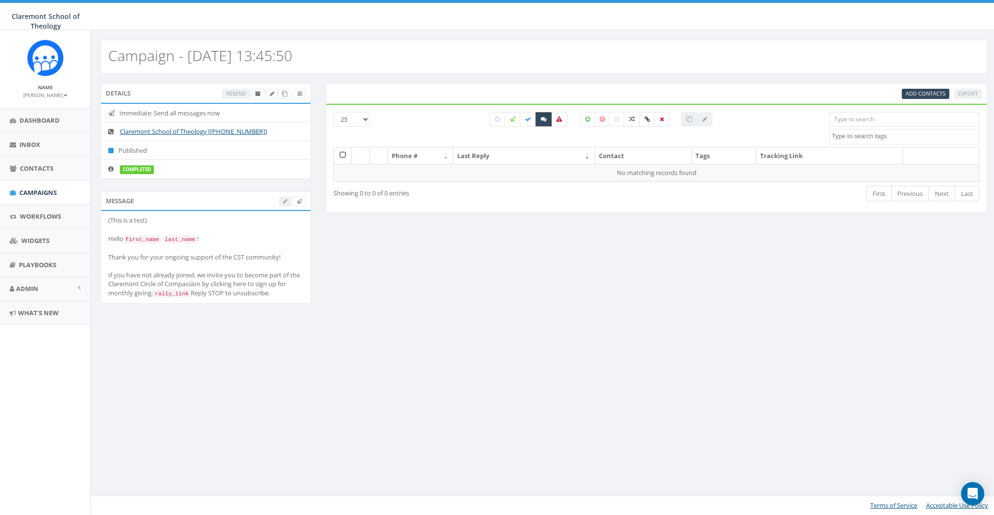
click at [545, 123] on label at bounding box center [543, 119] width 16 height 15
checkbox input "false"
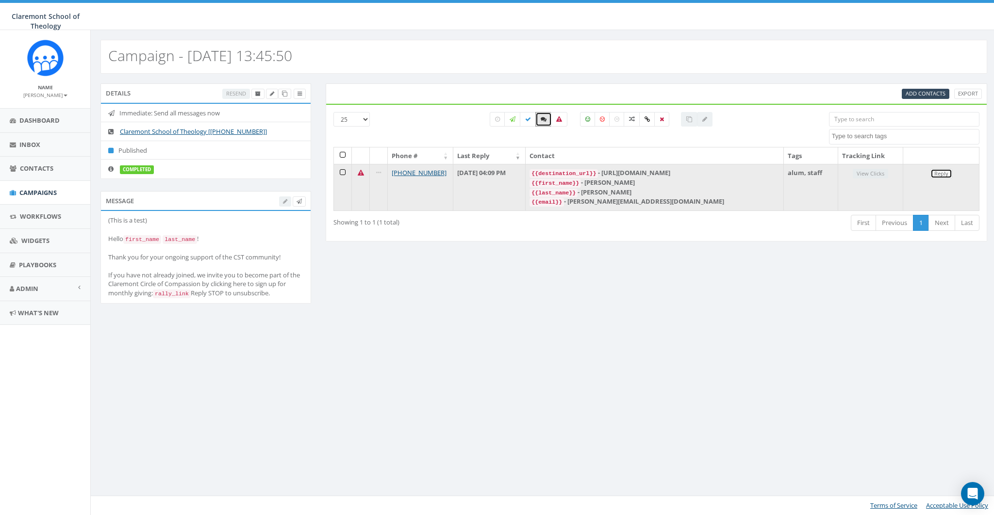
click at [945, 174] on link "Reply" at bounding box center [941, 174] width 22 height 10
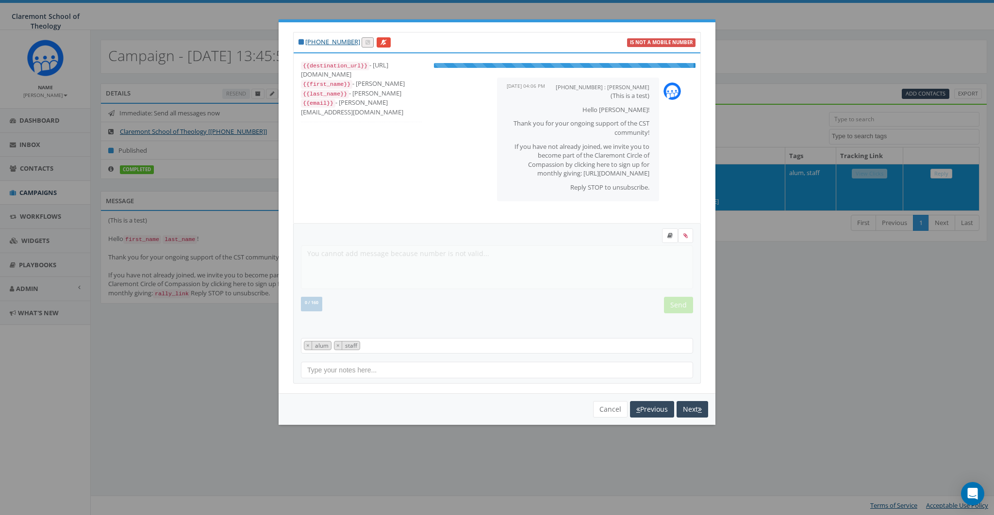
scroll to position [10, 0]
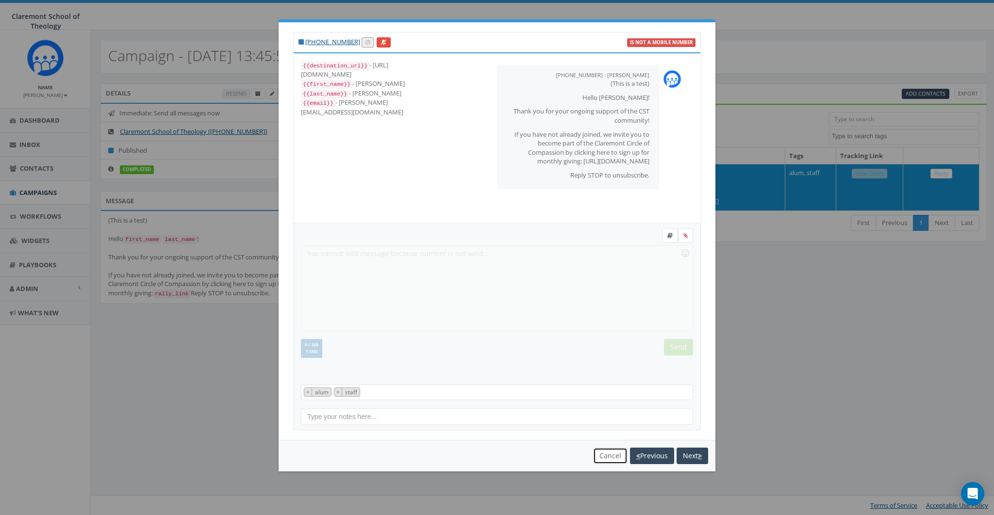
click at [614, 454] on button "Cancel" at bounding box center [610, 456] width 34 height 16
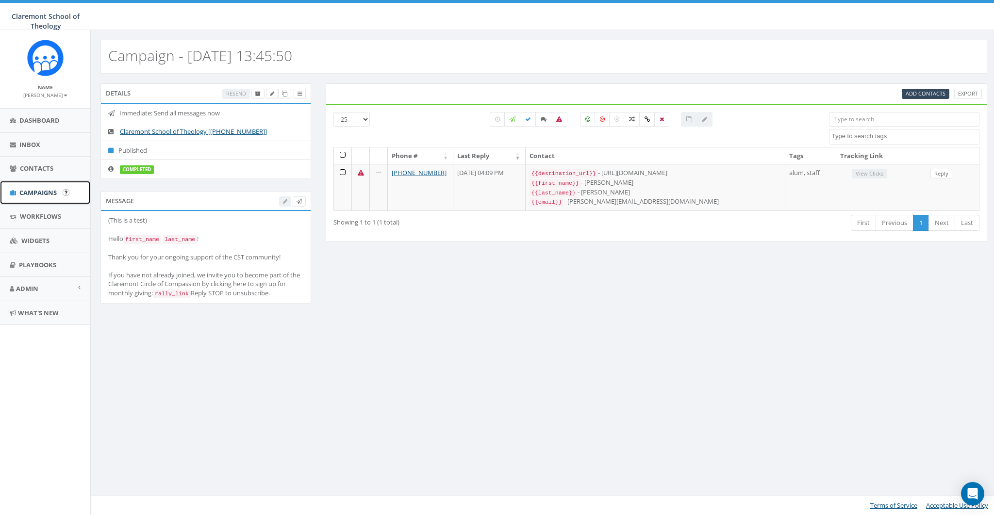
click at [32, 196] on span "Campaigns" at bounding box center [37, 192] width 37 height 9
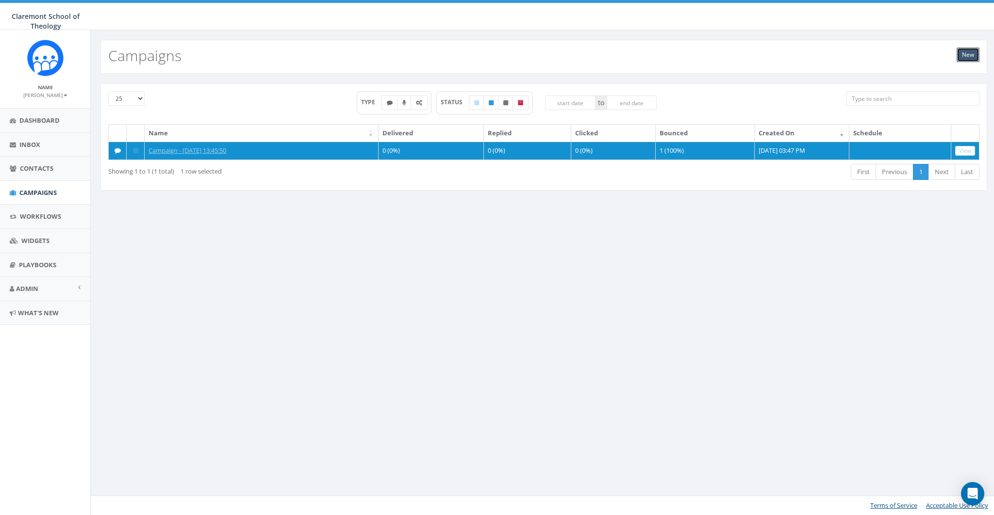
click at [969, 57] on link "New" at bounding box center [967, 55] width 23 height 15
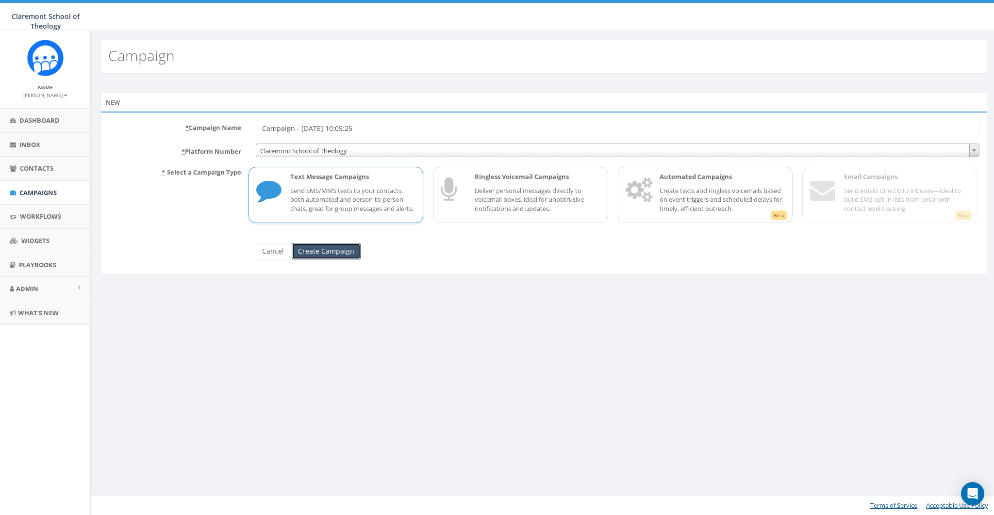
click at [318, 260] on input "Create Campaign" at bounding box center [326, 251] width 69 height 16
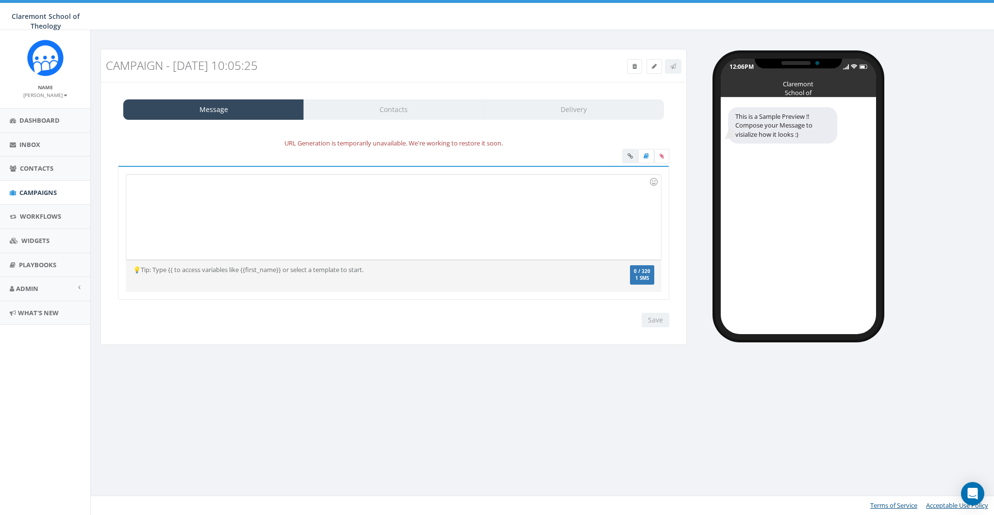
click at [478, 225] on div at bounding box center [393, 217] width 534 height 85
drag, startPoint x: 276, startPoint y: 144, endPoint x: 527, endPoint y: 141, distance: 250.9
click at [527, 141] on div "URL Generation is temporarily unavailable. We're working to restore it soon." at bounding box center [394, 143] width 566 height 11
click at [444, 143] on div "URL Generation is temporarily unavailable. We're working to restore it soon." at bounding box center [394, 143] width 566 height 11
drag, startPoint x: 281, startPoint y: 143, endPoint x: 464, endPoint y: 139, distance: 183.0
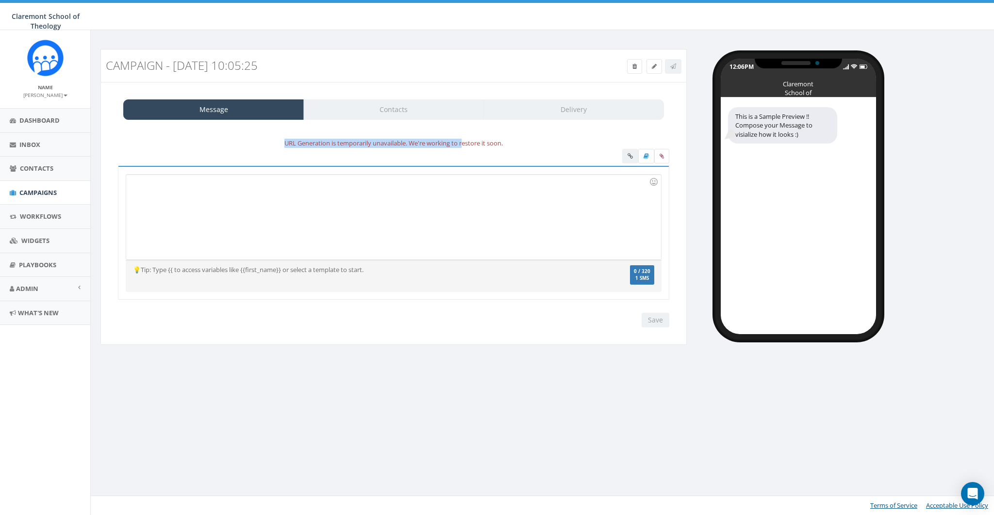
click at [464, 139] on div "URL Generation is temporarily unavailable. We're working to restore it soon." at bounding box center [394, 143] width 566 height 11
click at [630, 156] on div at bounding box center [645, 157] width 47 height 17
click at [493, 189] on div at bounding box center [393, 217] width 534 height 85
click at [971, 491] on icon "Open Intercom Messenger" at bounding box center [972, 494] width 11 height 13
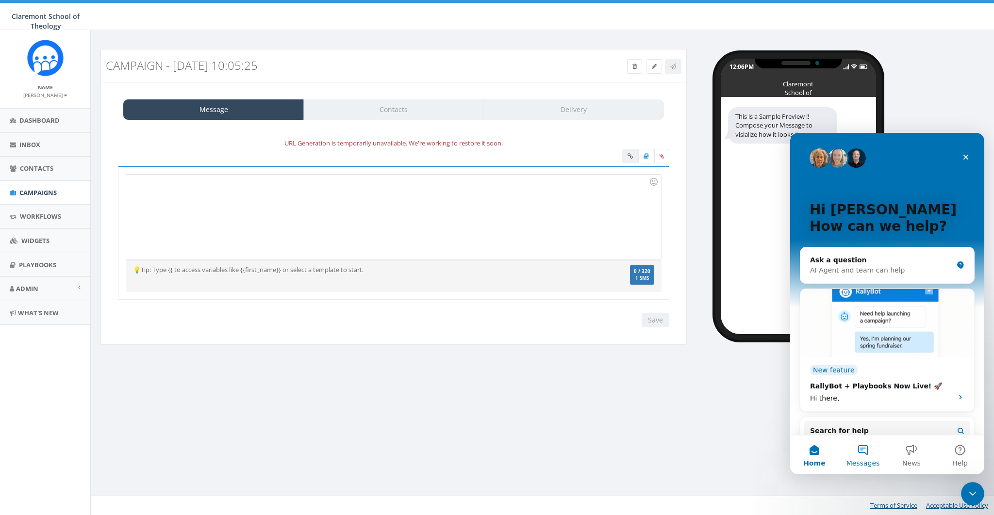
click at [858, 449] on button "Messages" at bounding box center [863, 455] width 49 height 39
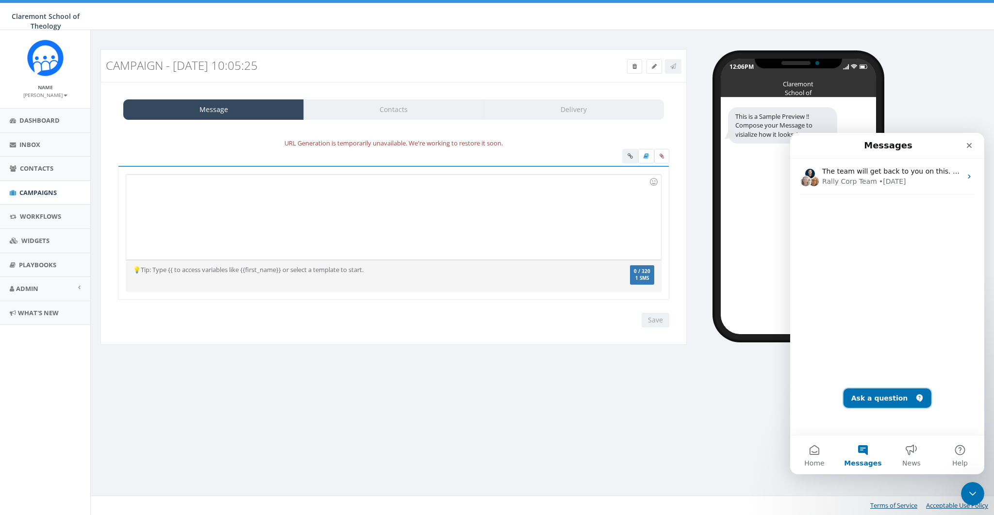
click at [881, 407] on button "Ask a question" at bounding box center [887, 398] width 88 height 19
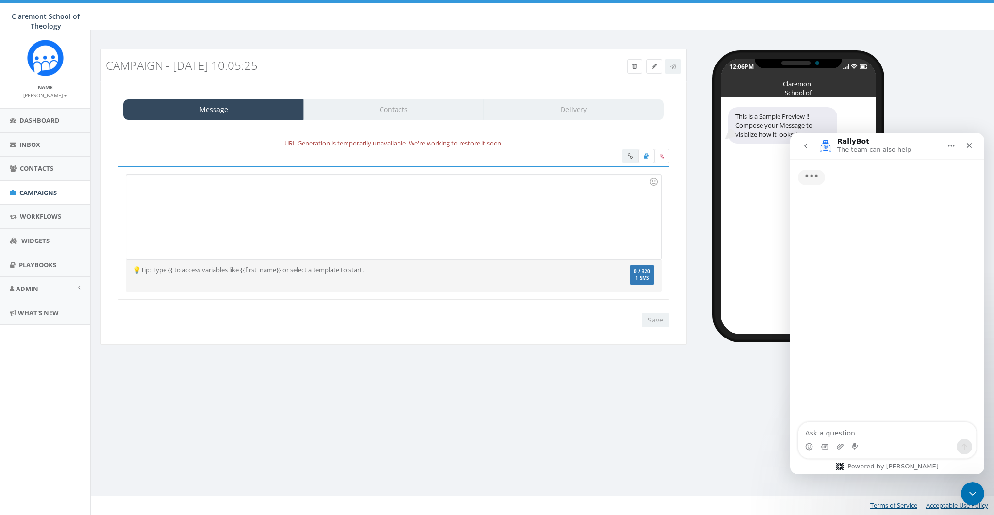
click at [842, 430] on textarea "Ask a question…" at bounding box center [887, 431] width 178 height 16
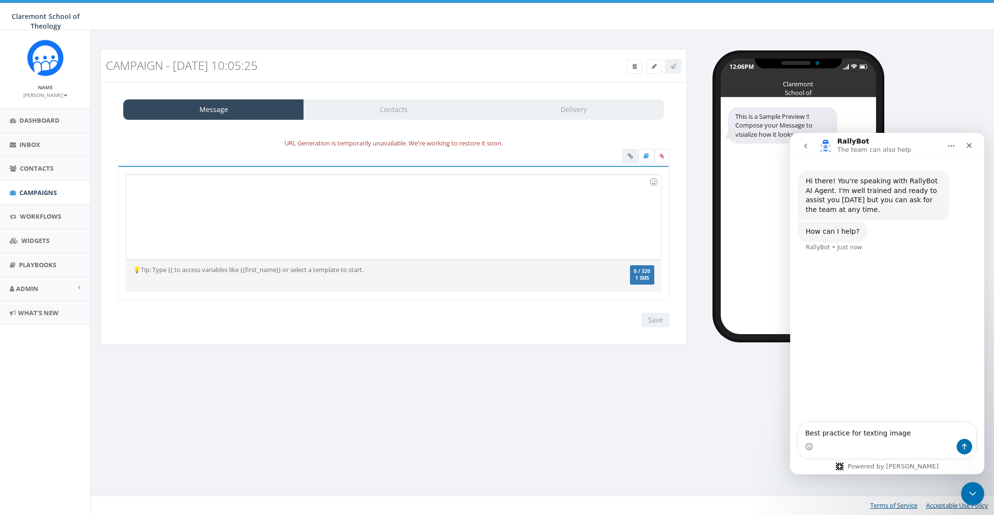
type textarea "Best practice for texting images"
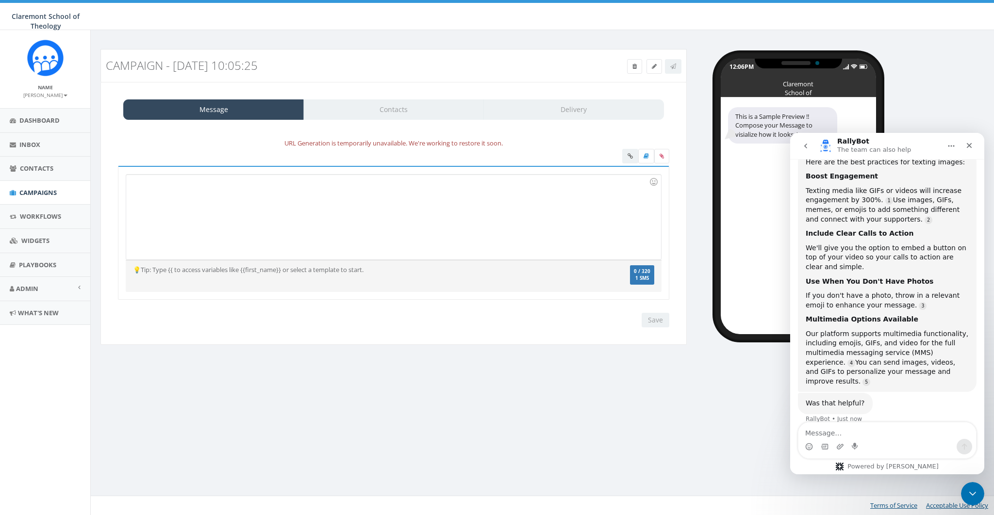
scroll to position [130, 0]
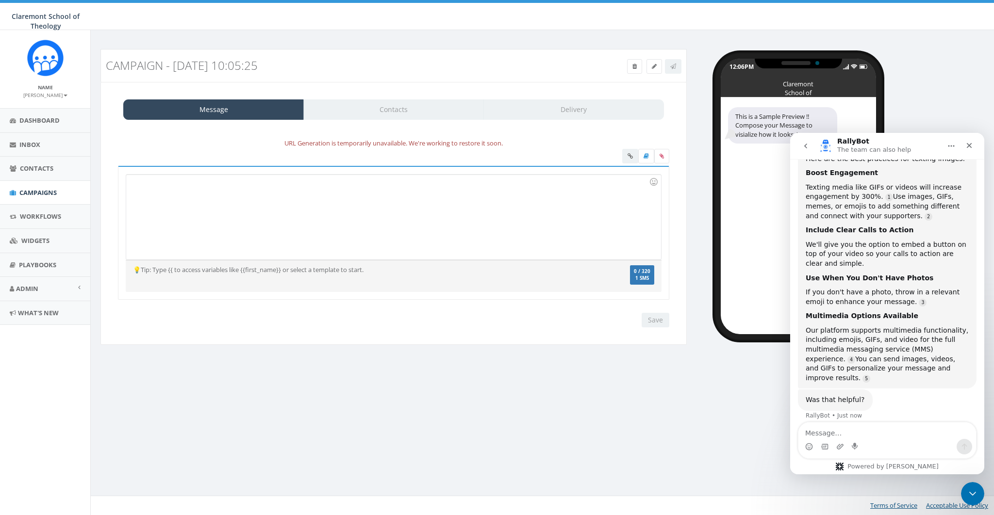
click at [820, 436] on textarea "Message…" at bounding box center [887, 431] width 178 height 16
type textarea "what size or dimensions"
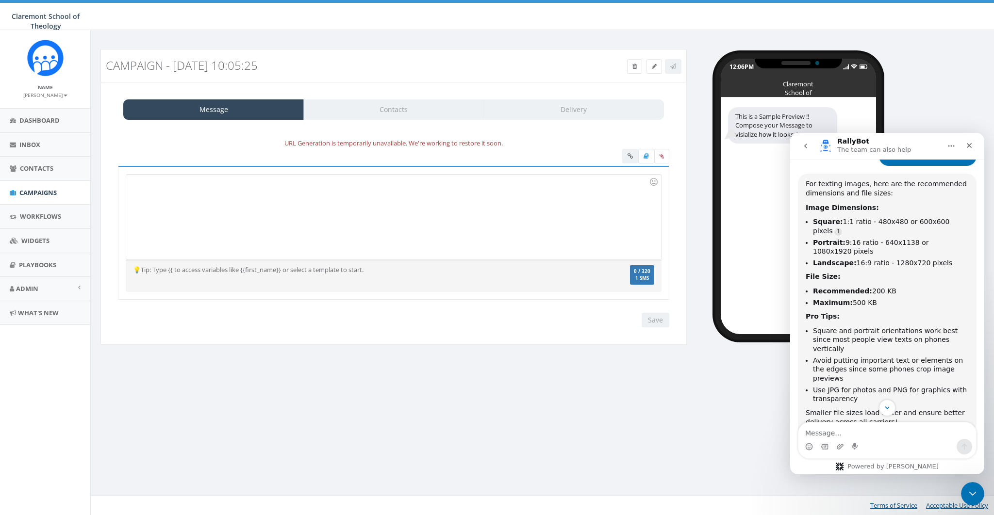
scroll to position [430, 0]
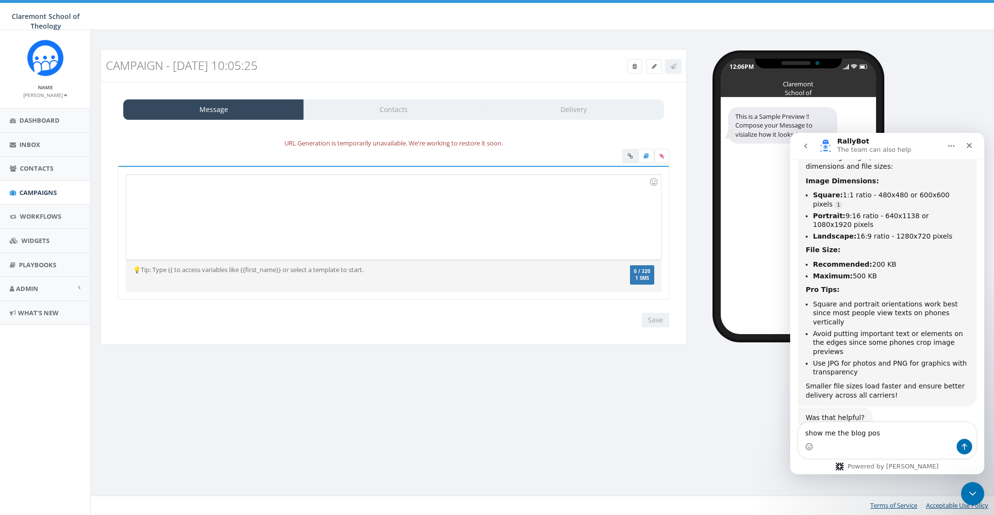
type textarea "show me the blog post"
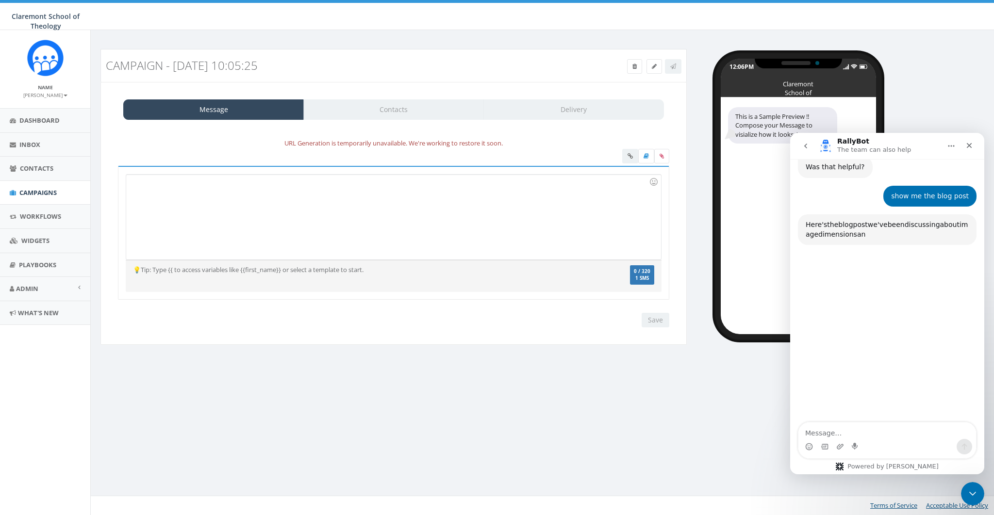
scroll to position [684, 0]
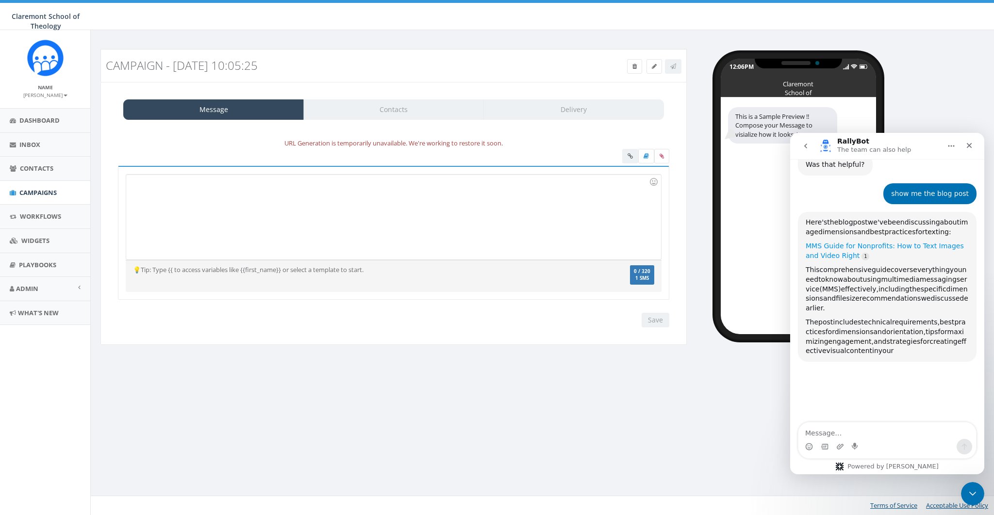
click at [904, 242] on link "MMS Guide for Nonprofits: How to Text Images and Video Right" at bounding box center [885, 250] width 158 height 17
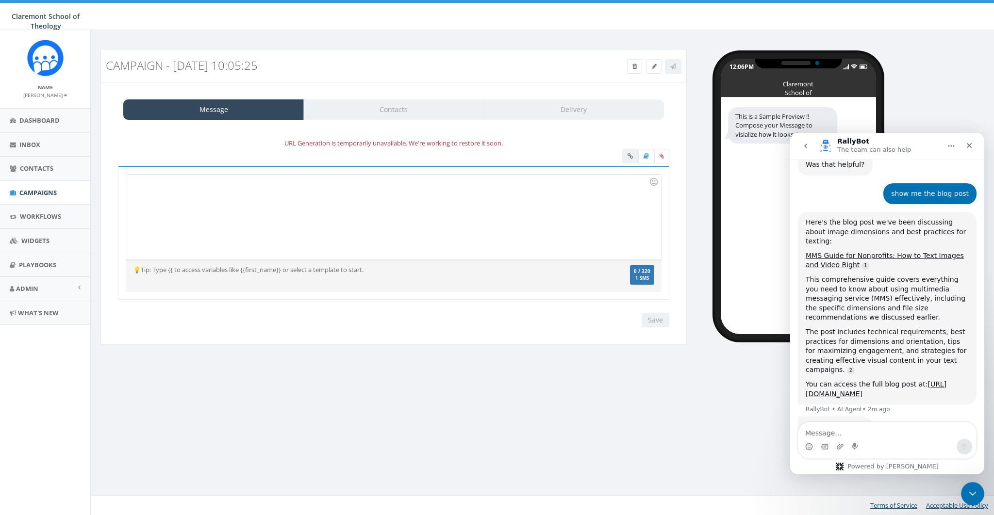
scroll to position [692, 0]
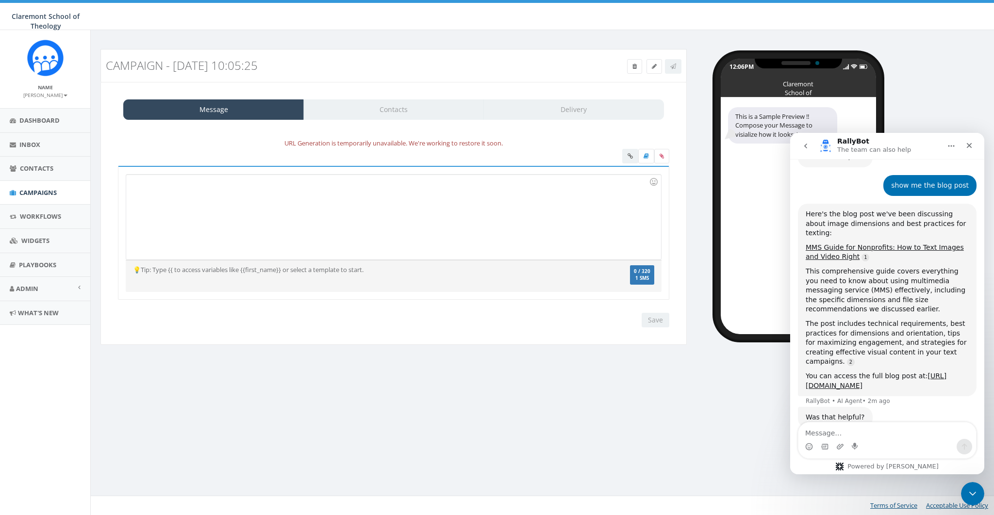
click at [218, 189] on div at bounding box center [393, 217] width 534 height 85
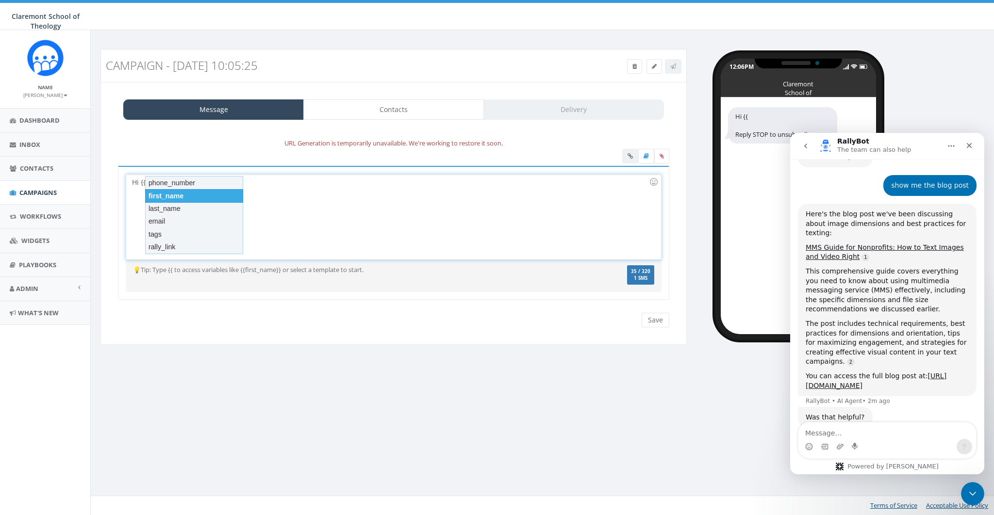
click at [179, 196] on div "first_name" at bounding box center [194, 196] width 98 height 14
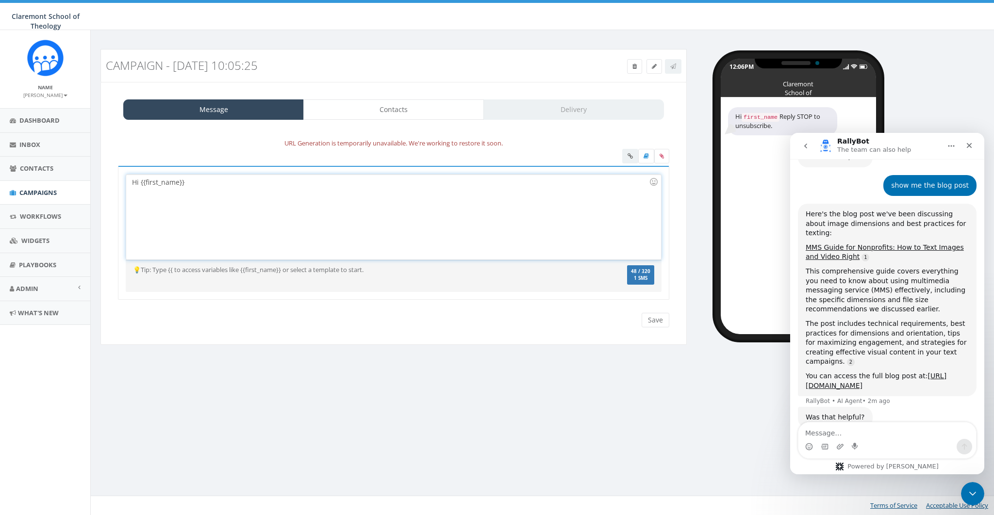
click at [237, 183] on div "Hi {{first_name}}" at bounding box center [393, 217] width 534 height 85
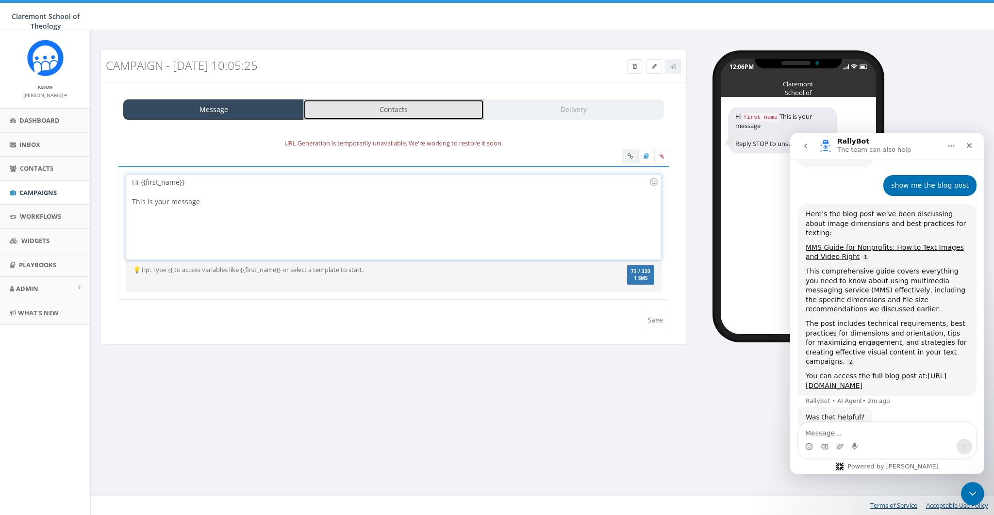
click at [381, 104] on link "Contacts" at bounding box center [393, 109] width 181 height 20
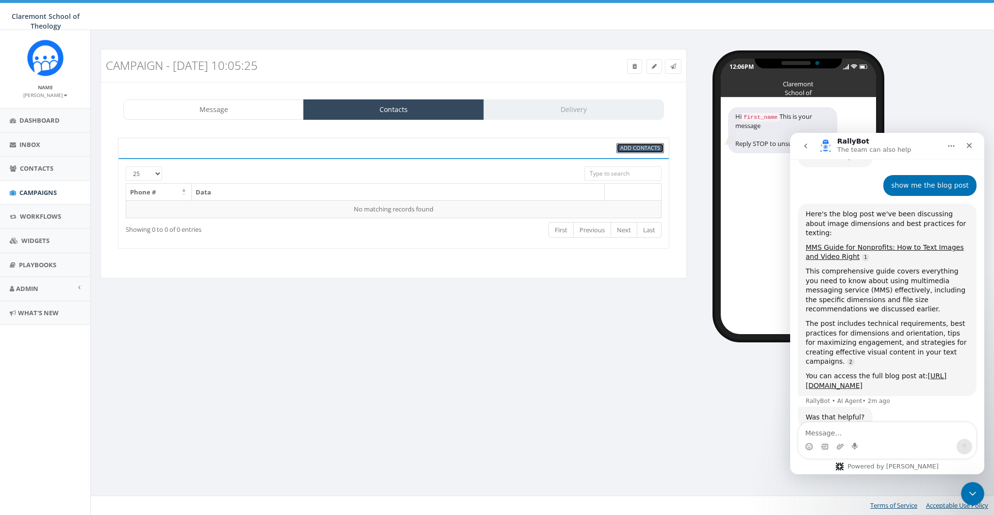
click at [638, 147] on span "Add Contacts" at bounding box center [640, 147] width 40 height 7
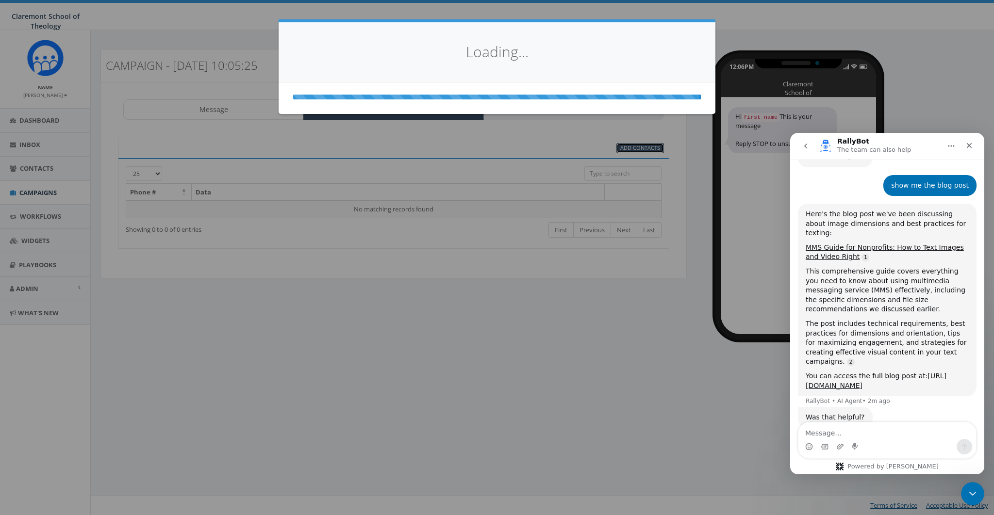
select select
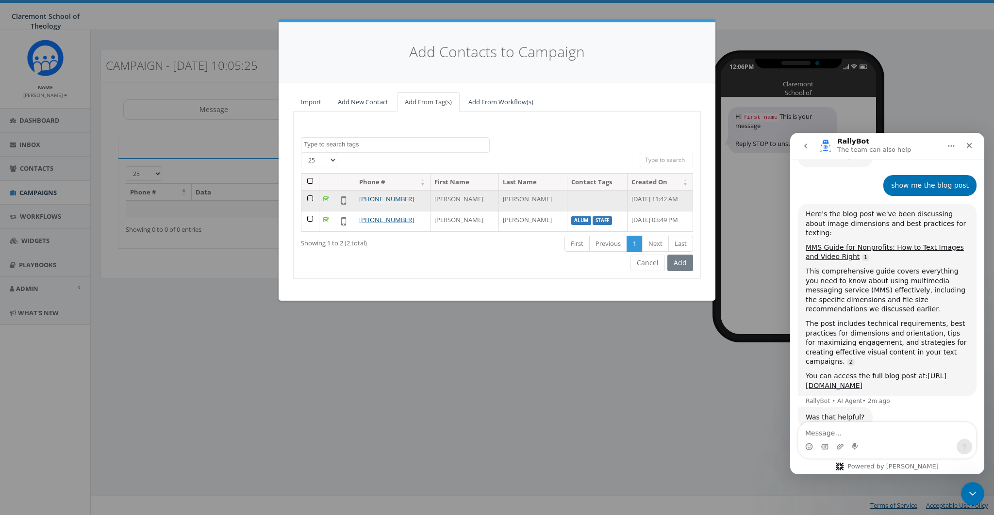
drag, startPoint x: 311, startPoint y: 197, endPoint x: 315, endPoint y: 220, distance: 23.3
click at [312, 199] on td at bounding box center [310, 200] width 18 height 21
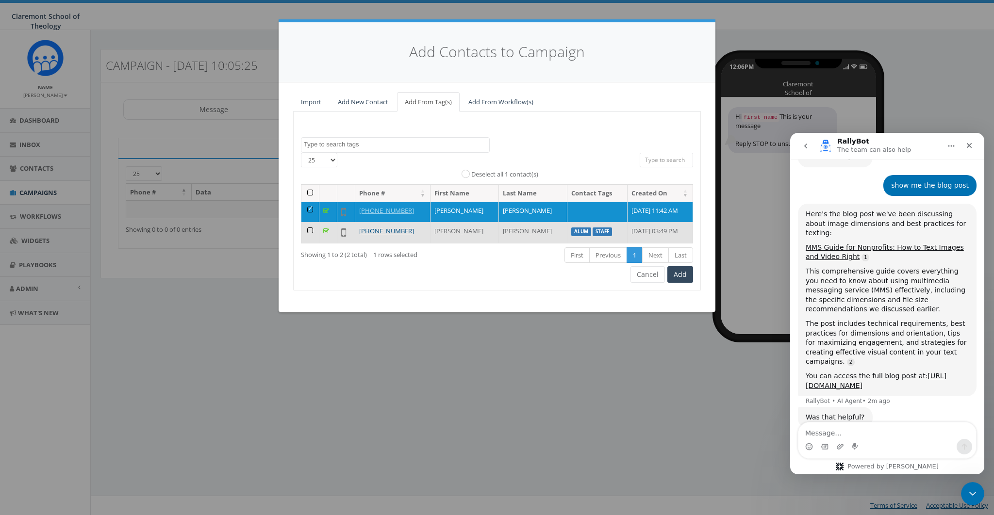
click at [312, 233] on td at bounding box center [310, 232] width 18 height 21
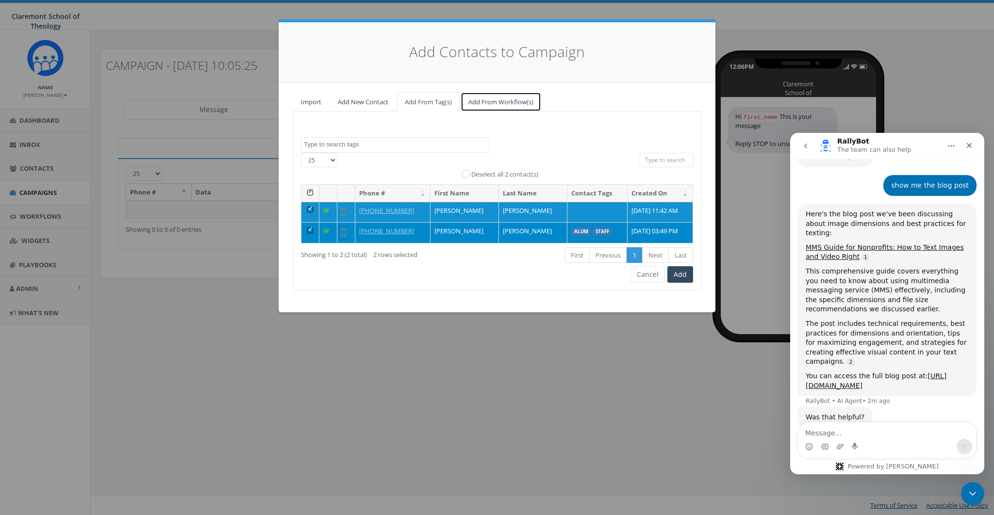
click at [505, 103] on link "Add From Workflow(s)" at bounding box center [501, 102] width 81 height 20
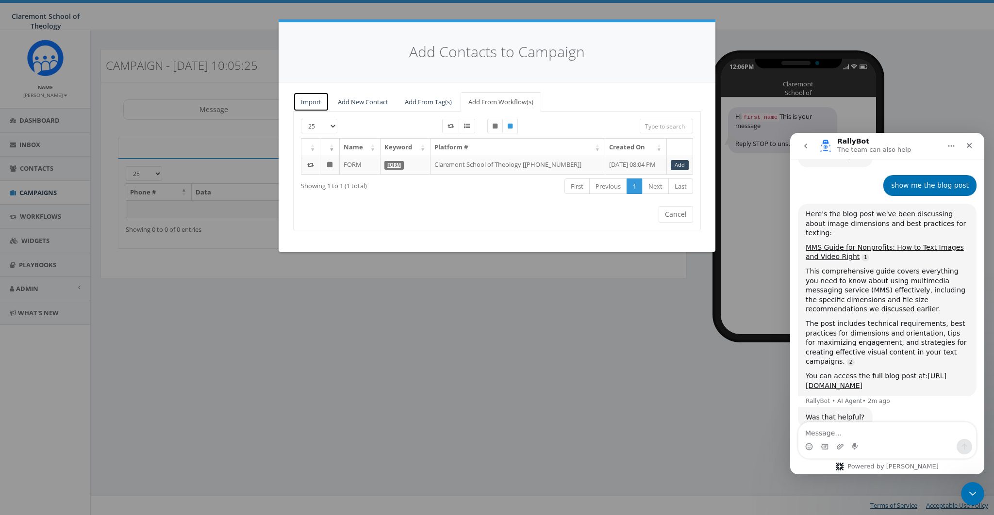
click at [313, 106] on link "Import" at bounding box center [311, 102] width 36 height 20
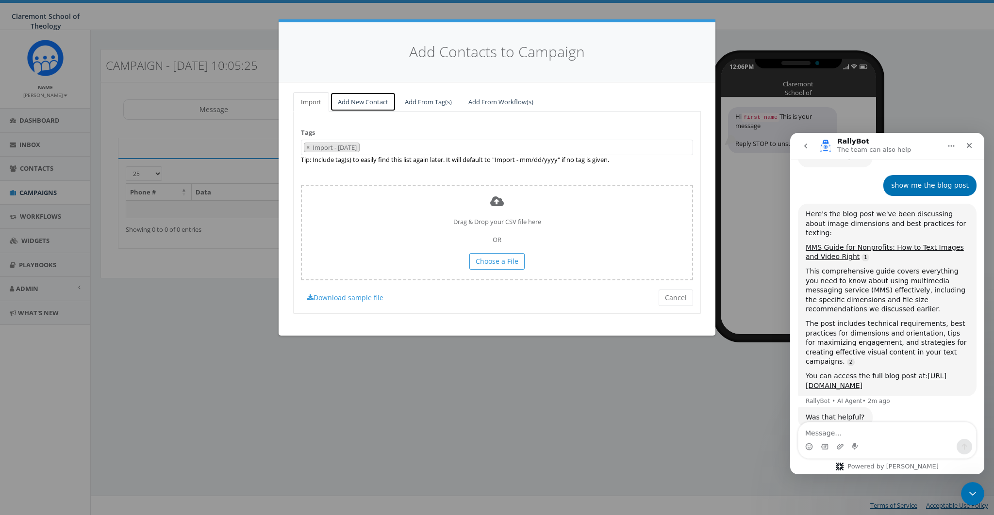
click at [349, 101] on link "Add New Contact" at bounding box center [363, 102] width 66 height 20
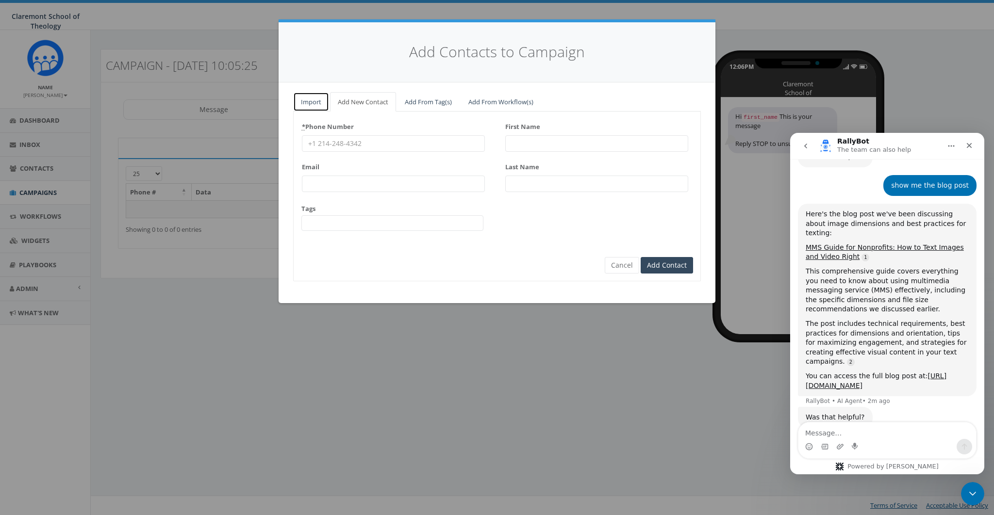
click at [322, 103] on link "Import" at bounding box center [311, 102] width 36 height 20
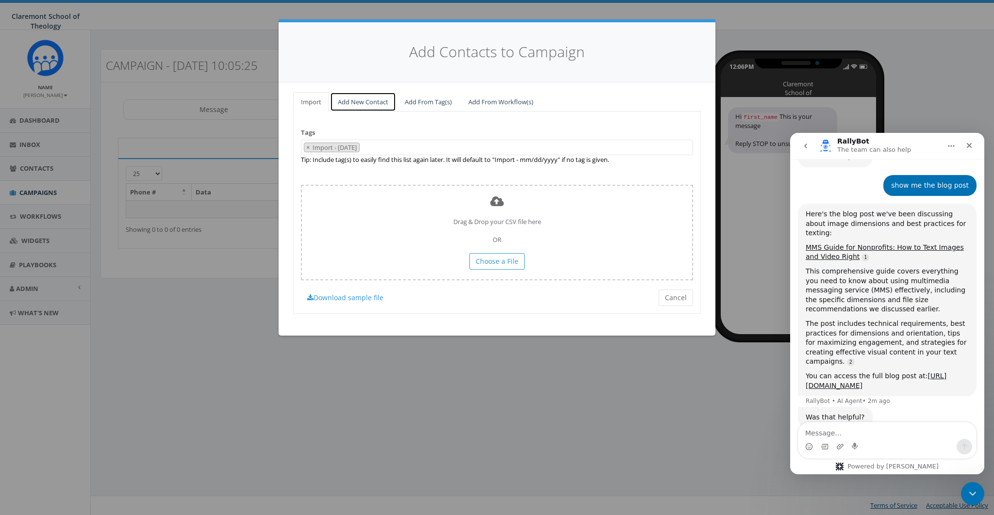
click at [354, 101] on link "Add New Contact" at bounding box center [363, 102] width 66 height 20
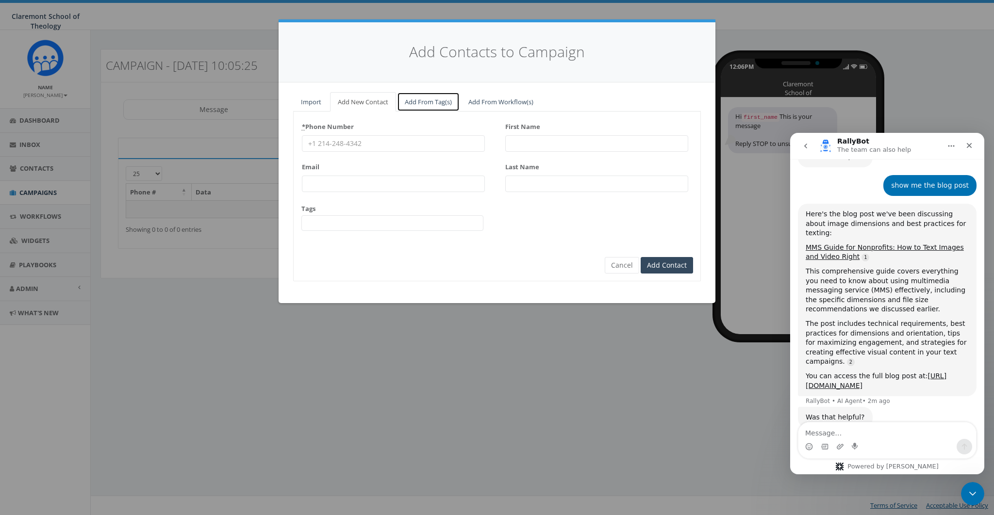
click at [447, 101] on link "Add From Tag(s)" at bounding box center [428, 102] width 63 height 20
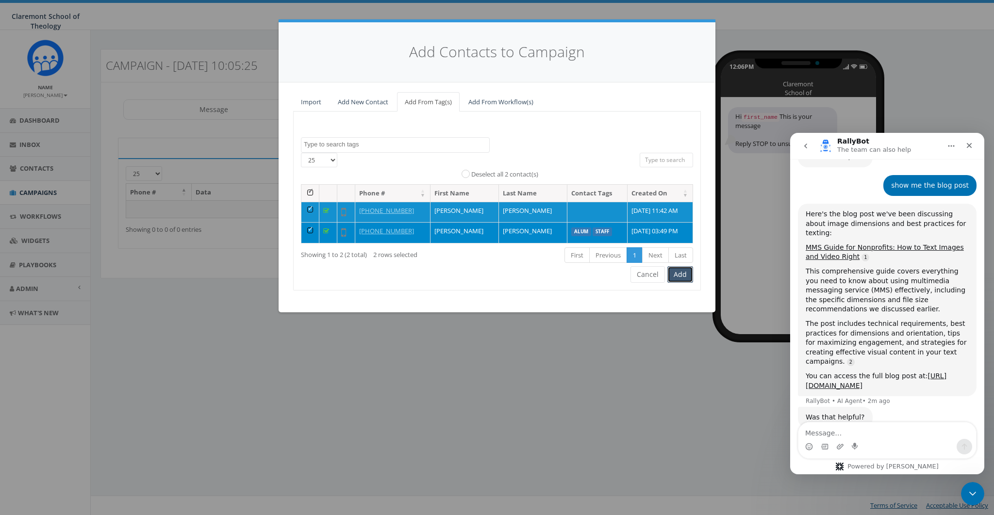
click at [686, 273] on button "Add" at bounding box center [680, 274] width 26 height 16
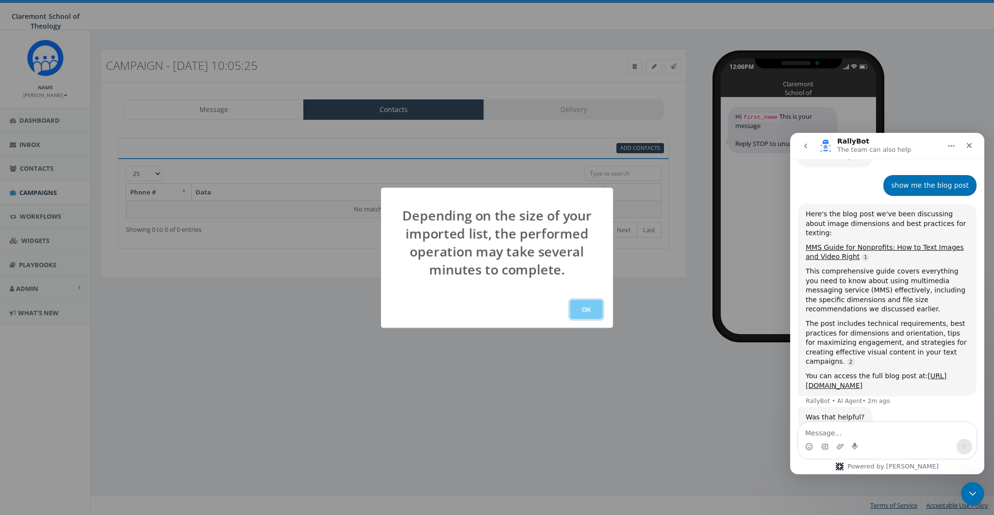
click at [599, 310] on button "OK" at bounding box center [586, 309] width 33 height 19
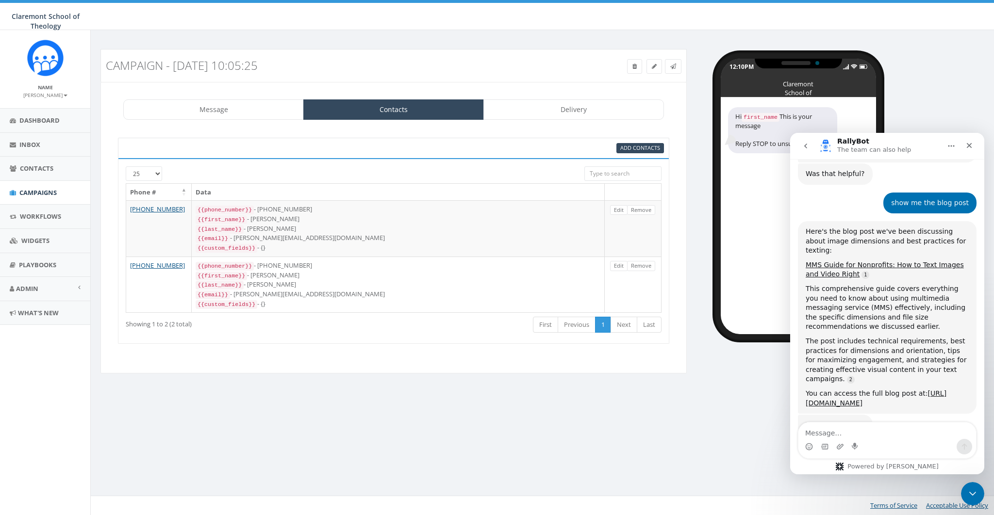
scroll to position [682, 0]
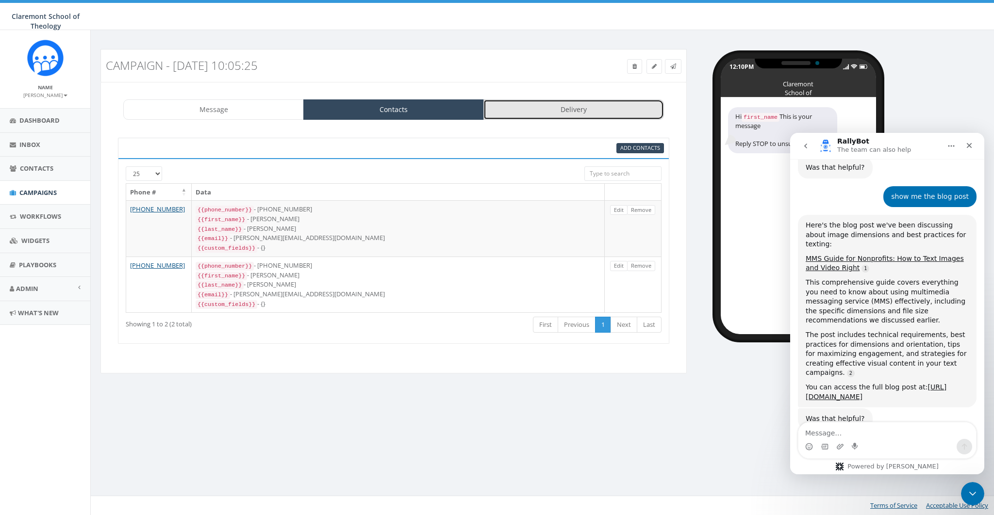
click at [584, 113] on link "Delivery" at bounding box center [573, 109] width 181 height 20
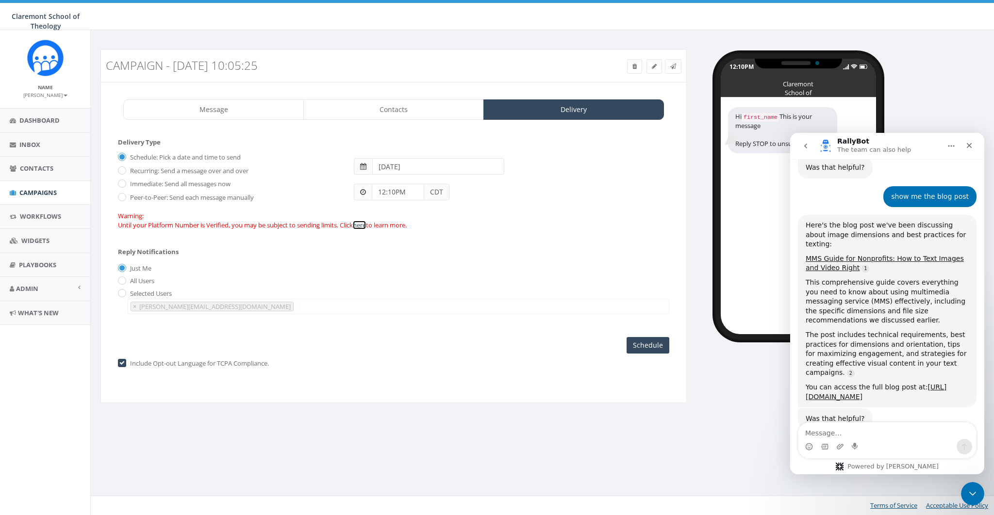
click at [362, 225] on link "here" at bounding box center [359, 225] width 13 height 9
click at [531, 230] on form "Delivery Type Schedule: Pick a date and time to send Recurring: Send a message …" at bounding box center [393, 188] width 551 height 101
click at [243, 116] on link "Message" at bounding box center [213, 109] width 181 height 20
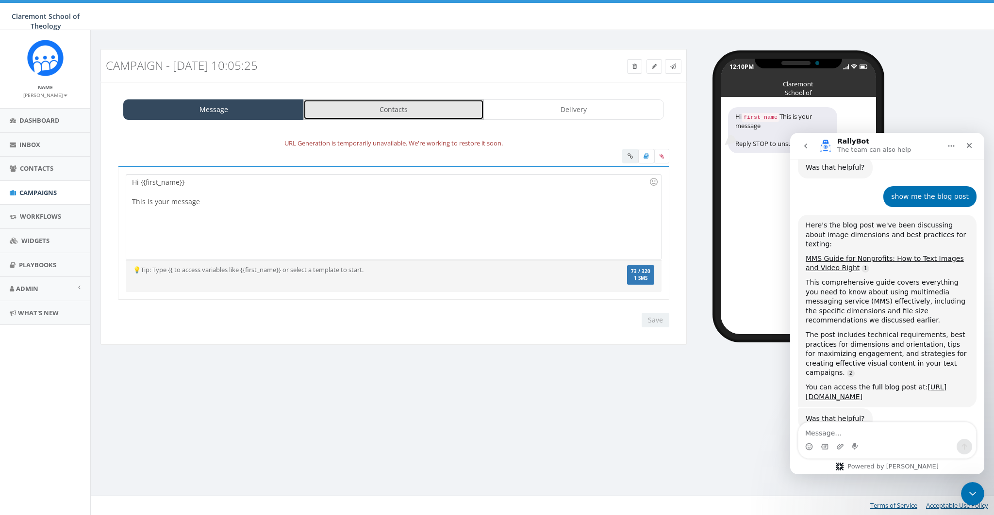
click at [362, 106] on link "Contacts" at bounding box center [393, 109] width 181 height 20
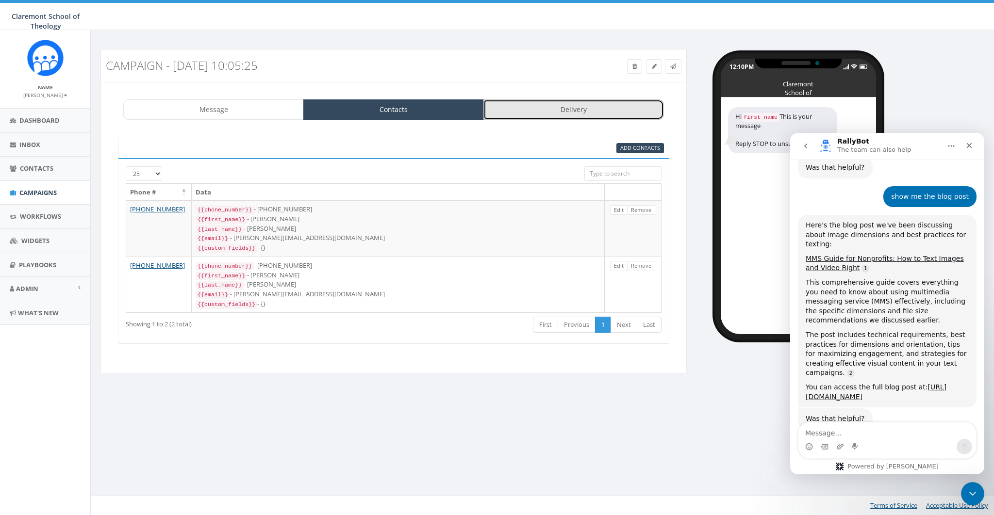
click at [559, 114] on link "Delivery" at bounding box center [573, 109] width 181 height 20
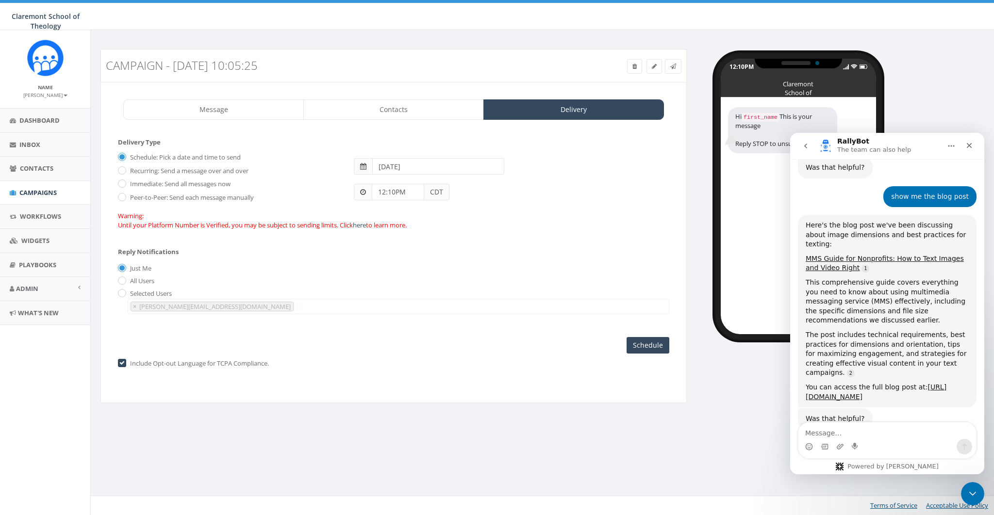
click at [148, 293] on label "Selected Users" at bounding box center [150, 294] width 44 height 10
click at [139, 282] on label "All Users" at bounding box center [141, 282] width 27 height 10
click at [124, 282] on input "All Users" at bounding box center [121, 281] width 6 height 6
radio input "true"
click at [139, 268] on label "Just Me" at bounding box center [140, 269] width 24 height 10
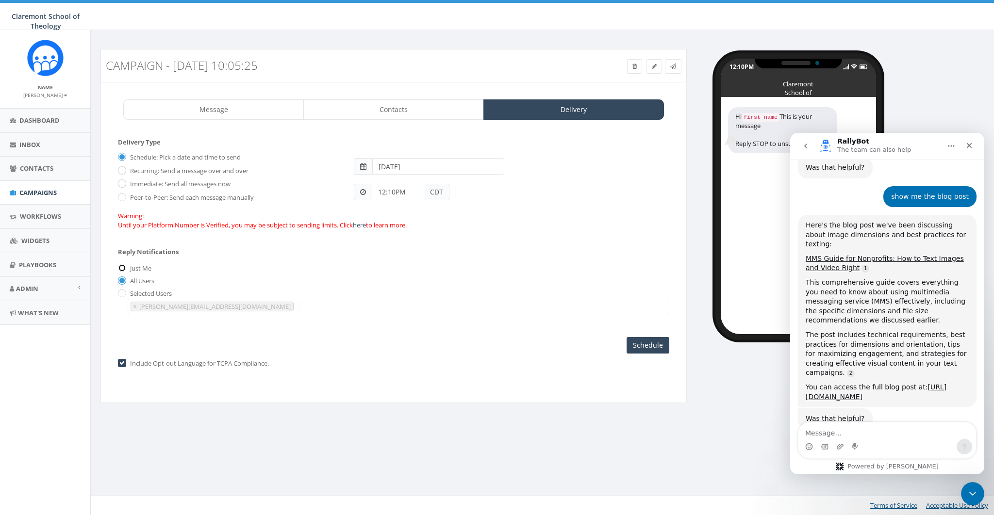
click at [124, 268] on input "Just Me" at bounding box center [121, 269] width 6 height 6
radio input "true"
click at [158, 293] on label "Selected Users" at bounding box center [150, 294] width 44 height 10
click at [131, 295] on label "Selected Users" at bounding box center [150, 294] width 44 height 10
click at [119, 293] on input "radio" at bounding box center [121, 294] width 6 height 6
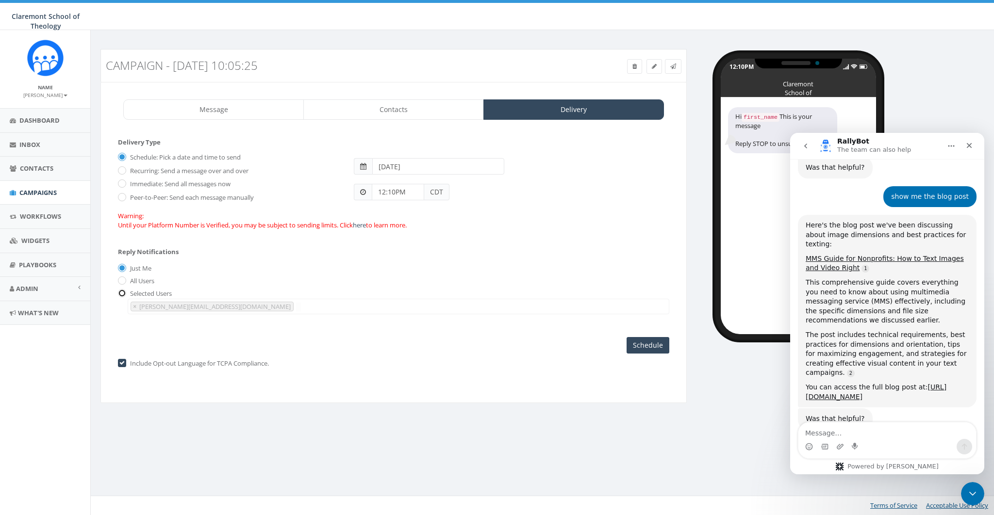
radio input "true"
click at [136, 268] on label "Just Me" at bounding box center [140, 269] width 24 height 10
click at [124, 268] on input "Just Me" at bounding box center [121, 269] width 6 height 6
radio input "true"
click at [142, 181] on label "Immediate: Send all messages now" at bounding box center [179, 185] width 103 height 10
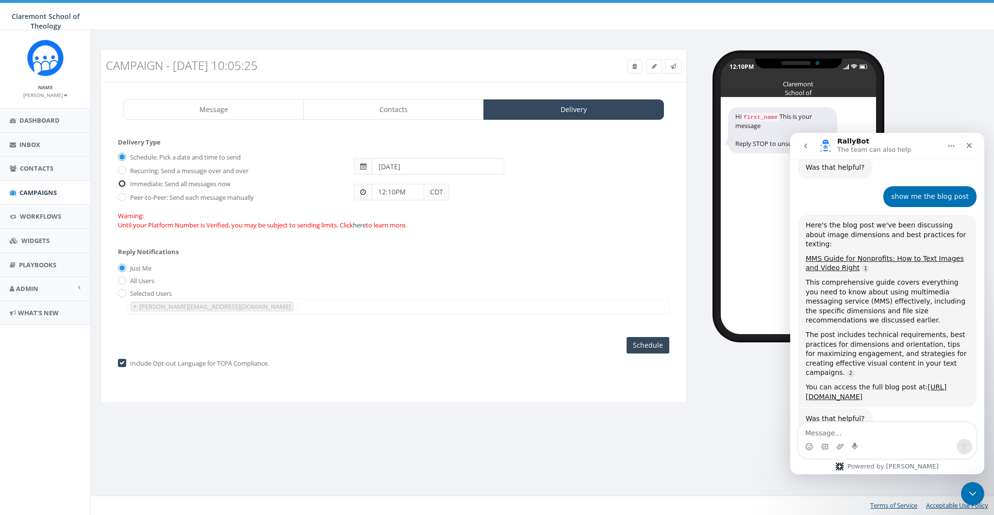
click at [124, 181] on input "Immediate: Send all messages now" at bounding box center [121, 184] width 6 height 6
radio input "true"
click at [33, 194] on span "Campaigns" at bounding box center [37, 192] width 37 height 9
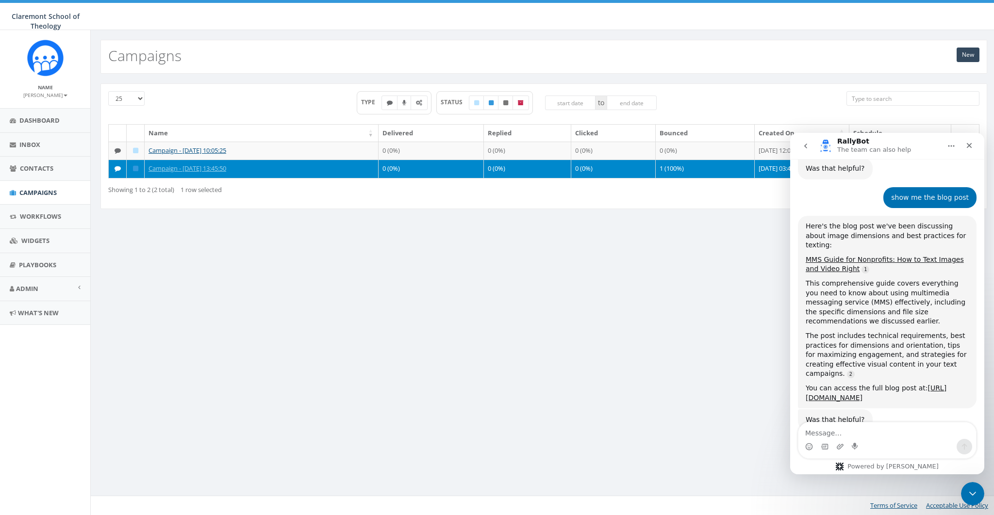
scroll to position [682, 0]
click at [969, 144] on icon "Close" at bounding box center [969, 146] width 8 height 8
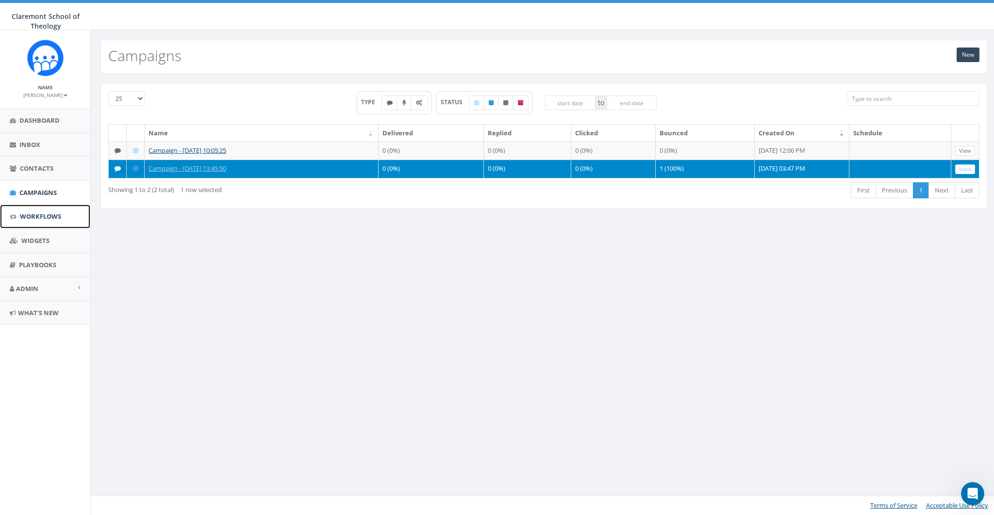
click at [35, 225] on link "Workflows" at bounding box center [45, 217] width 90 height 24
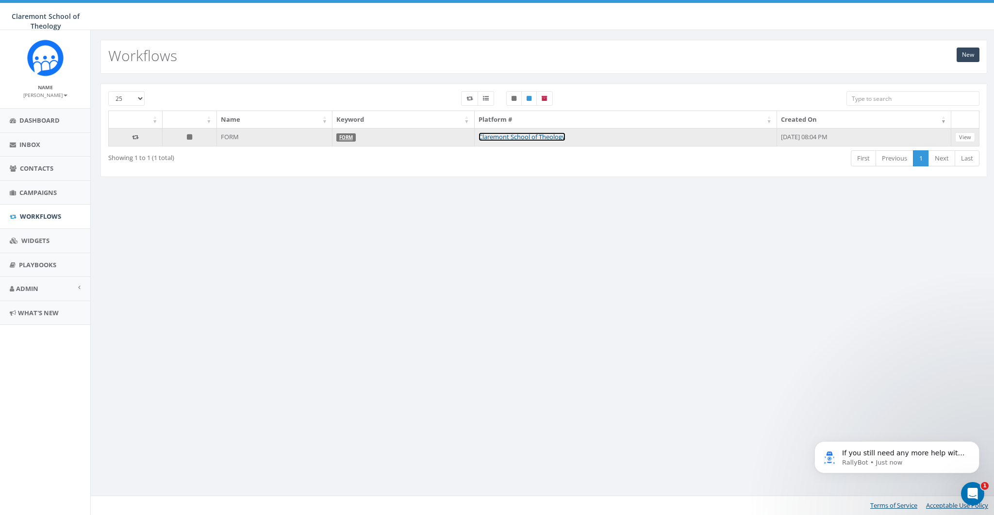
click at [478, 137] on link "Claremont School of Theology" at bounding box center [521, 136] width 87 height 9
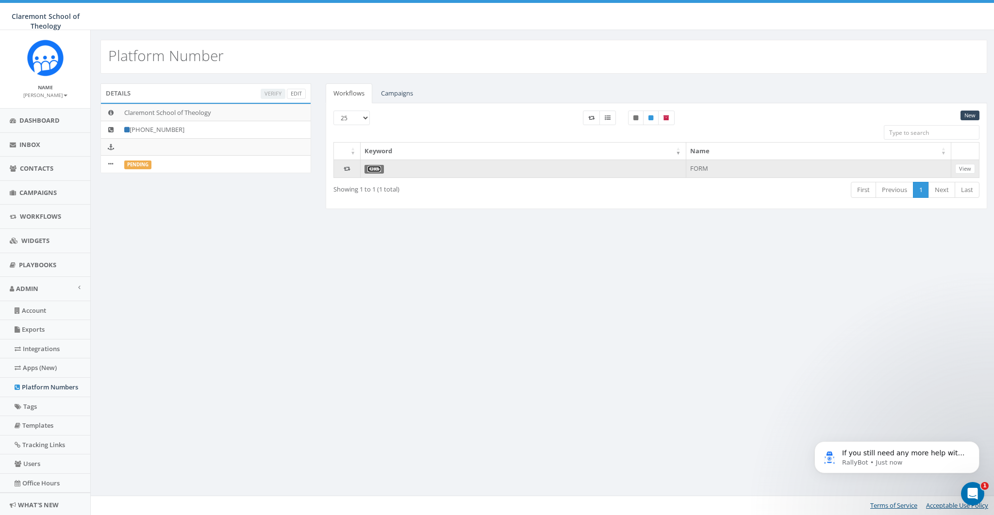
click at [373, 167] on link "FORM" at bounding box center [374, 169] width 14 height 6
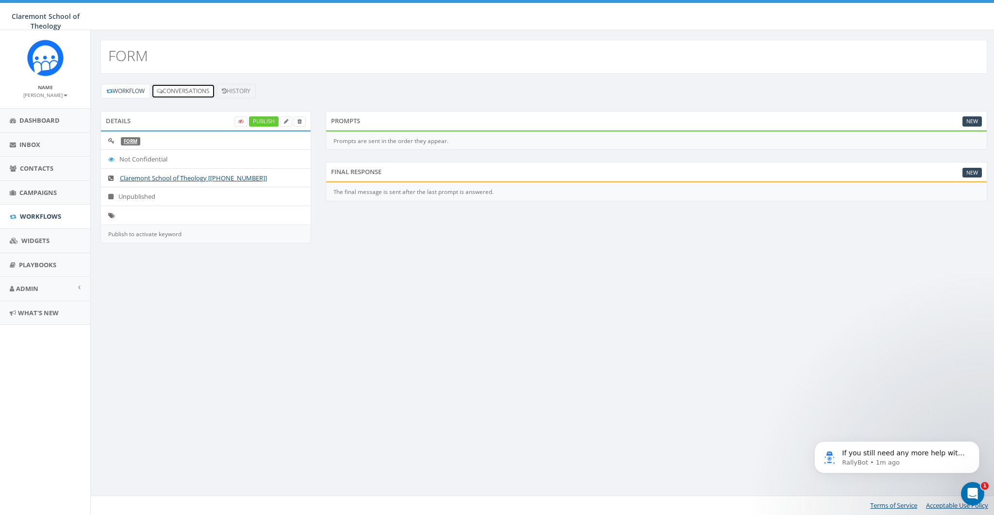
click at [186, 89] on link "Conversations" at bounding box center [183, 91] width 64 height 15
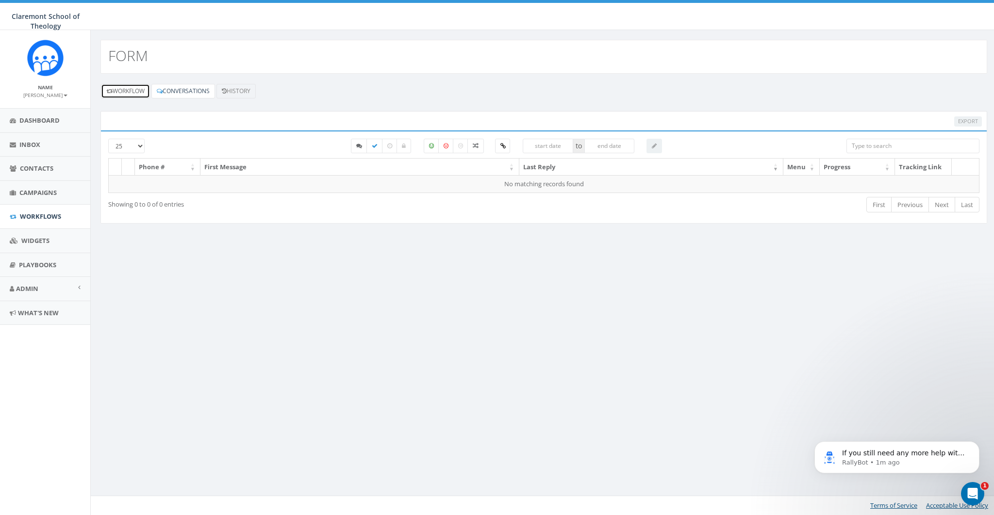
click at [125, 89] on link "Workflow" at bounding box center [125, 91] width 49 height 15
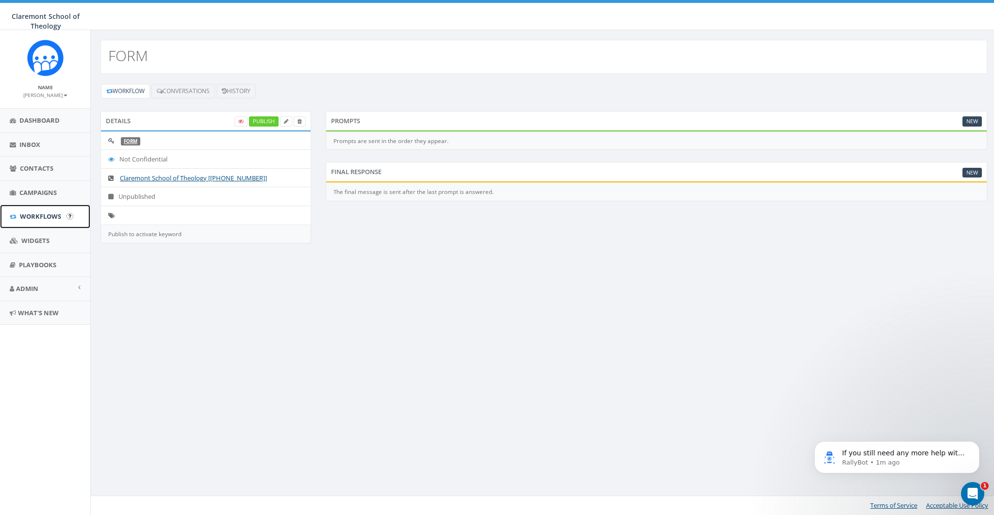
click at [31, 220] on span "Workflows" at bounding box center [40, 216] width 41 height 9
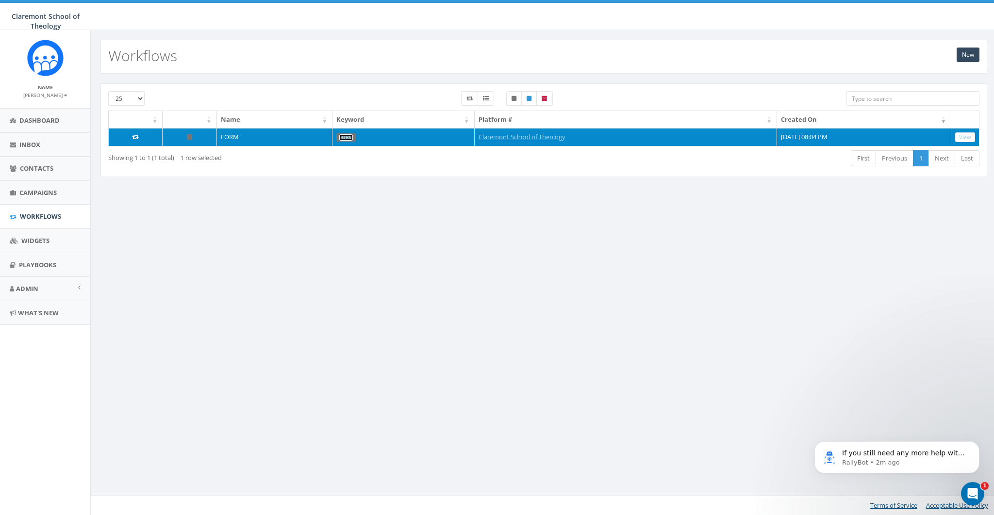
click at [339, 137] on link "FORM" at bounding box center [346, 137] width 14 height 6
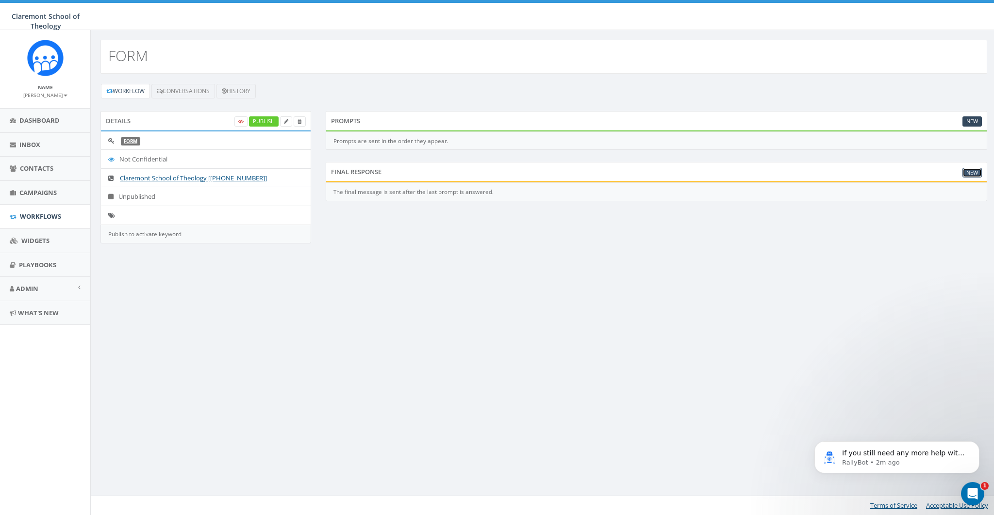
click at [973, 170] on link "New" at bounding box center [971, 173] width 19 height 10
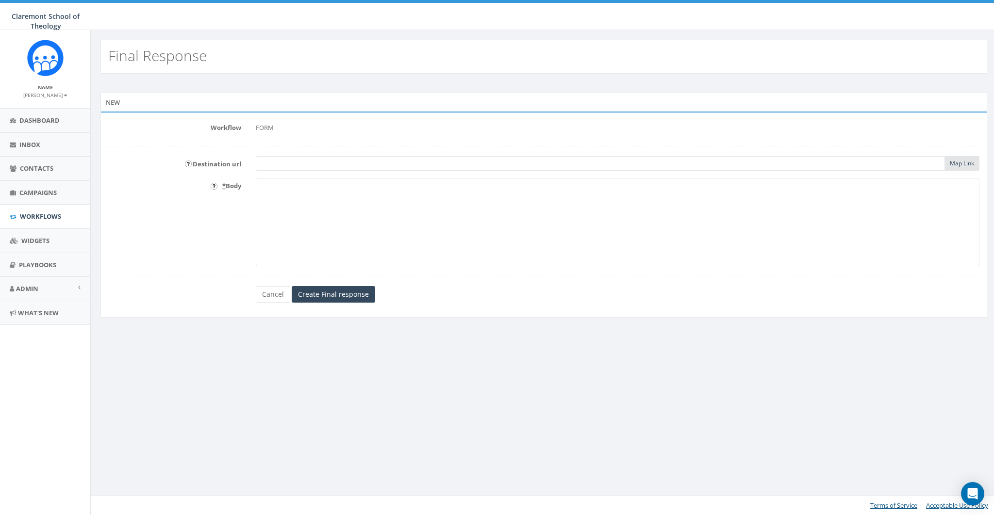
click at [453, 232] on textarea "* Body" at bounding box center [618, 222] width 724 height 88
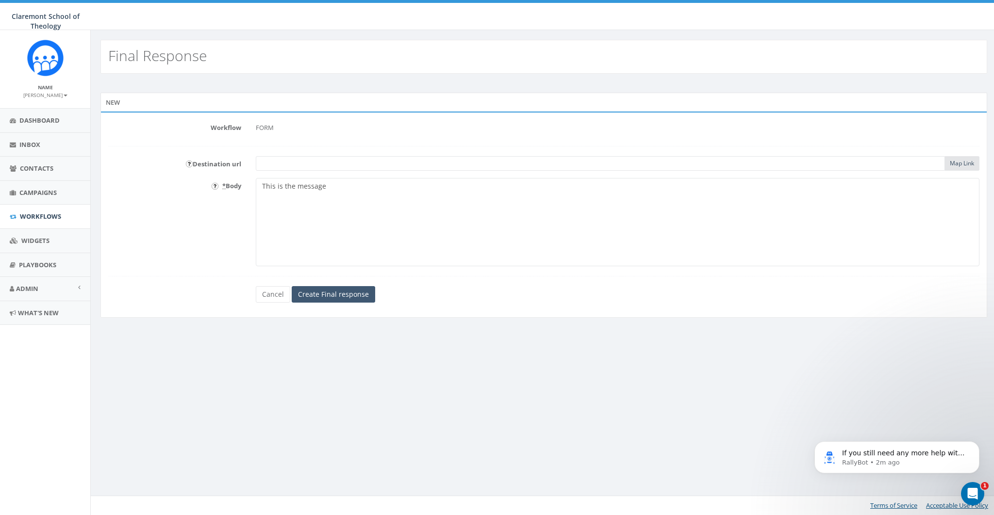
type textarea "This is the message"
click at [351, 293] on input "Create Final response" at bounding box center [333, 294] width 83 height 16
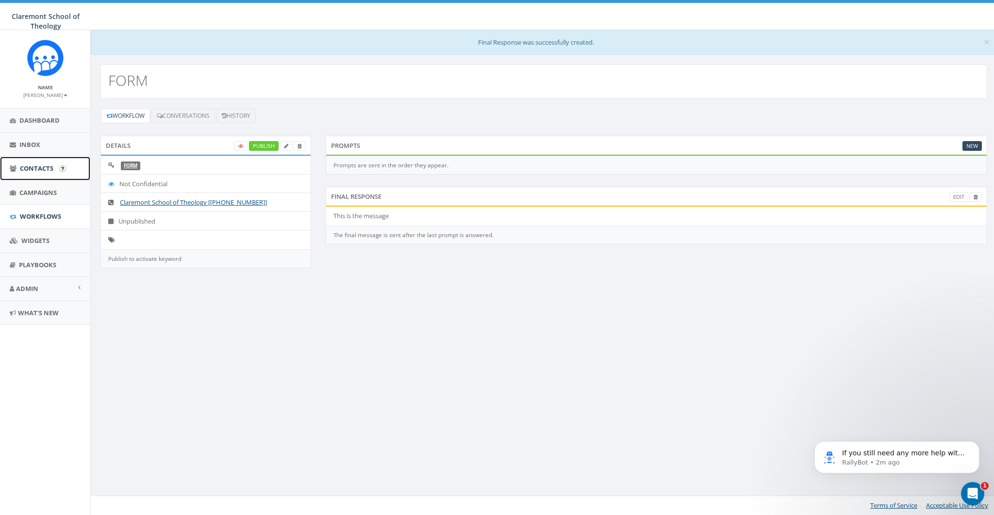
click at [32, 168] on span "Contacts" at bounding box center [36, 168] width 33 height 9
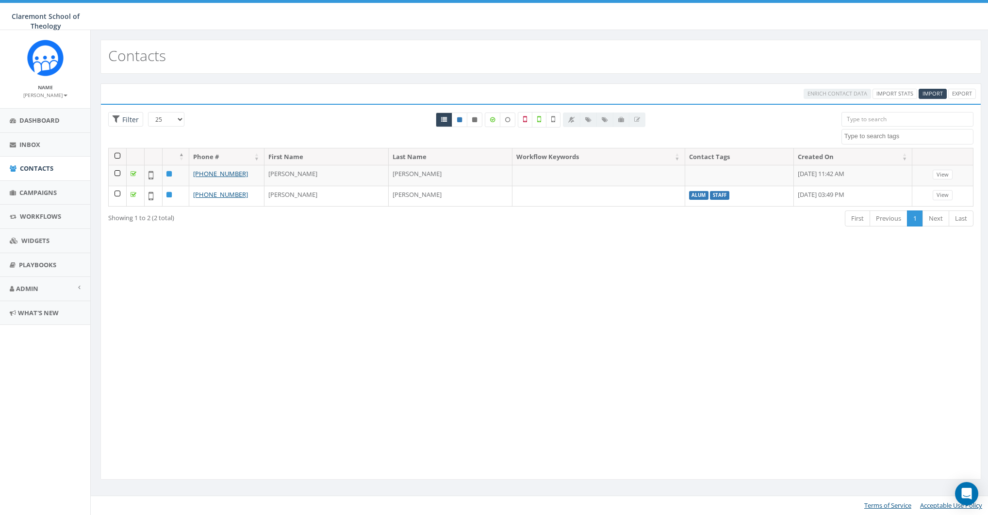
select select
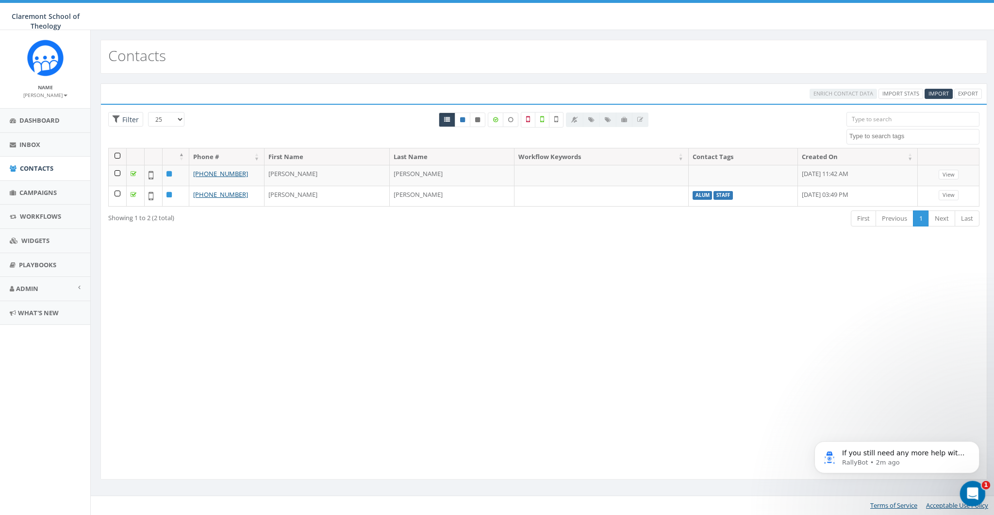
click at [969, 484] on div "Open Intercom Messenger" at bounding box center [971, 493] width 32 height 32
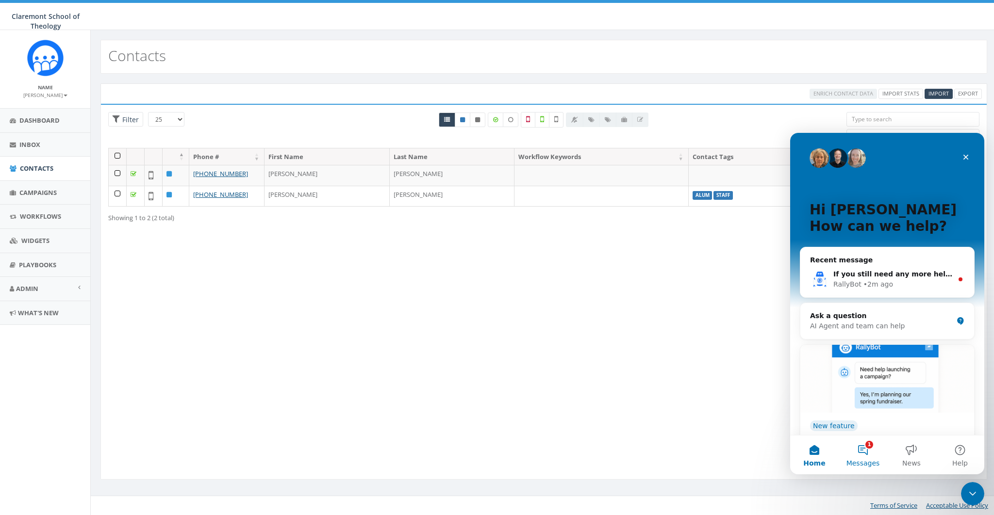
click at [876, 453] on button "1 Messages" at bounding box center [863, 455] width 49 height 39
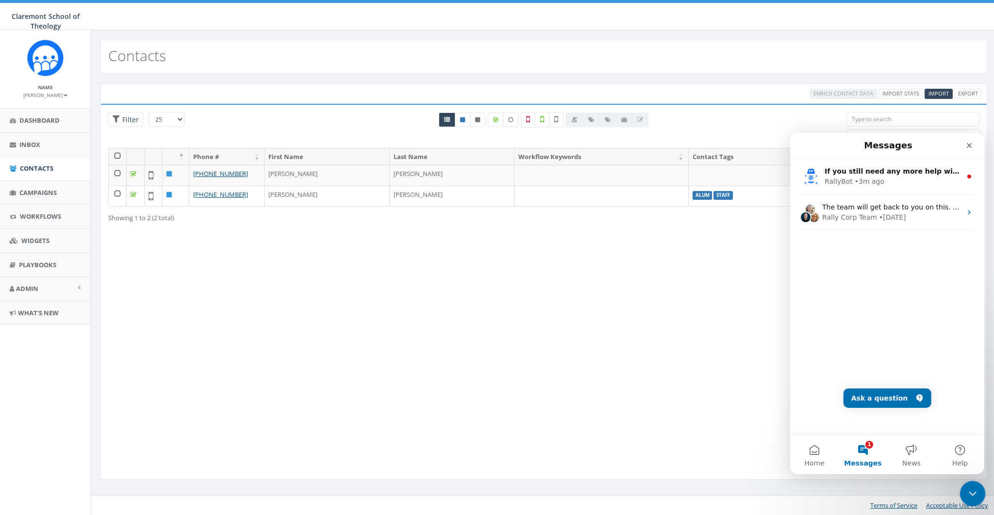
drag, startPoint x: 966, startPoint y: 489, endPoint x: 1897, endPoint y: 961, distance: 1044.3
click at [966, 488] on icon "Close Intercom Messenger" at bounding box center [971, 493] width 12 height 12
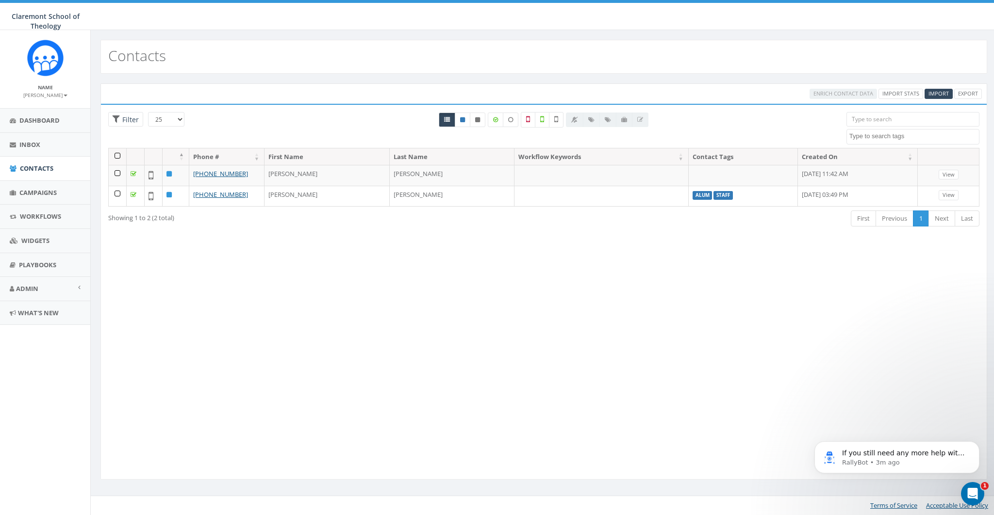
click at [495, 344] on div "Loading the filters, please wait!! Phone Number is is not First Name is is not …" at bounding box center [543, 292] width 887 height 376
click at [30, 164] on span "Contacts" at bounding box center [36, 168] width 33 height 9
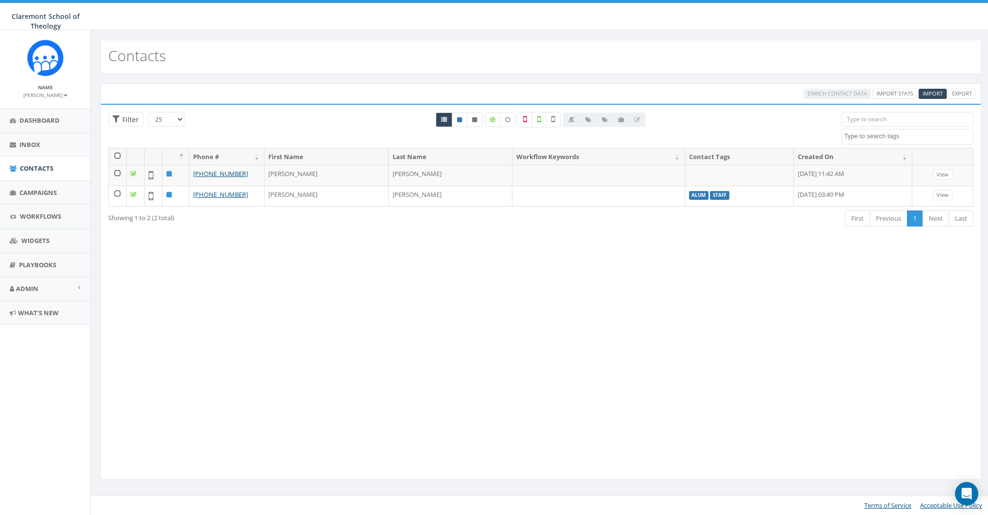
select select
click at [36, 188] on span "Campaigns" at bounding box center [37, 192] width 37 height 9
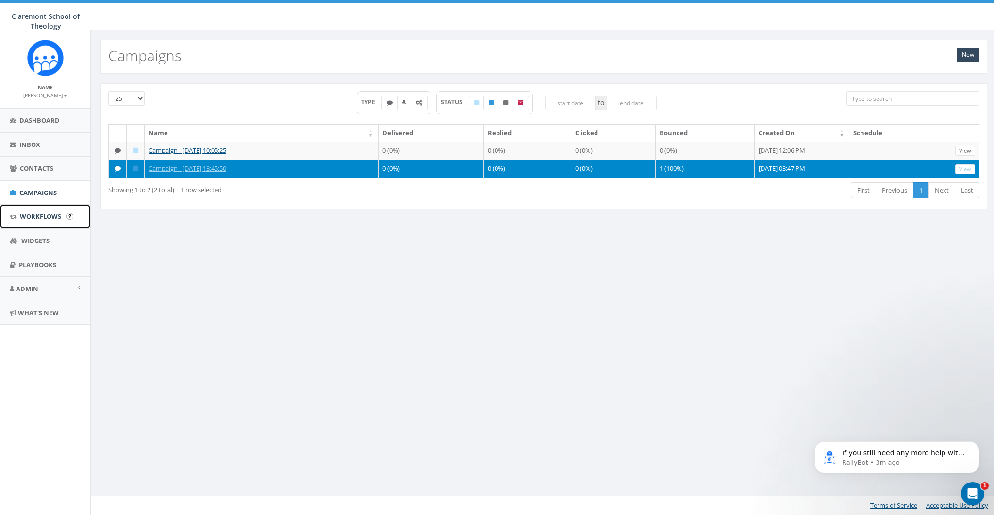
click at [37, 218] on span "Workflows" at bounding box center [40, 216] width 41 height 9
click at [29, 152] on link "Inbox" at bounding box center [45, 145] width 90 height 24
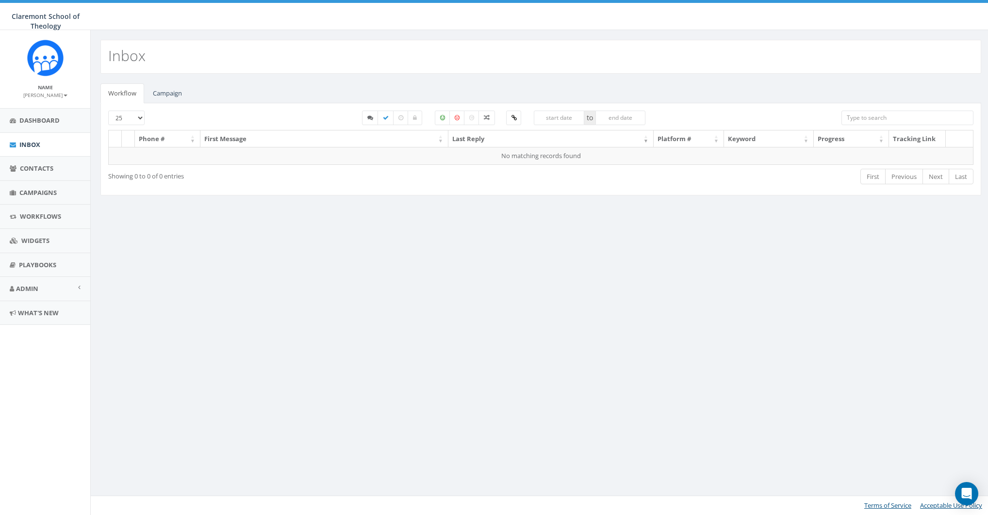
select select
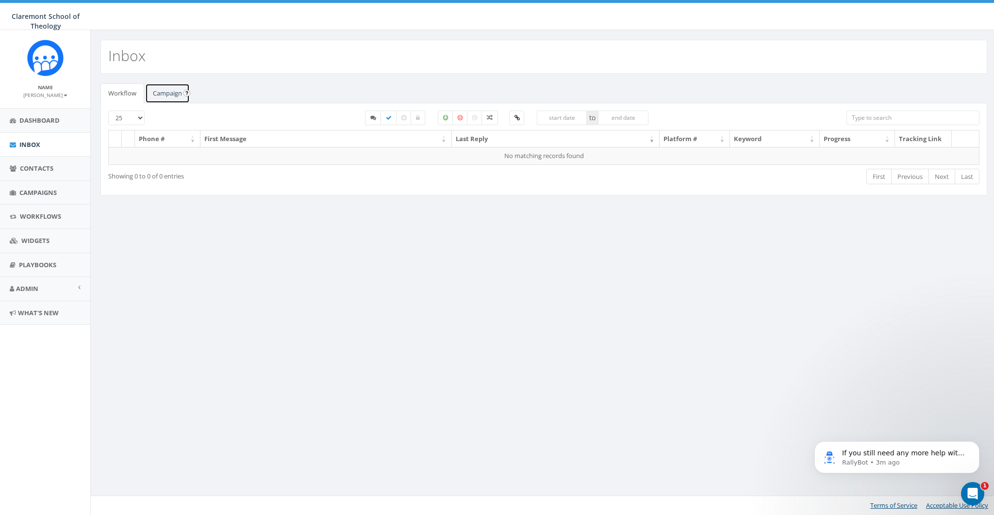
click at [169, 96] on link "Campaign" at bounding box center [167, 93] width 45 height 20
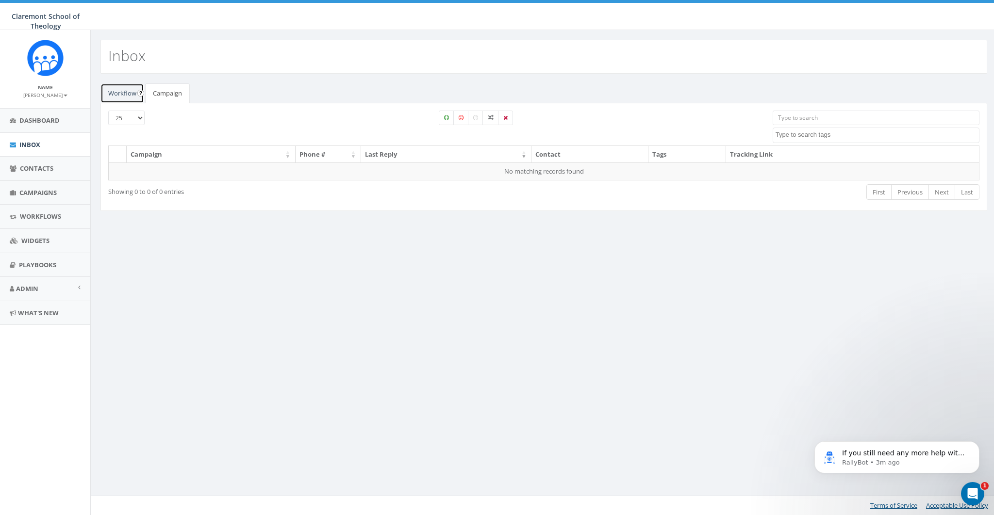
click at [113, 85] on link "Workflow" at bounding box center [122, 93] width 44 height 20
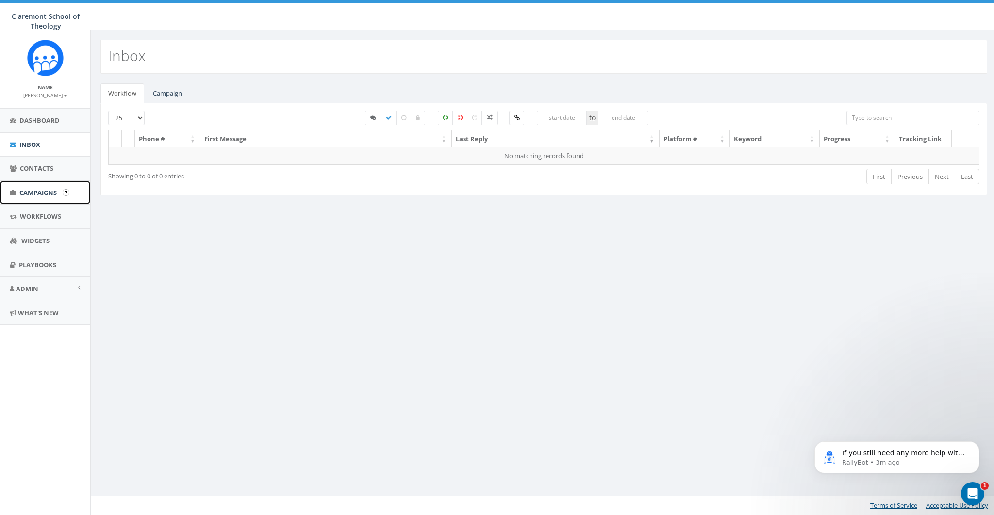
click at [38, 188] on span "Campaigns" at bounding box center [37, 192] width 37 height 9
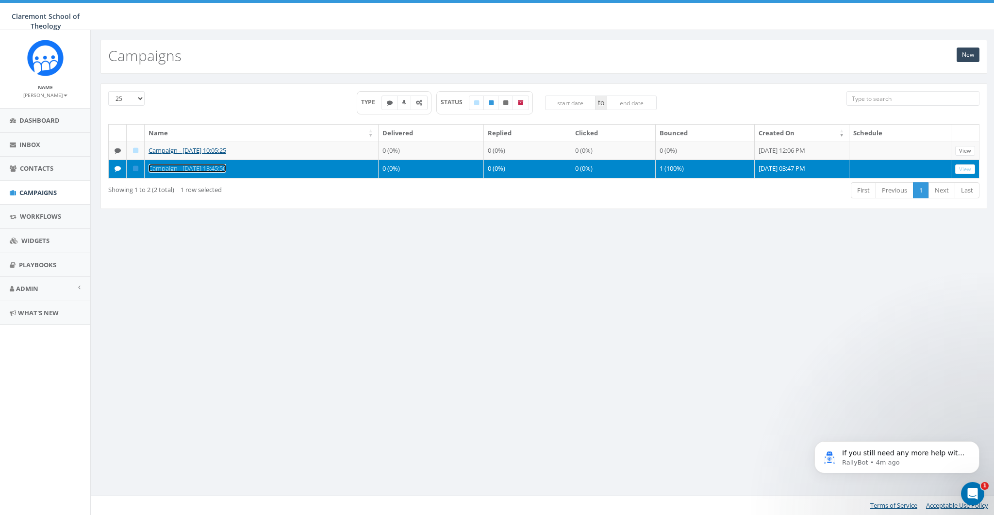
click at [186, 172] on link "Campaign - [DATE] 13:45:50" at bounding box center [187, 168] width 78 height 9
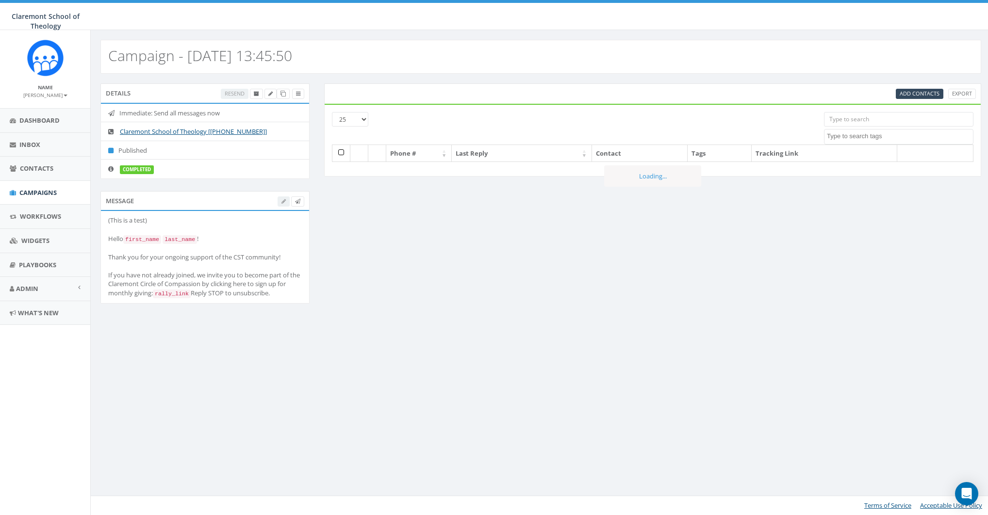
select select
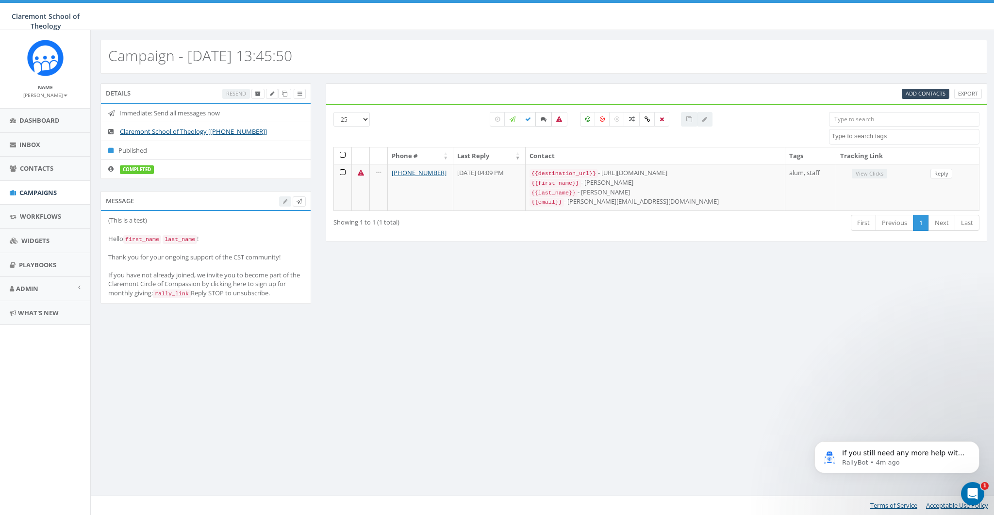
click at [547, 123] on label at bounding box center [543, 119] width 16 height 15
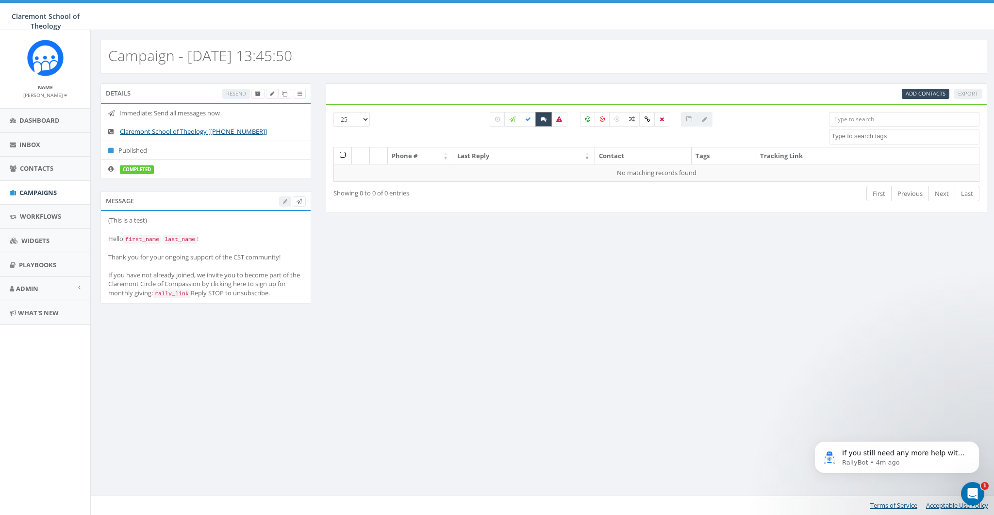
click at [540, 122] on label at bounding box center [543, 119] width 16 height 15
checkbox input "false"
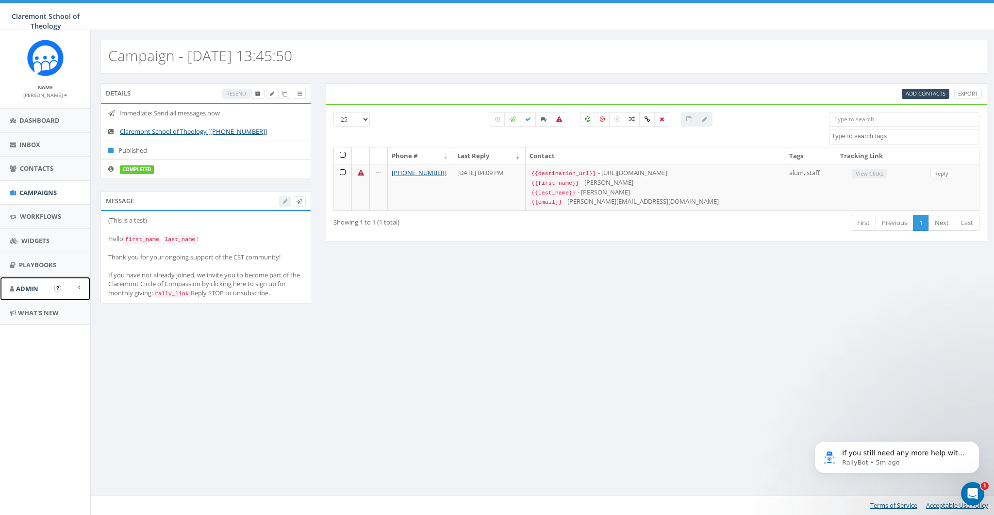
click at [24, 290] on span "Admin" at bounding box center [27, 288] width 22 height 9
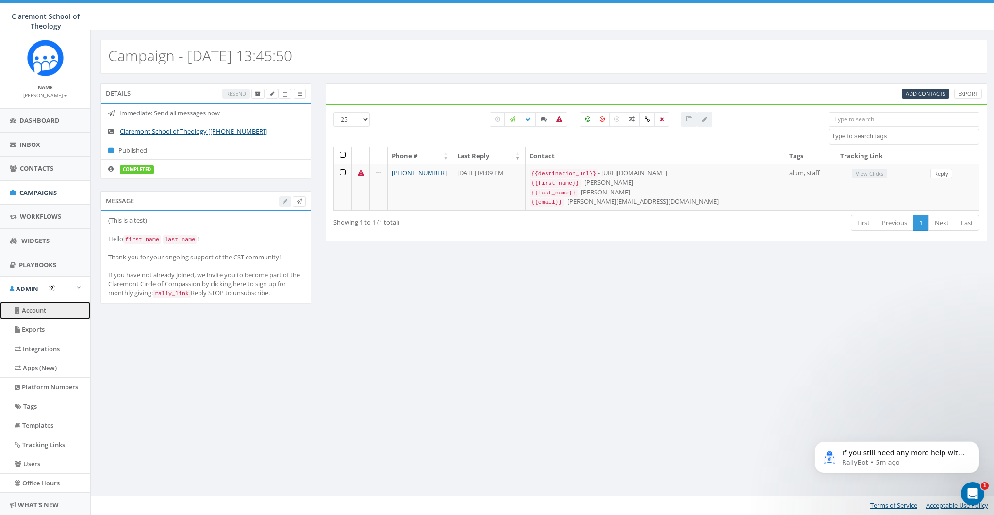
click at [26, 309] on link "Account" at bounding box center [45, 310] width 90 height 19
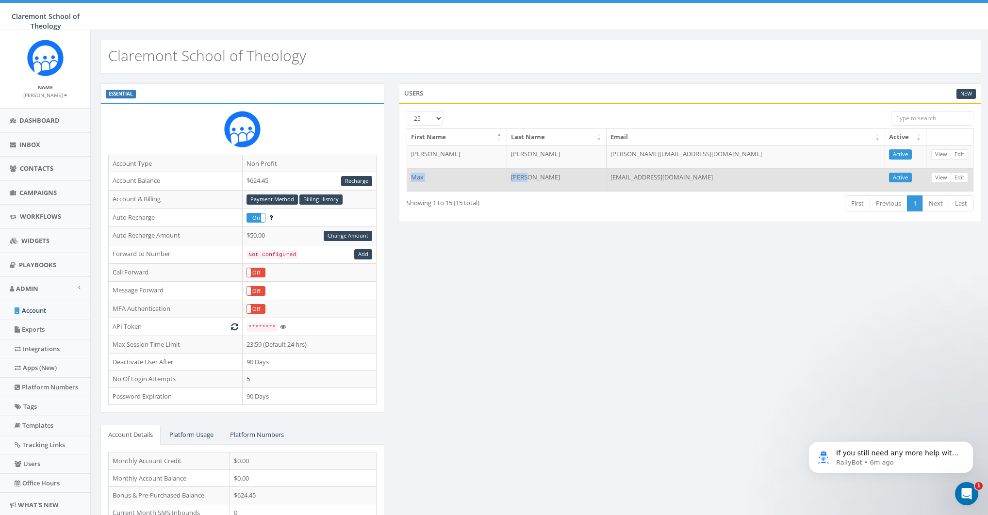
drag, startPoint x: 411, startPoint y: 176, endPoint x: 583, endPoint y: 180, distance: 172.8
click at [583, 180] on tr "[PERSON_NAME] [EMAIL_ADDRESS][DOMAIN_NAME] Active View Edit" at bounding box center [690, 179] width 566 height 23
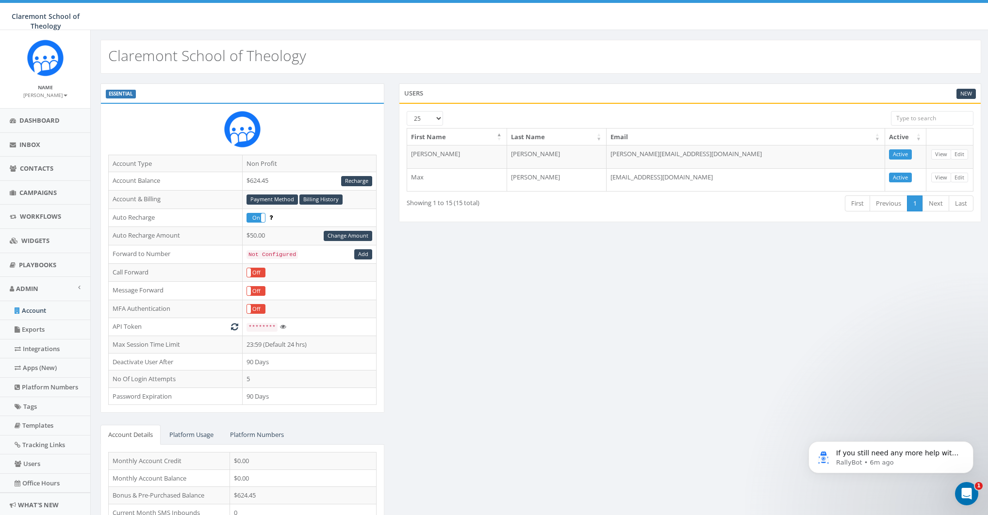
click at [632, 306] on div "ESSENTIAL Account Type Non Profit Account Balance $624.45 Recharge Account & Bi…" at bounding box center [540, 321] width 895 height 476
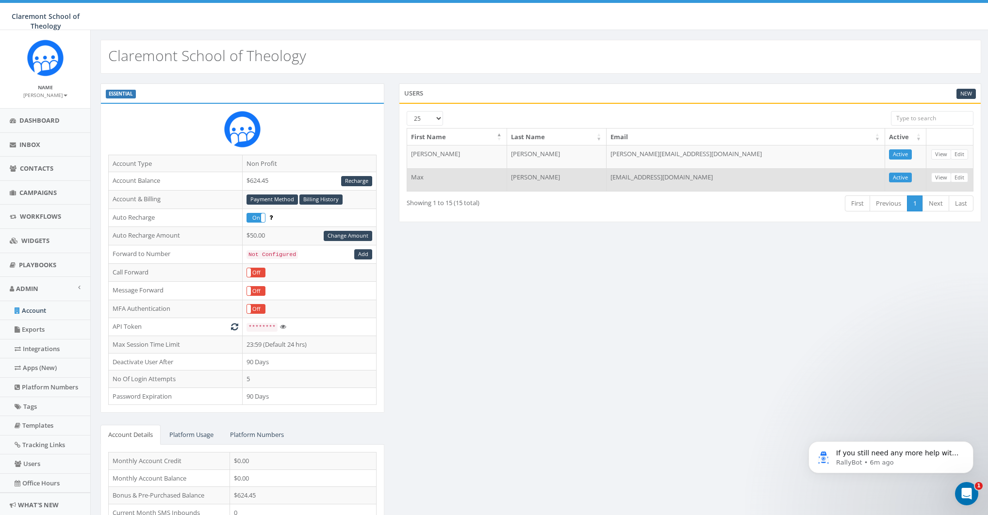
click at [424, 175] on td "Max" at bounding box center [457, 179] width 100 height 23
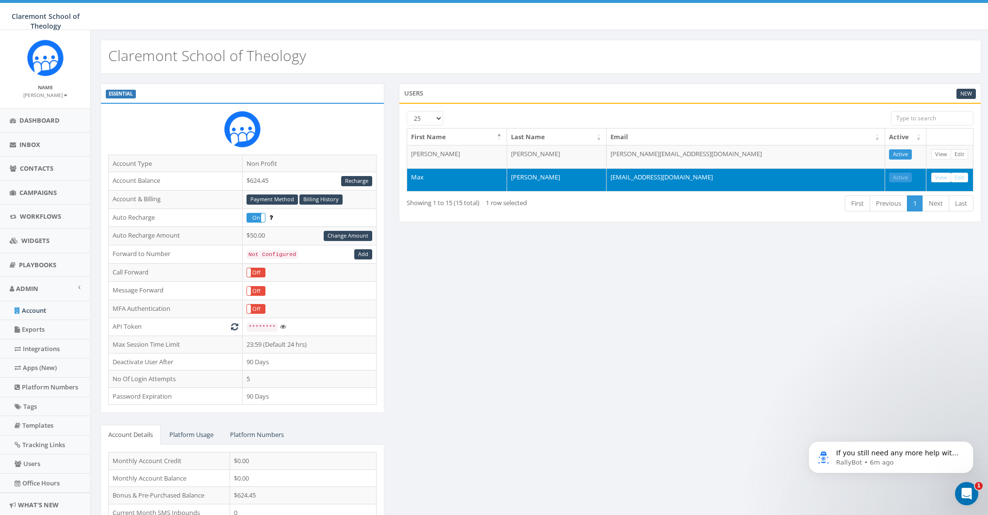
click at [424, 175] on td "Max" at bounding box center [457, 179] width 100 height 23
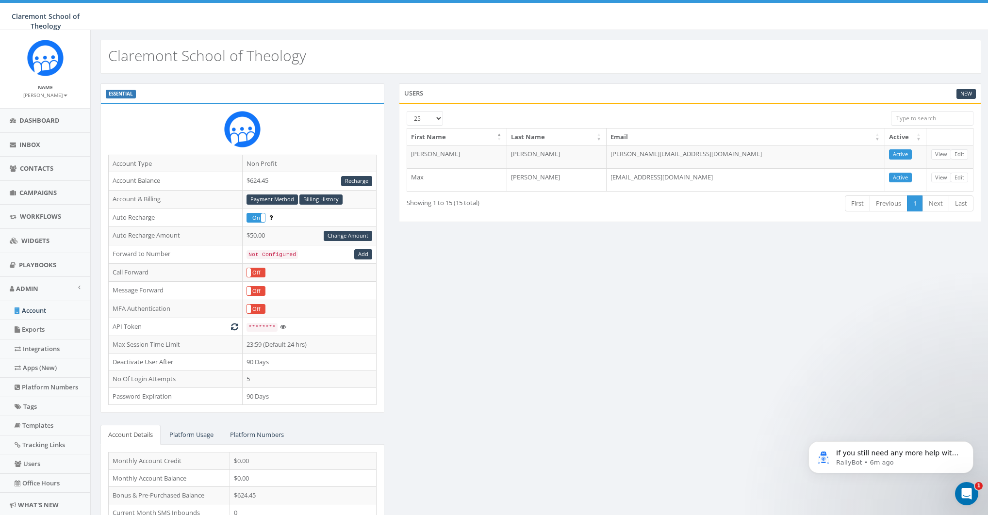
click at [510, 249] on div "ESSENTIAL Account Type Non Profit Account Balance $624.45 Recharge Account & Bi…" at bounding box center [540, 321] width 895 height 476
click at [54, 99] on small "[PERSON_NAME]" at bounding box center [45, 95] width 44 height 7
click at [58, 116] on link "Sign Out" at bounding box center [48, 122] width 77 height 12
click at [55, 121] on link "Sign Out" at bounding box center [48, 122] width 77 height 12
